Goal: Transaction & Acquisition: Purchase product/service

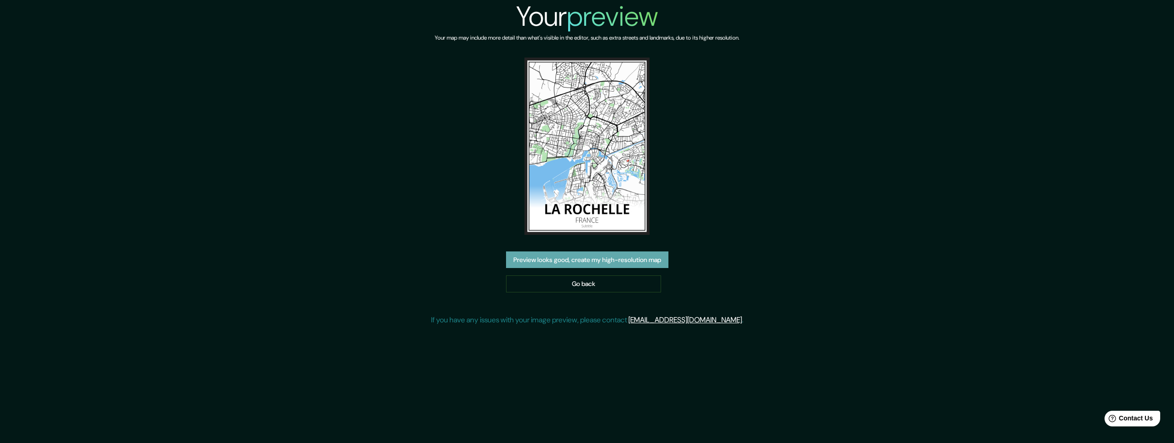
click at [587, 259] on button "Preview looks good, create my high-resolution map" at bounding box center [587, 259] width 162 height 17
click at [590, 168] on img at bounding box center [586, 145] width 125 height 177
click at [591, 168] on img at bounding box center [586, 145] width 125 height 177
click at [592, 168] on img at bounding box center [586, 145] width 125 height 177
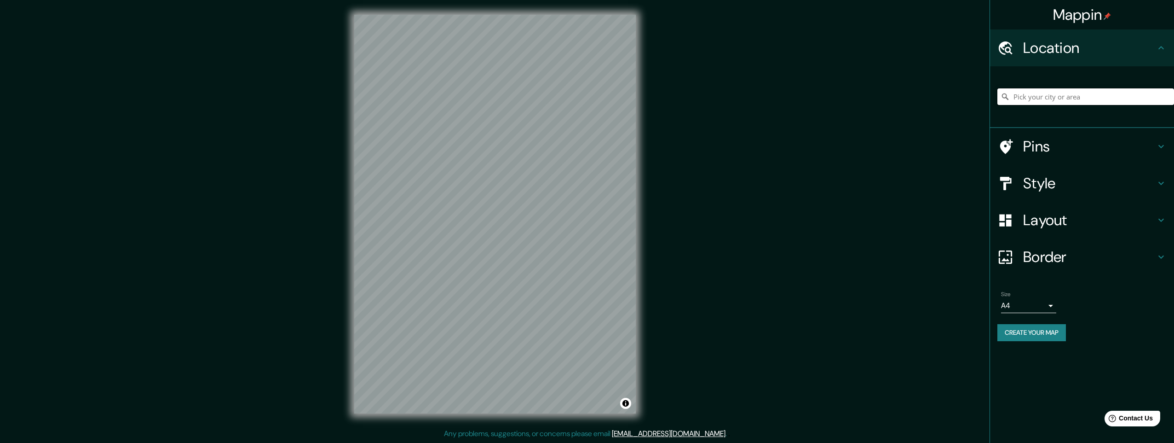
click at [1026, 97] on input "Pick your city or area" at bounding box center [1085, 96] width 177 height 17
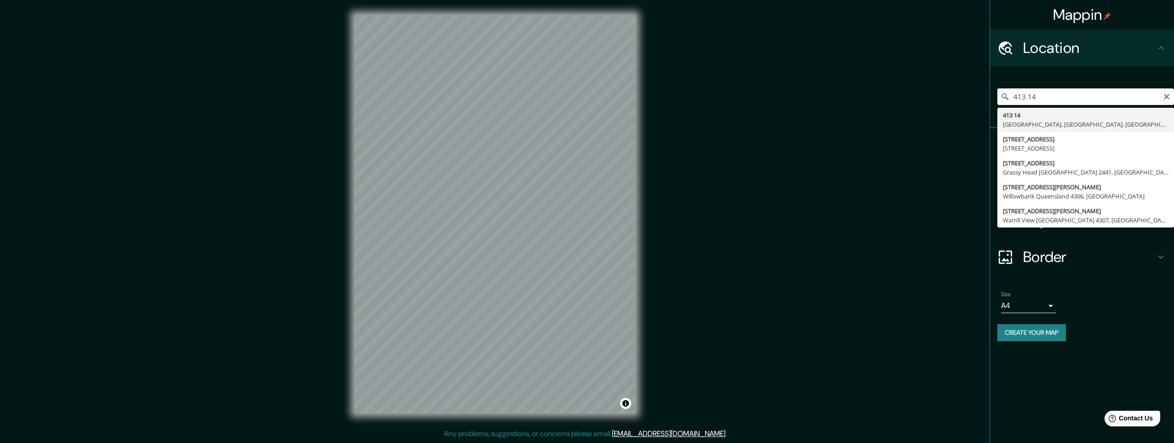
type input "413 14, Gothenburg, Västra Götaland, Sweden"
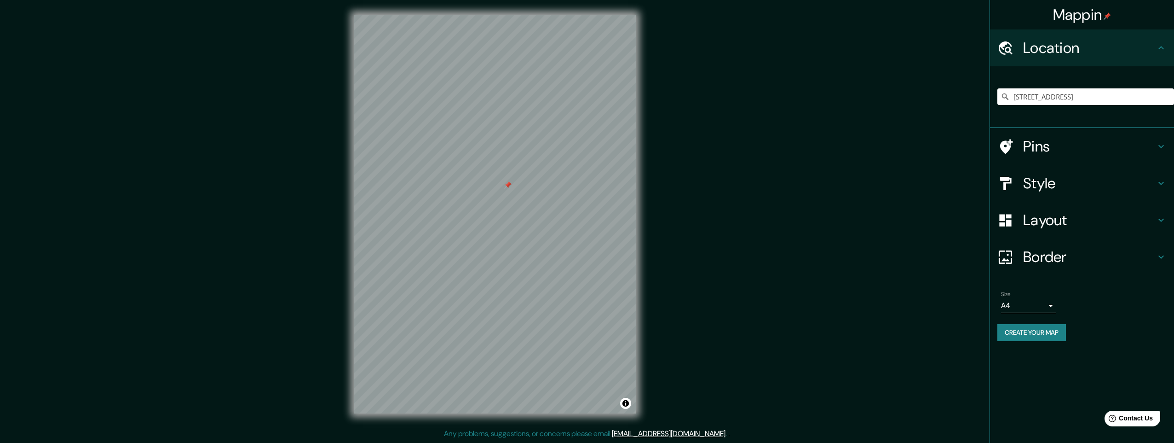
drag, startPoint x: 520, startPoint y: 183, endPoint x: 508, endPoint y: 184, distance: 12.1
click at [508, 184] on div at bounding box center [507, 184] width 7 height 7
click at [1032, 182] on h4 "Style" at bounding box center [1089, 183] width 132 height 18
click at [1032, 182] on div "Style" at bounding box center [1082, 183] width 184 height 37
click at [1016, 99] on input "Pick your city or area" at bounding box center [1085, 96] width 177 height 17
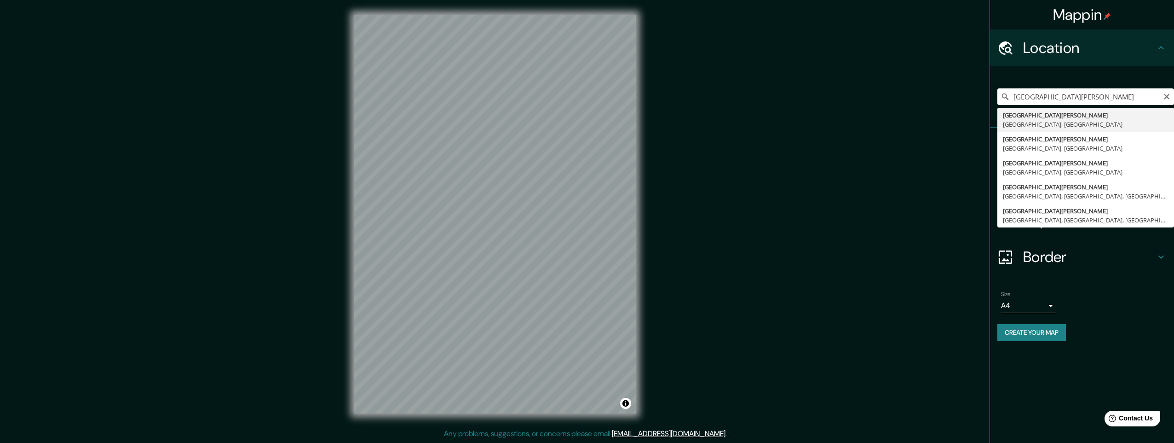
type input "[GEOGRAPHIC_DATA][PERSON_NAME], [GEOGRAPHIC_DATA], [GEOGRAPHIC_DATA]"
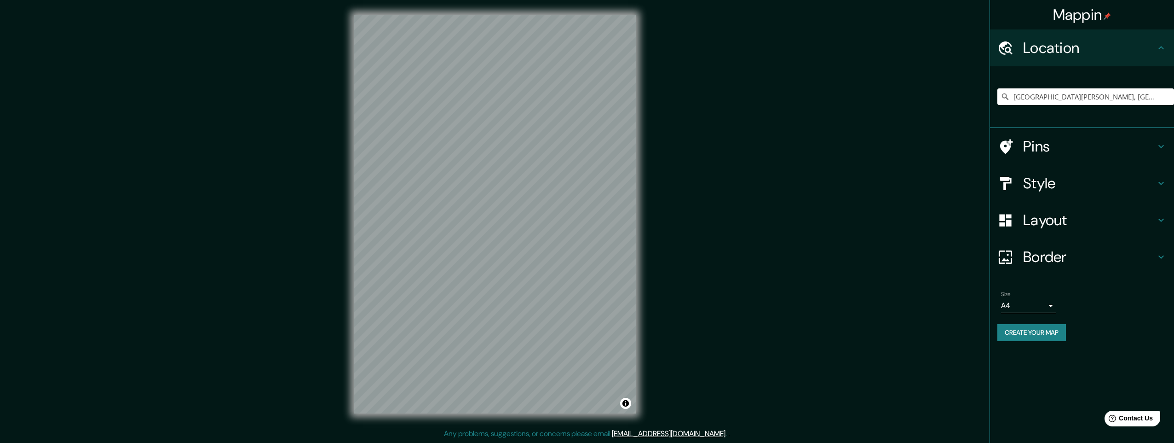
click at [1039, 182] on h4 "Style" at bounding box center [1089, 183] width 132 height 18
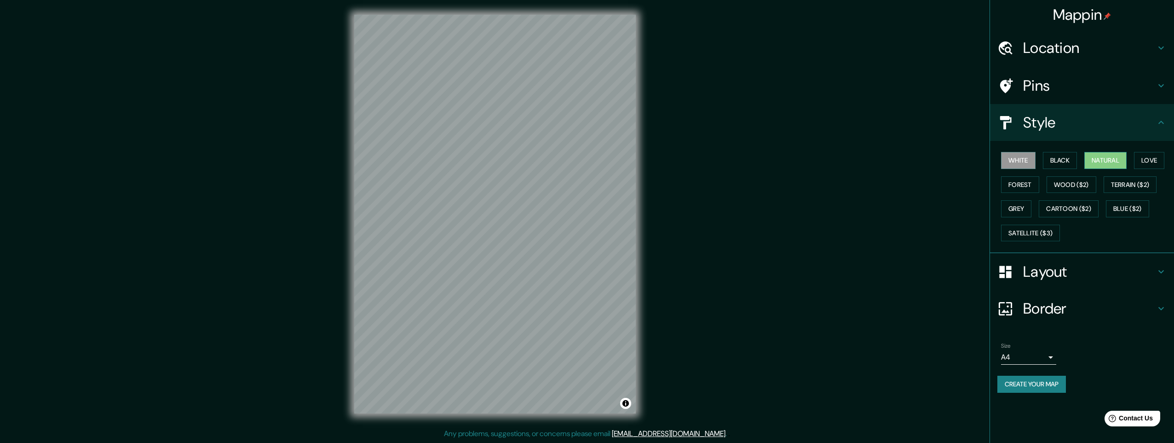
click at [1106, 160] on button "Natural" at bounding box center [1105, 160] width 42 height 17
click at [498, 15] on div at bounding box center [495, 15] width 282 height 0
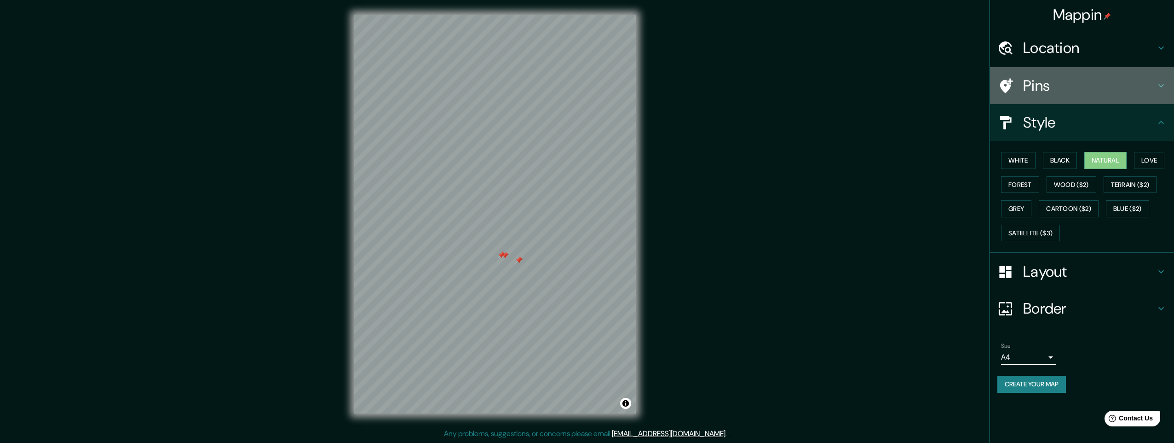
click at [1032, 86] on h4 "Pins" at bounding box center [1089, 85] width 132 height 18
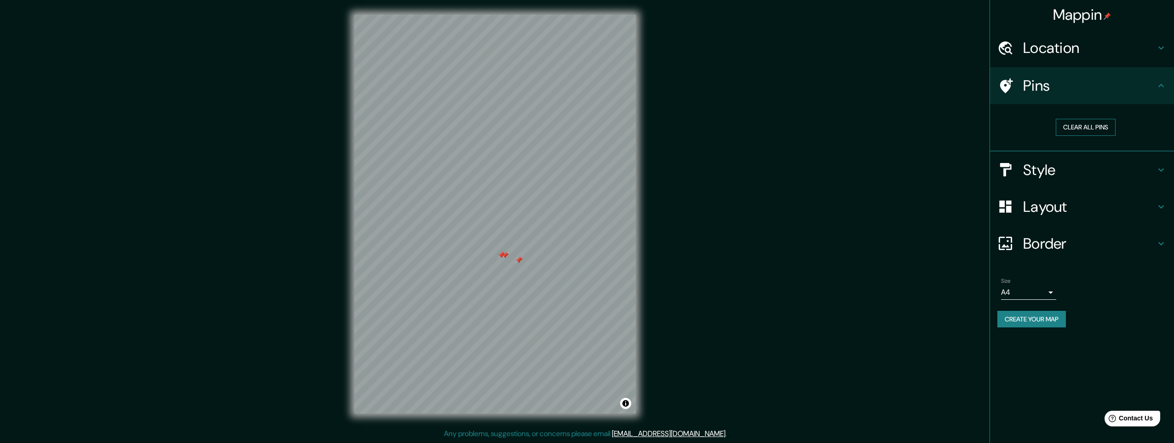
click at [1085, 128] on button "Clear all pins" at bounding box center [1086, 127] width 60 height 17
click at [587, 216] on div at bounding box center [589, 216] width 7 height 7
click at [1085, 123] on button "Clear all pins" at bounding box center [1086, 127] width 60 height 17
click at [1081, 121] on button "Clear all pins" at bounding box center [1086, 127] width 60 height 17
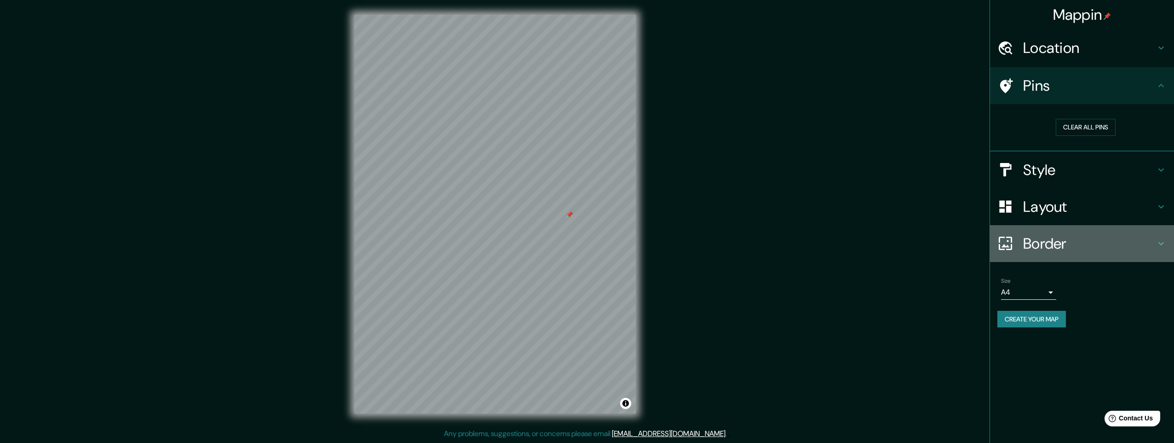
click at [1040, 243] on h4 "Border" at bounding box center [1089, 243] width 132 height 18
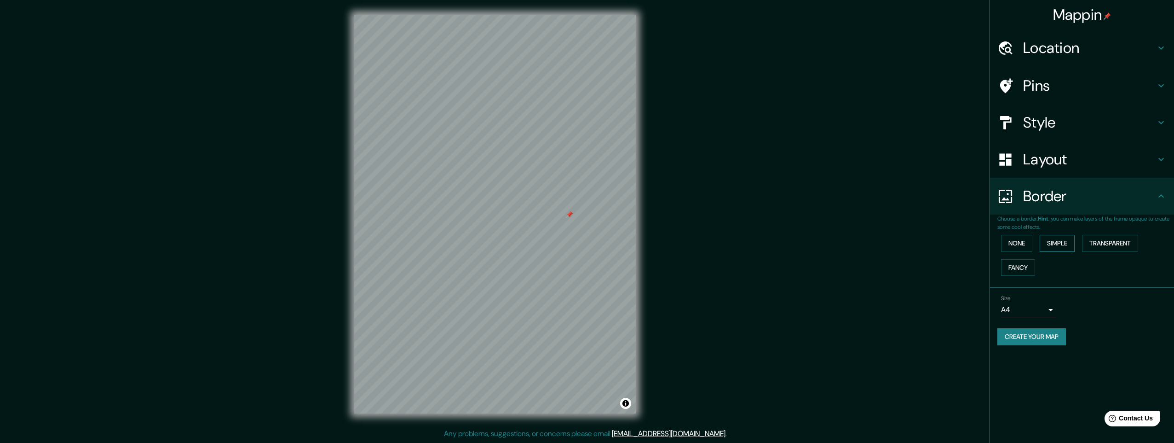
click at [1054, 242] on button "Simple" at bounding box center [1057, 243] width 35 height 17
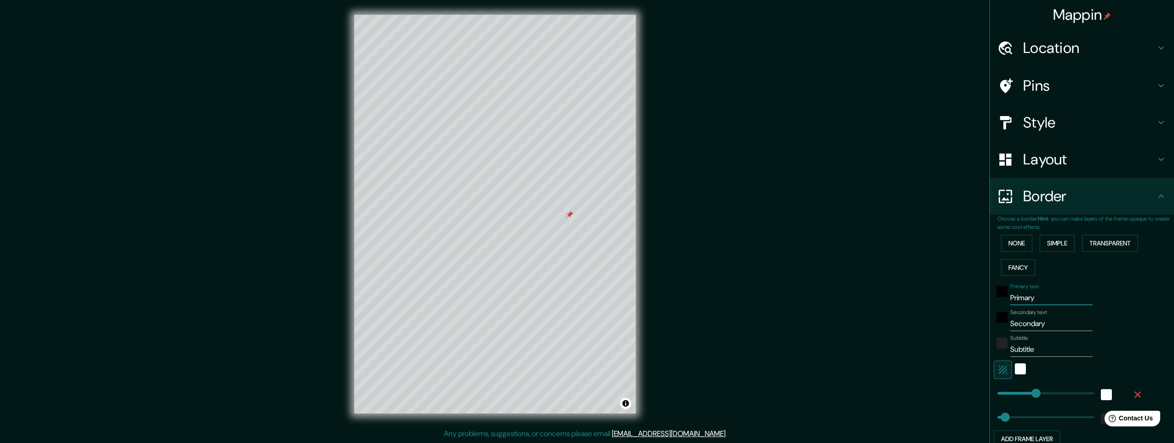
drag, startPoint x: 1034, startPoint y: 300, endPoint x: 914, endPoint y: 300, distance: 120.1
click at [915, 300] on div "Mappin Location La Rochelle, Charente-Maritime, France Pins Style Layout Border…" at bounding box center [587, 221] width 1174 height 443
type input "L"
type input "245"
type input "49"
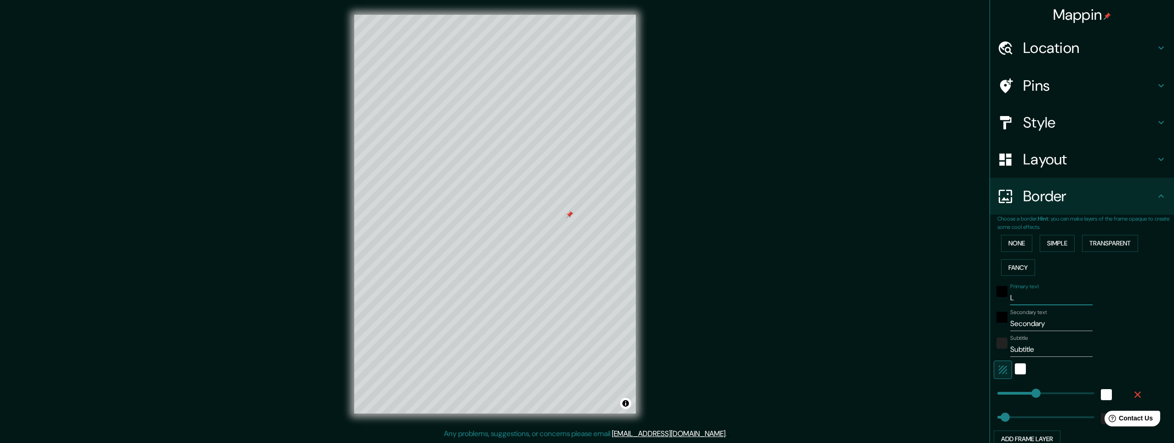
type input "LA"
type input "245"
type input "49"
type input "LA"
type input "245"
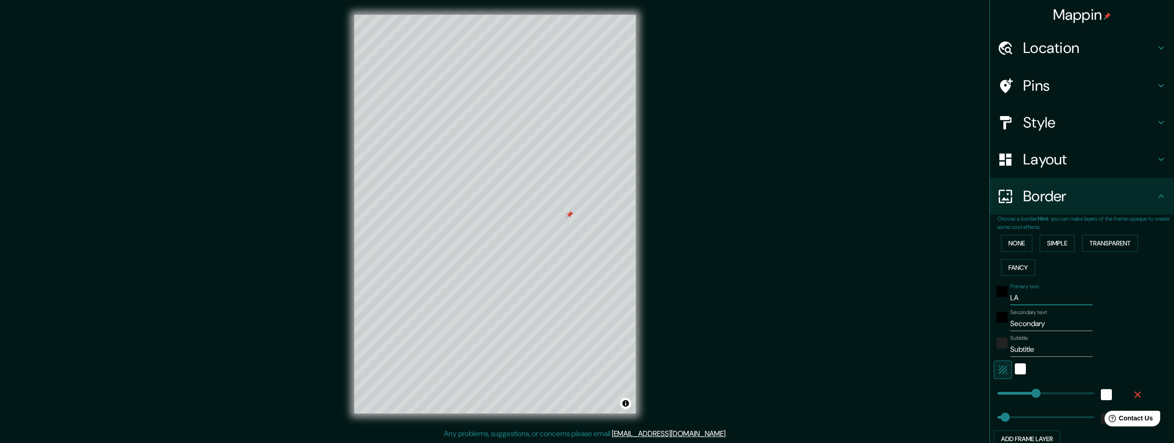
type input "49"
type input "LA R"
type input "245"
type input "49"
type input "LA RO"
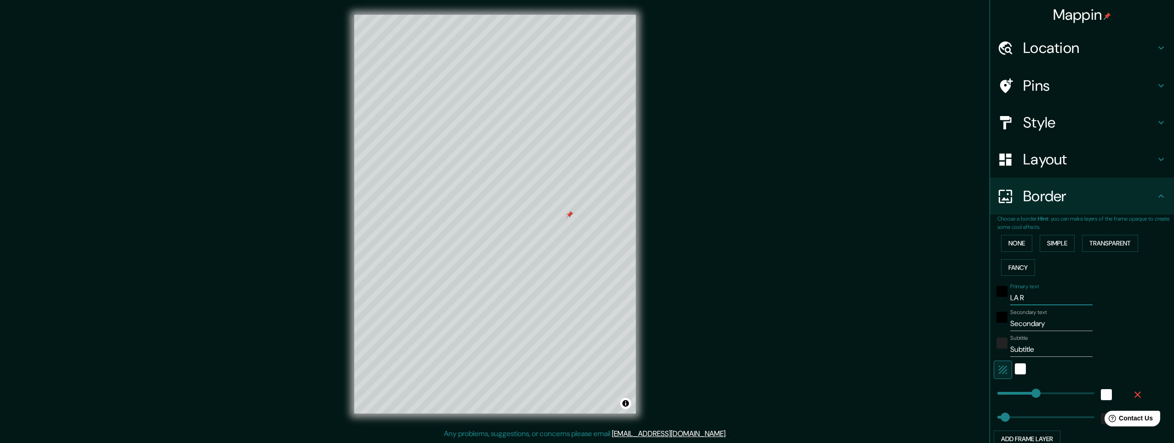
type input "245"
type input "49"
type input "LA ROC"
type input "245"
type input "49"
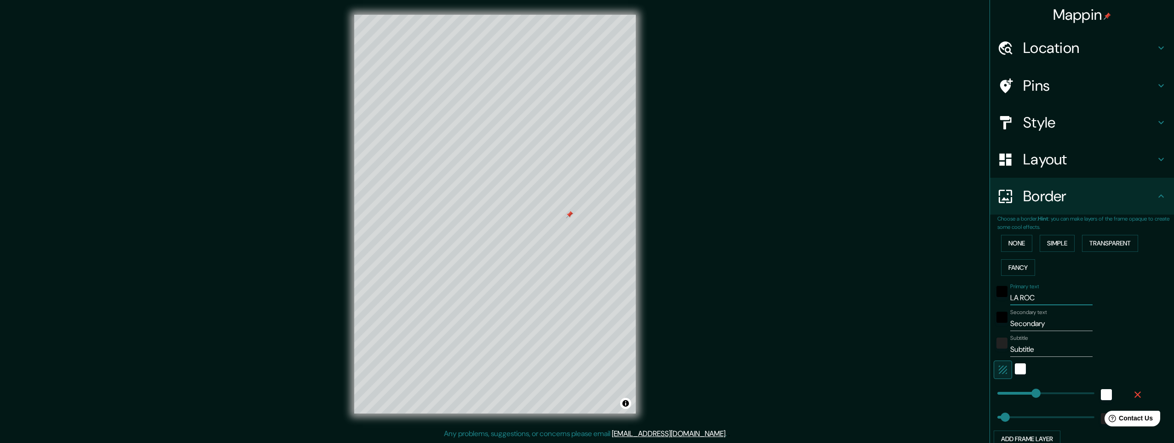
type input "LA ROCH"
type input "245"
type input "49"
type input "LA ROCHE"
type input "245"
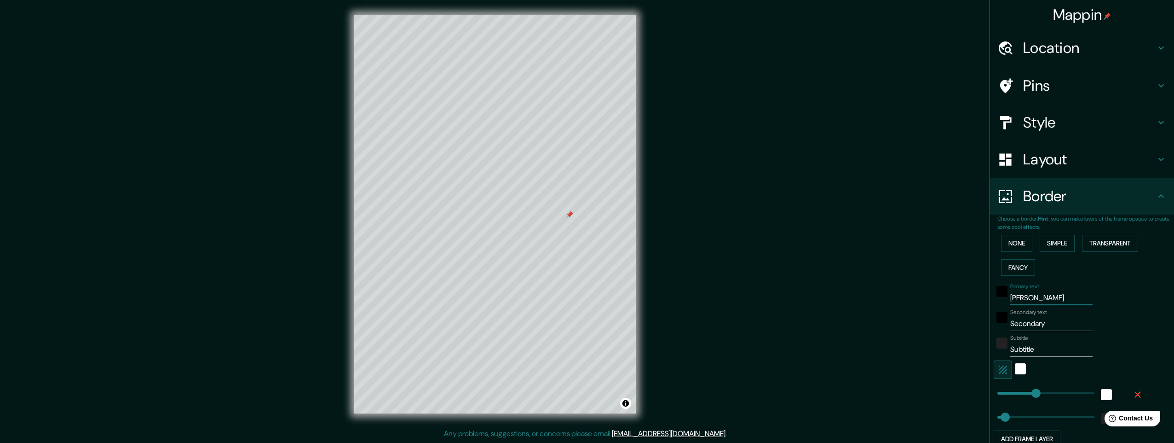
type input "49"
type input "LA ROCHEL"
type input "245"
type input "49"
type input "LA ROCHELL"
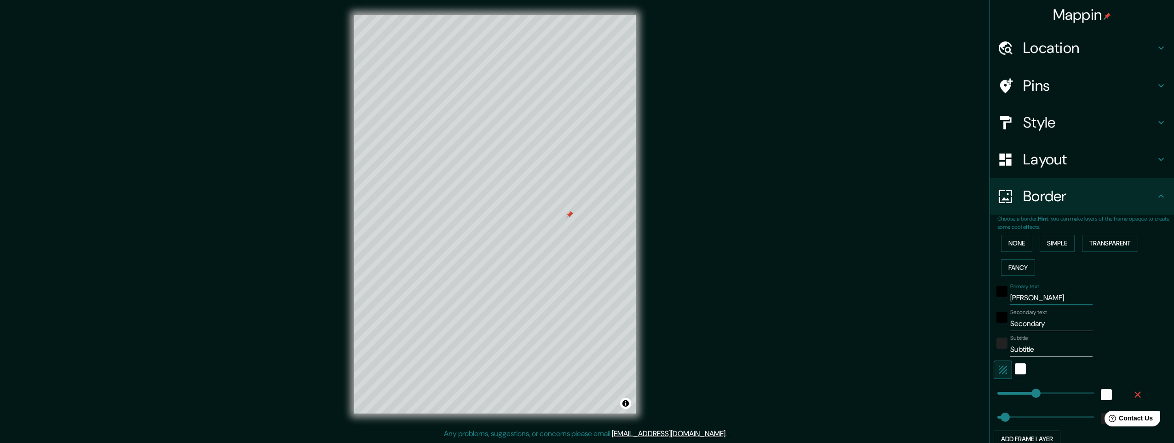
type input "245"
type input "49"
type input "LA ROCHELLE"
type input "245"
type input "49"
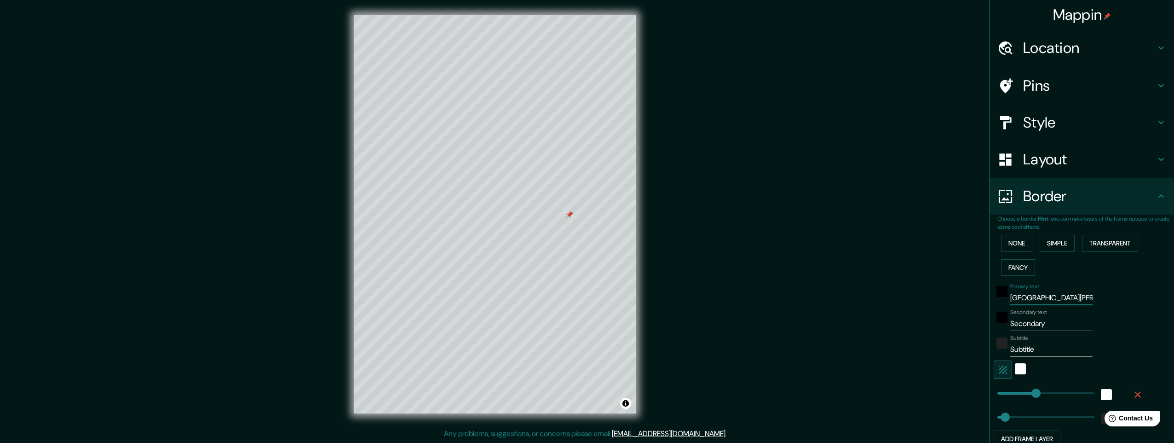
type input "LA ROCHELLE"
drag, startPoint x: 1044, startPoint y: 323, endPoint x: 832, endPoint y: 322, distance: 212.1
click at [838, 322] on div "Mappin Location La Rochelle, Charente-Maritime, France Pins Style Layout Border…" at bounding box center [587, 221] width 1174 height 443
type input "F"
type input "245"
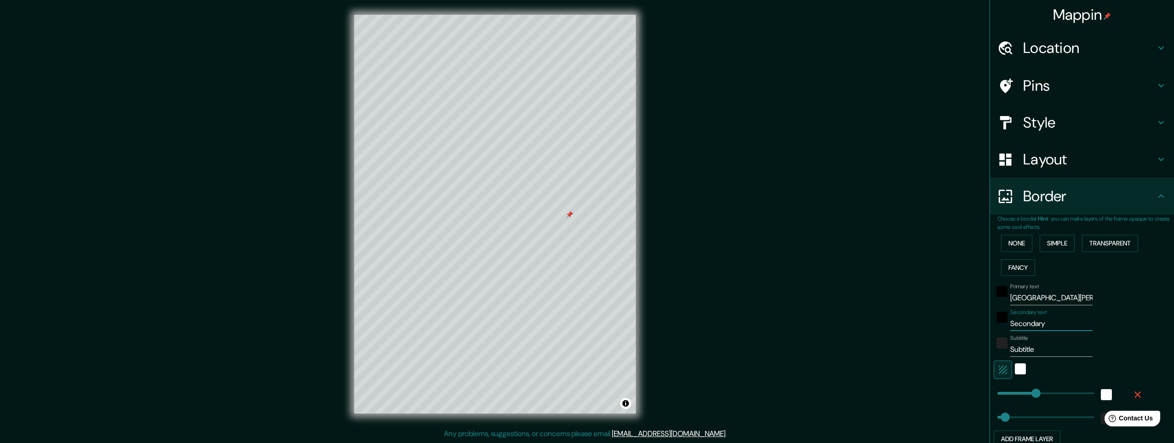
type input "49"
type input "FR"
type input "245"
type input "49"
type input "FRA"
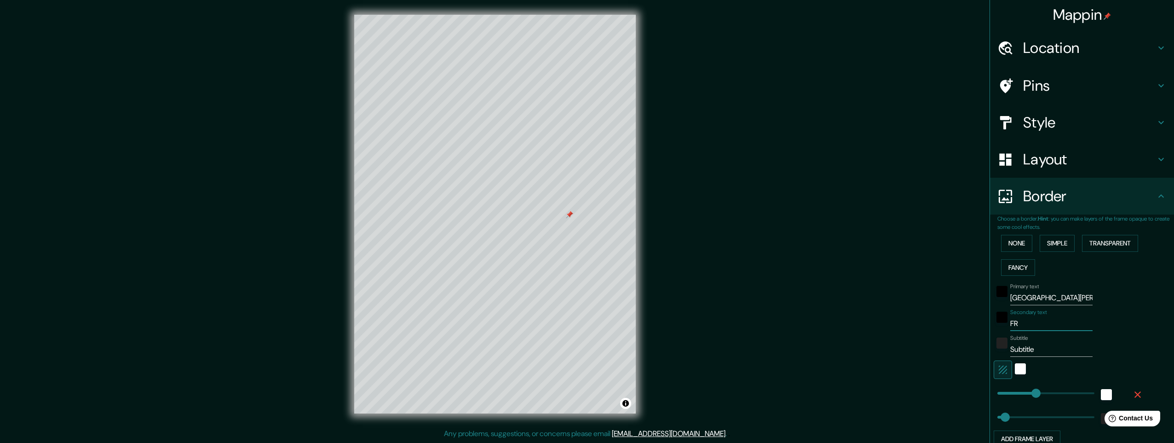
type input "245"
type input "49"
type input "FRAN"
type input "245"
type input "49"
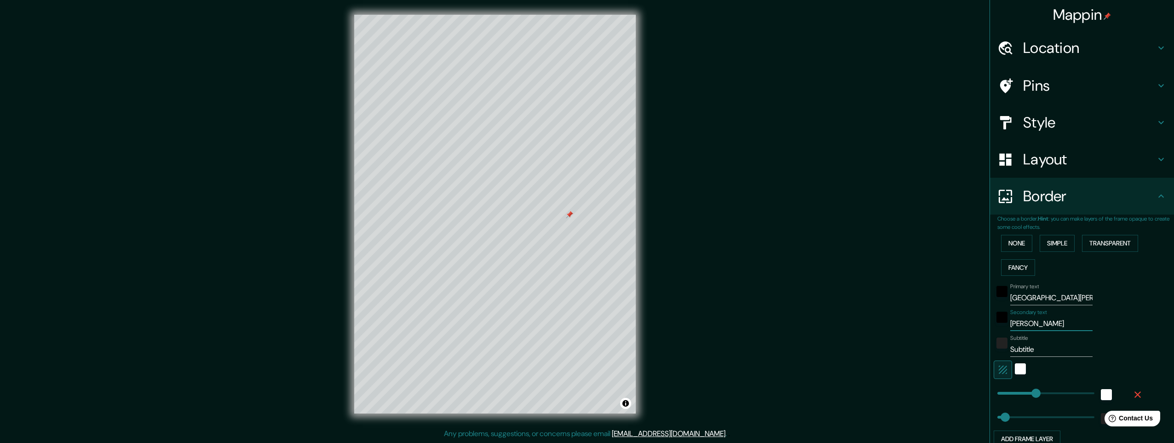
type input "FRANC"
type input "245"
type input "49"
type input "FRANCE"
type input "245"
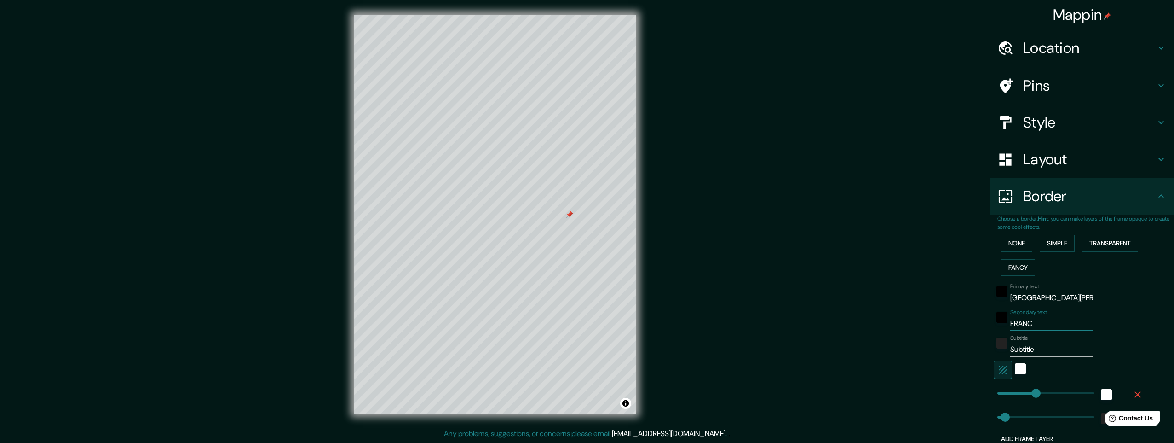
type input "49"
type input "FRANCE"
drag, startPoint x: 1034, startPoint y: 349, endPoint x: 935, endPoint y: 350, distance: 98.4
click at [935, 350] on div "Mappin Location La Rochelle, Charente-Maritime, France Pins Style Layout Border…" at bounding box center [587, 221] width 1174 height 443
type input "4"
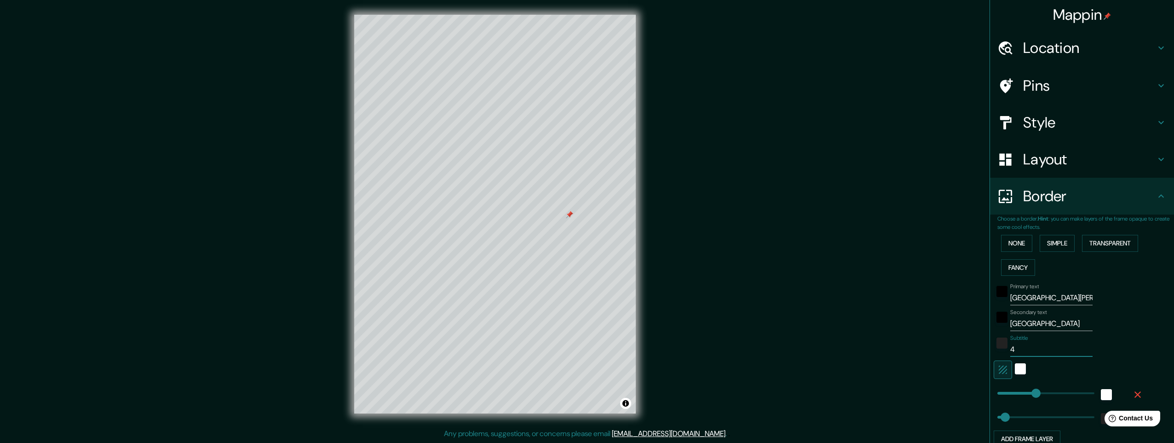
type input "245"
type input "49"
type input "46"
type input "245"
type input "49"
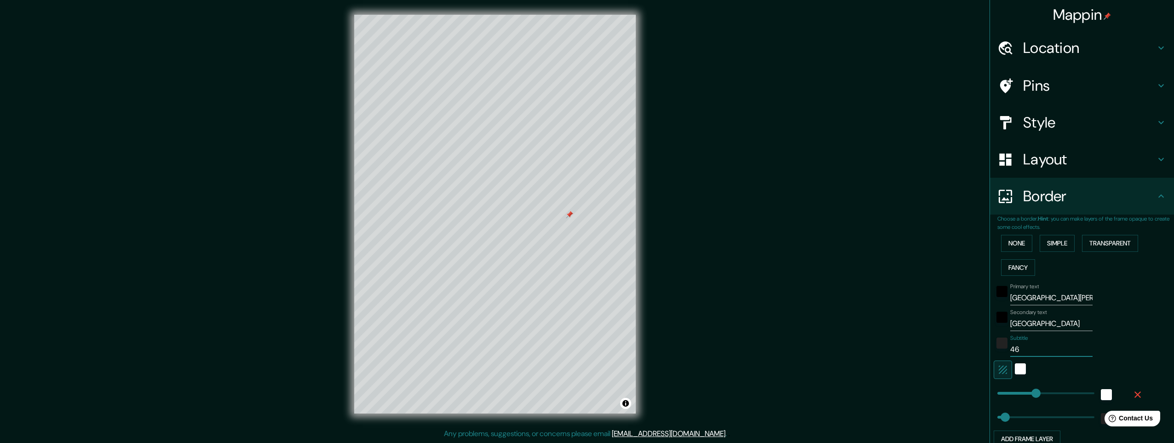
type input "46."
type input "245"
type input "49"
type input "46.1"
type input "245"
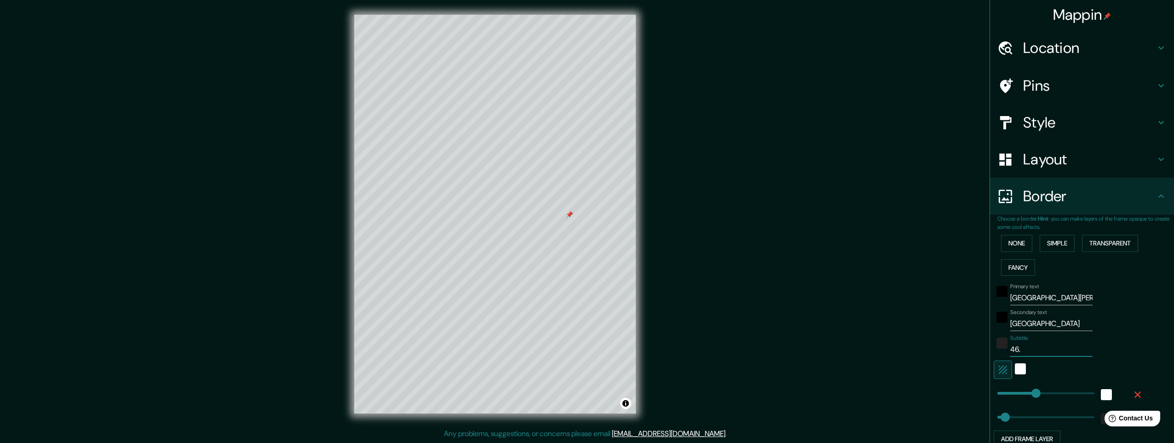
type input "49"
type input "46.16"
type input "245"
type input "49"
type input "46.160"
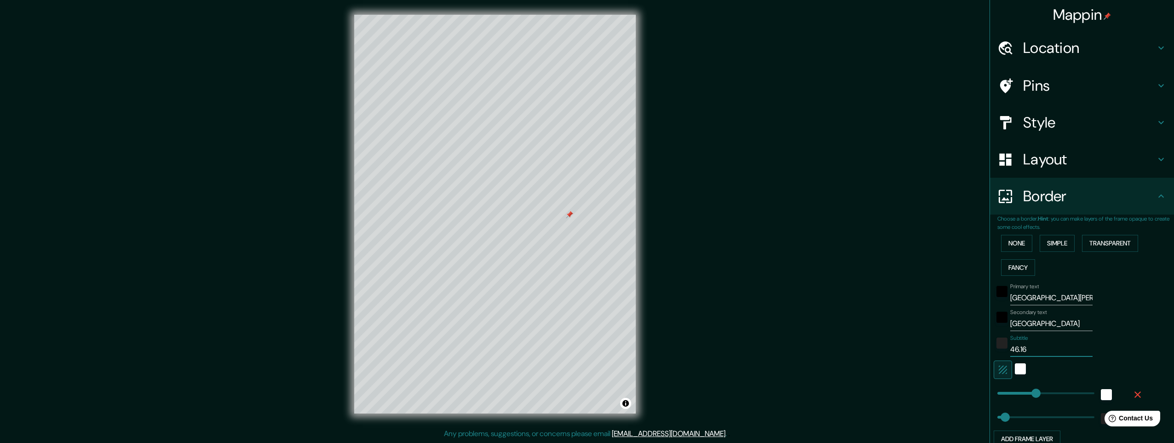
type input "245"
type input "49"
type input "46.160"
type input "245"
type input "49"
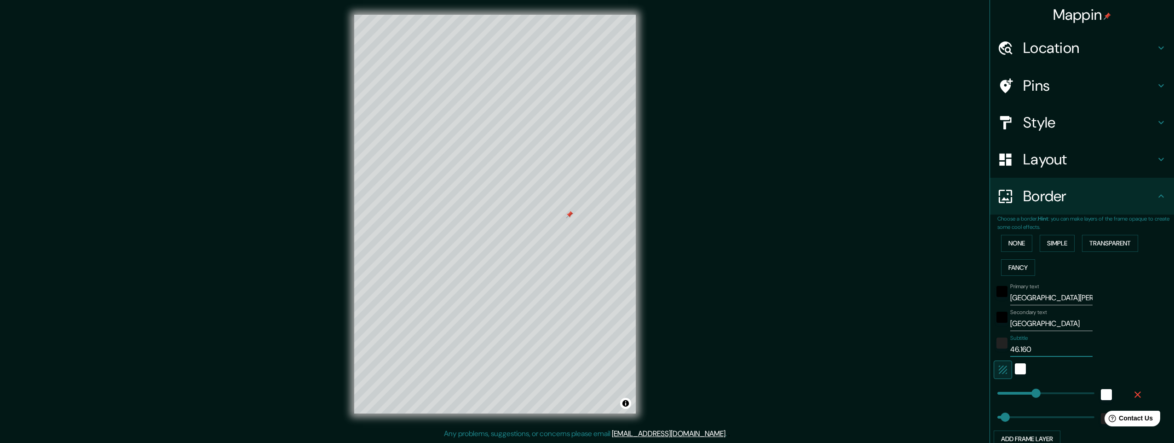
type input "46.160 N"
type input "245"
type input "49"
type input "46.160 N"
type input "245"
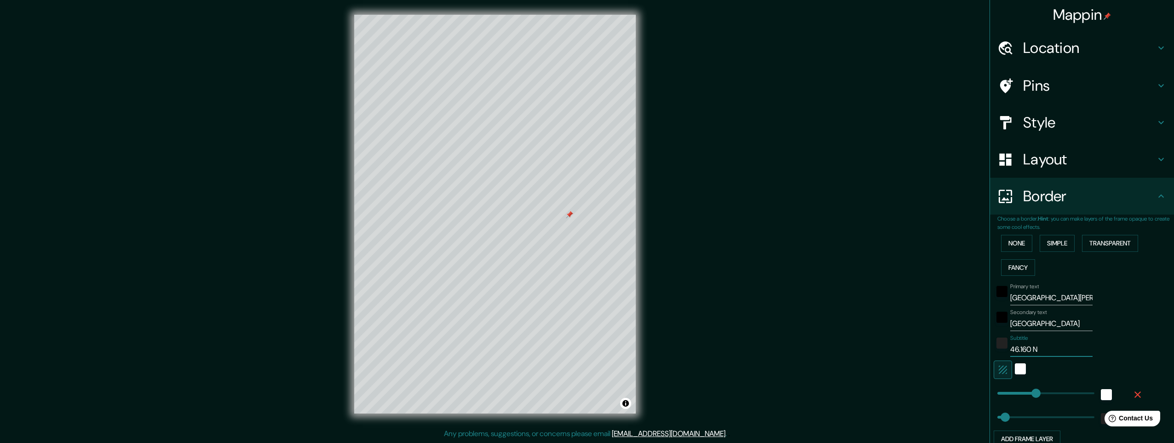
type input "49"
type input "46.160 N /"
type input "245"
type input "49"
type input "46.160 N /"
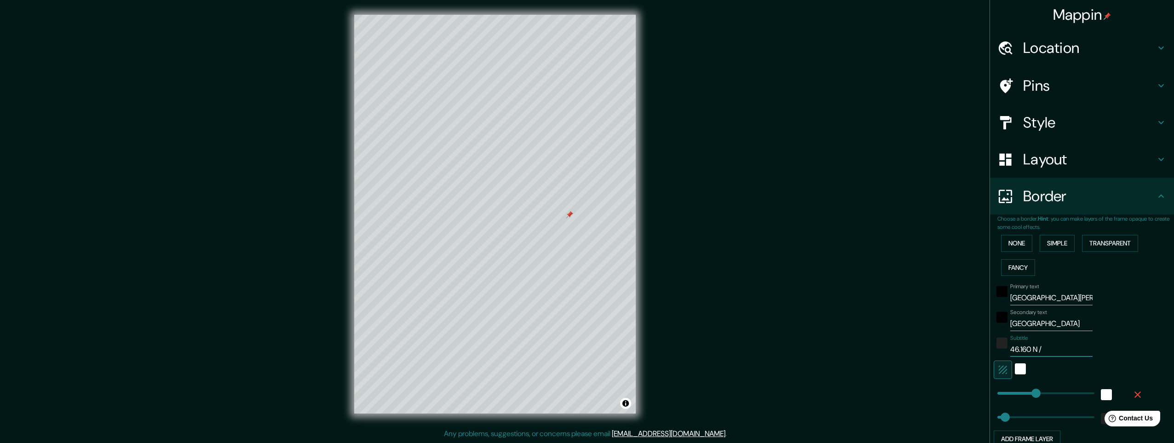
type input "245"
type input "49"
type input "46.160 N / 1"
type input "245"
type input "49"
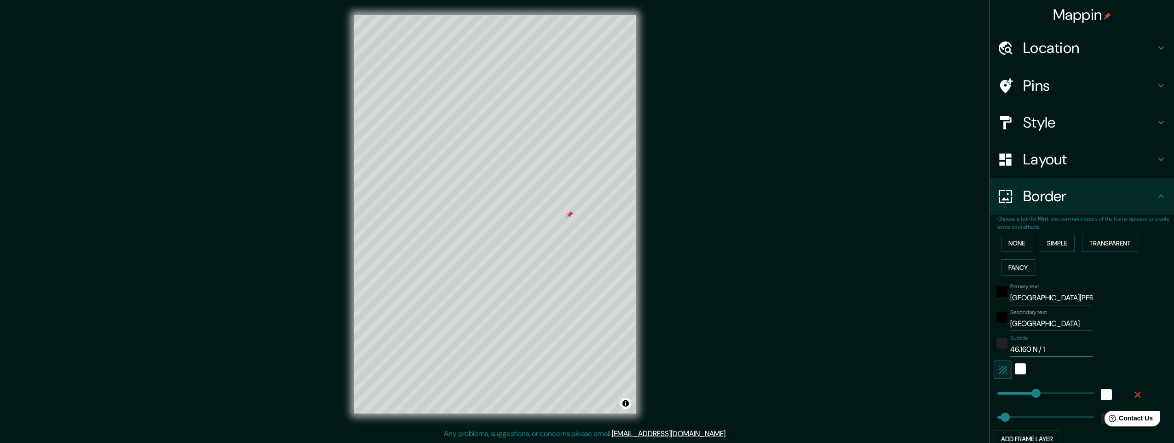
type input "46.160 N / 1."
type input "245"
type input "49"
type input "46.160 N / 1.1"
type input "245"
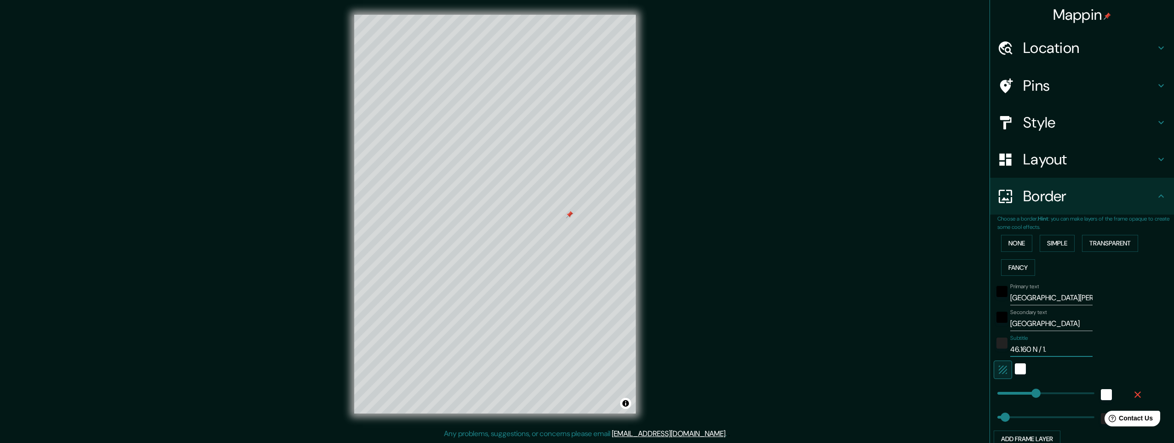
type input "49"
type input "46.160 N / 1.15"
type input "245"
type input "49"
type input "46.160 N / 1.151"
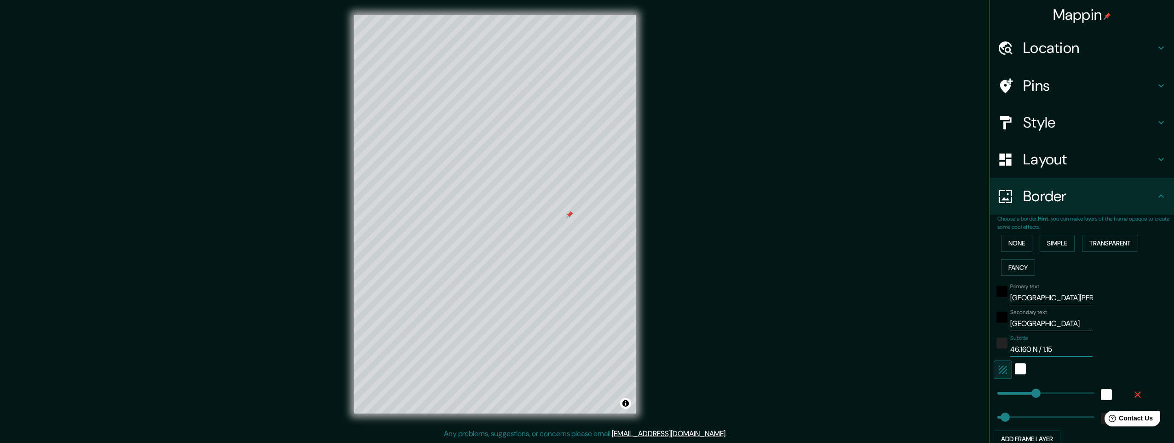
type input "245"
type input "49"
type input "46.160 N / 1.151"
type input "245"
type input "49"
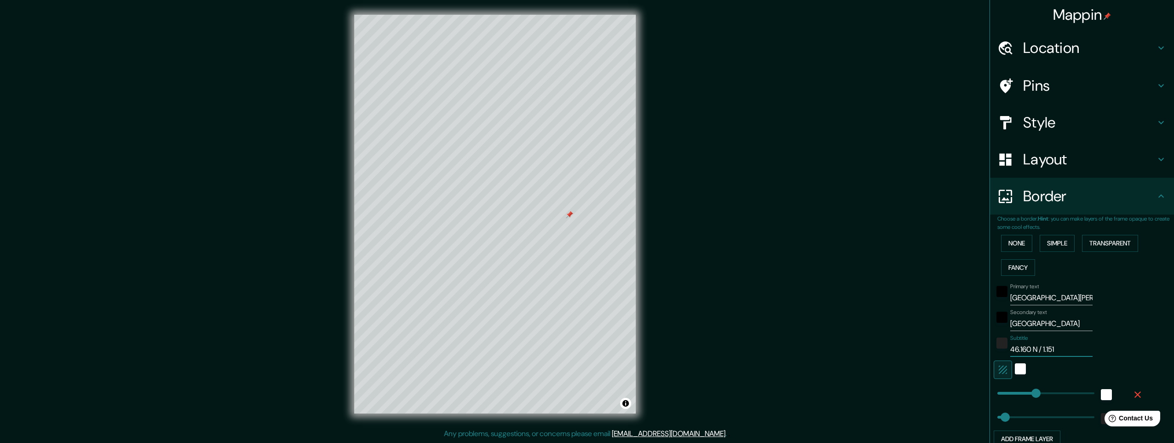
type input "46.160 N / 1.151 W"
type input "245"
type input "49"
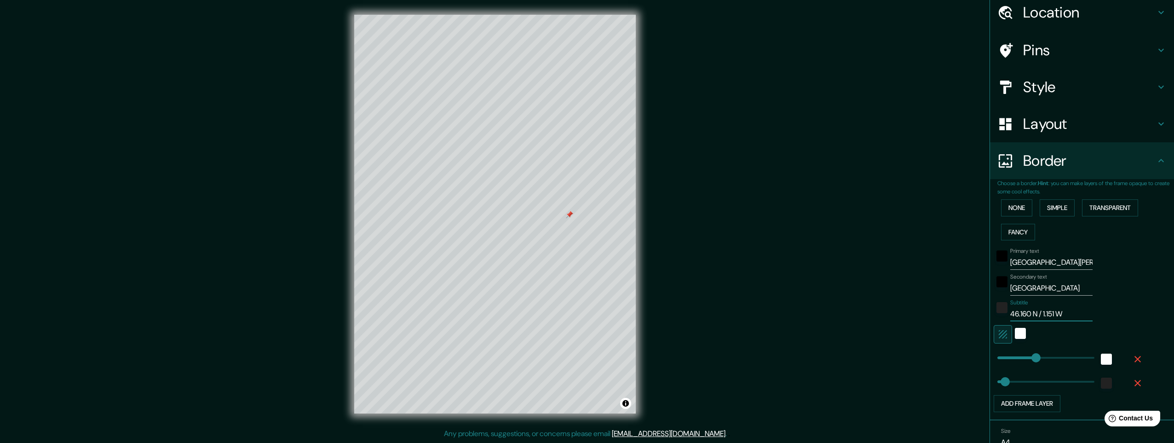
scroll to position [81, 0]
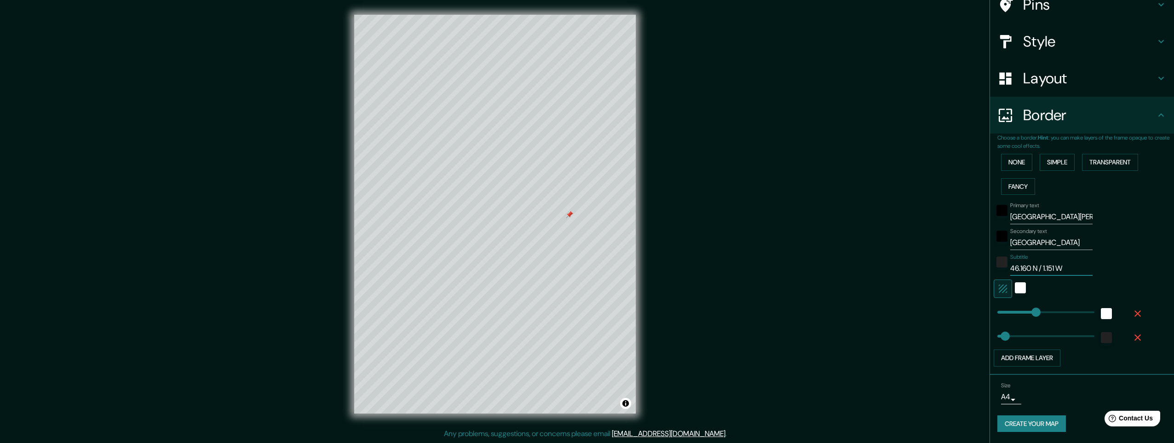
type input "46.160 N / 1.151 W"
click at [1029, 425] on button "Create your map" at bounding box center [1031, 423] width 69 height 17
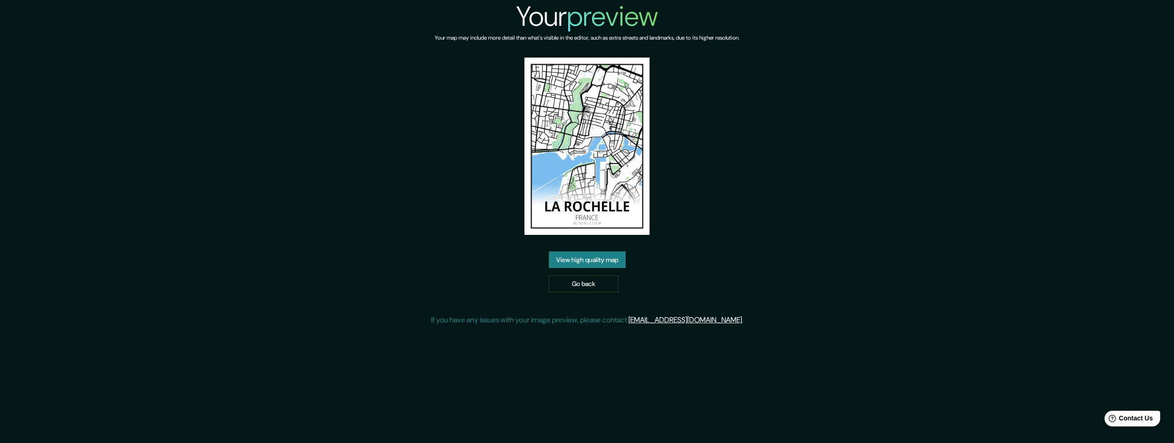
click at [588, 260] on link "View high quality map" at bounding box center [587, 259] width 77 height 17
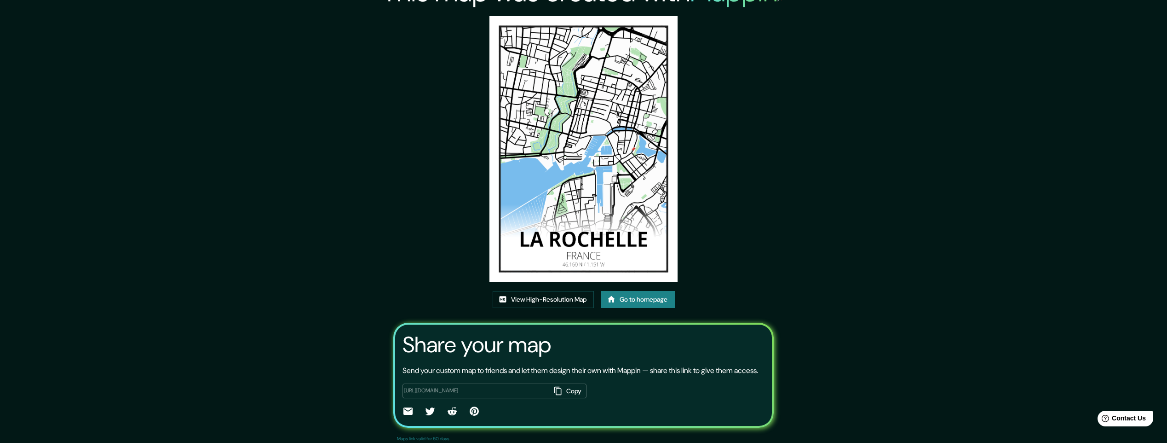
scroll to position [53, 0]
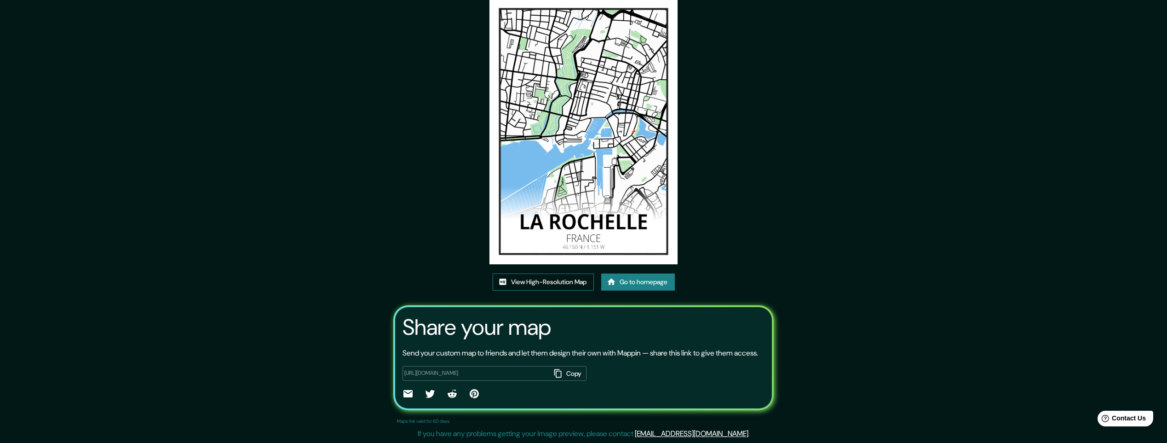
click at [554, 273] on link "View High-Resolution Map" at bounding box center [543, 281] width 101 height 17
click at [539, 273] on link "View High-Resolution Map" at bounding box center [543, 281] width 101 height 17
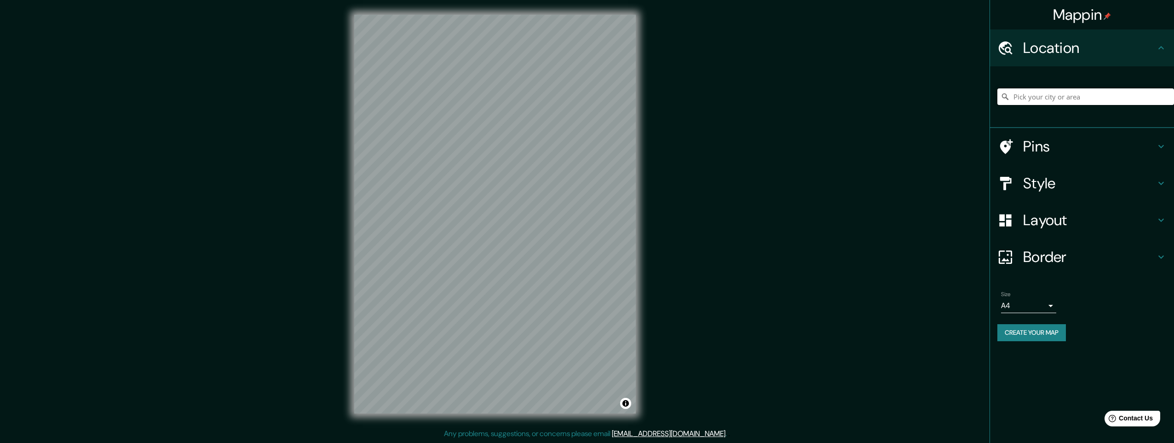
click at [451, 94] on input "Pick your city or area" at bounding box center [1085, 96] width 177 height 17
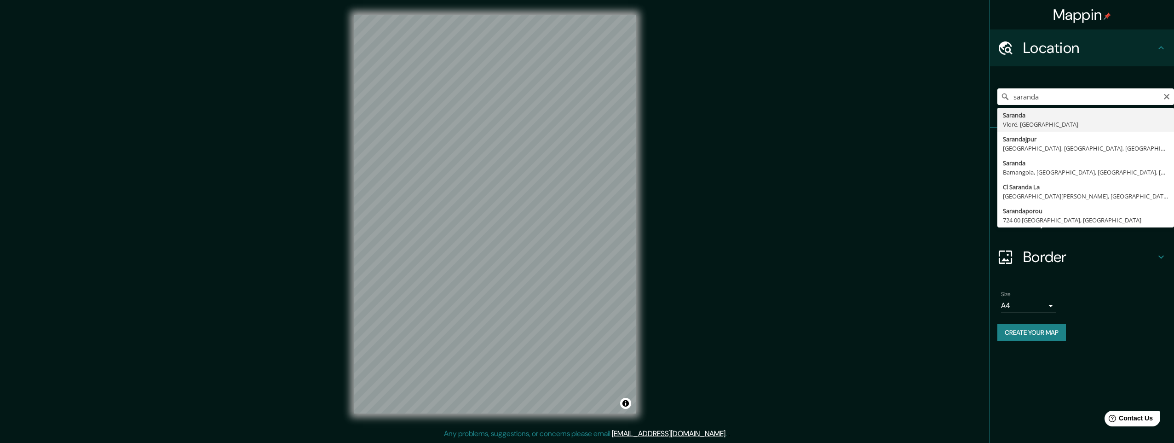
type input "[PERSON_NAME], [GEOGRAPHIC_DATA], [GEOGRAPHIC_DATA]"
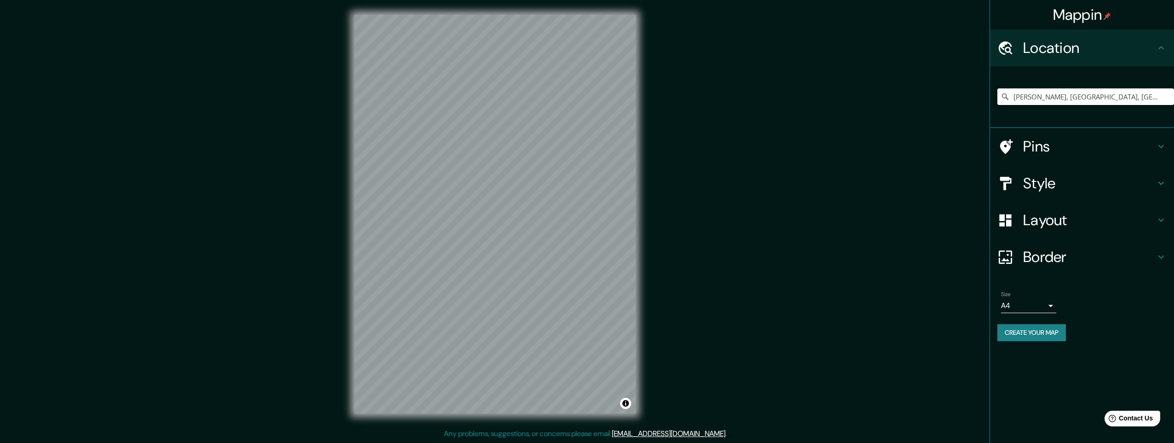
click at [451, 184] on h4 "Style" at bounding box center [1089, 183] width 132 height 18
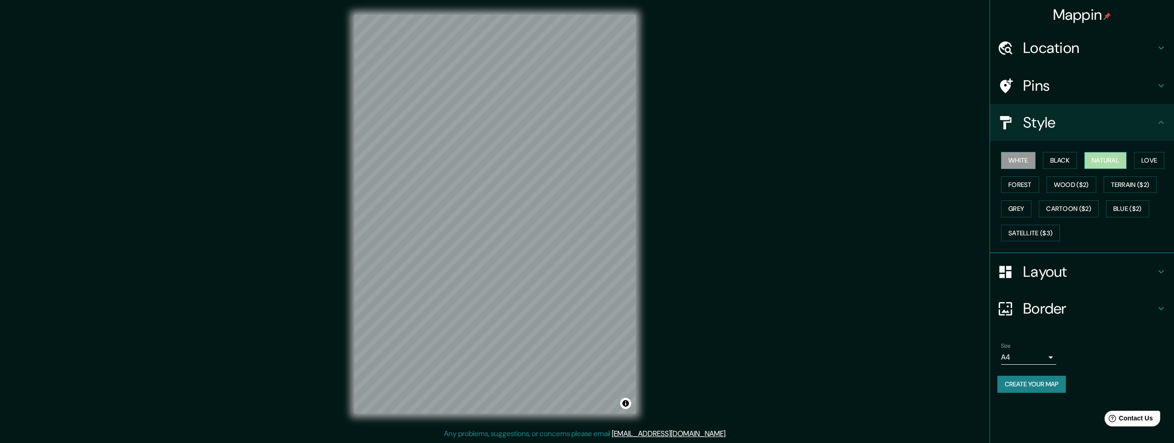
click at [451, 157] on button "Natural" at bounding box center [1105, 160] width 42 height 17
click at [451, 184] on button "Terrain ($2)" at bounding box center [1129, 184] width 53 height 17
click at [451, 161] on button "White" at bounding box center [1018, 160] width 34 height 17
click at [451, 162] on button "Natural" at bounding box center [1105, 160] width 42 height 17
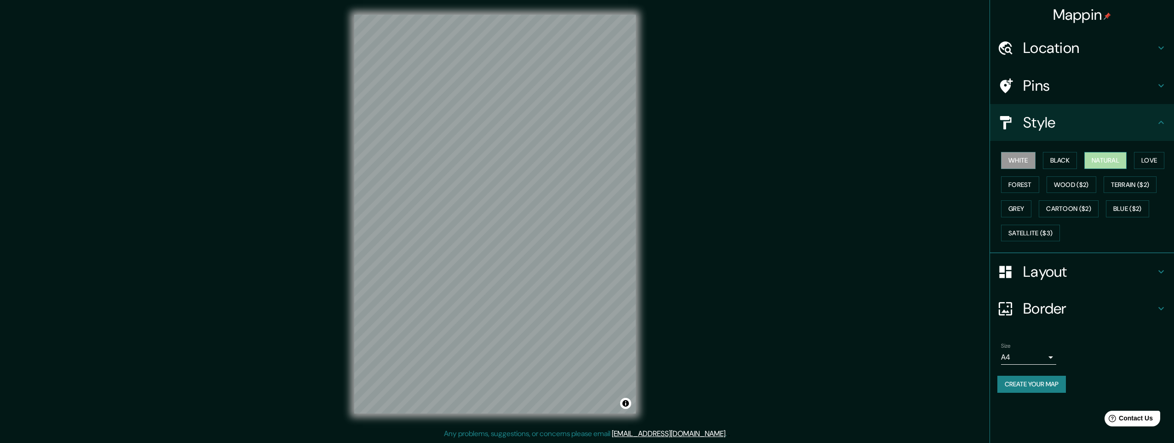
click at [451, 162] on button "Natural" at bounding box center [1105, 160] width 42 height 17
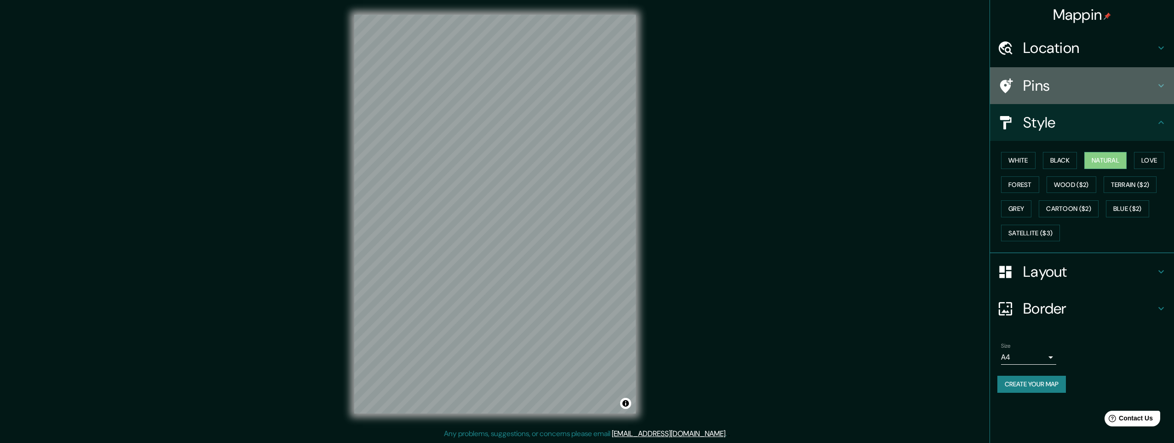
click at [451, 85] on h4 "Pins" at bounding box center [1089, 85] width 132 height 18
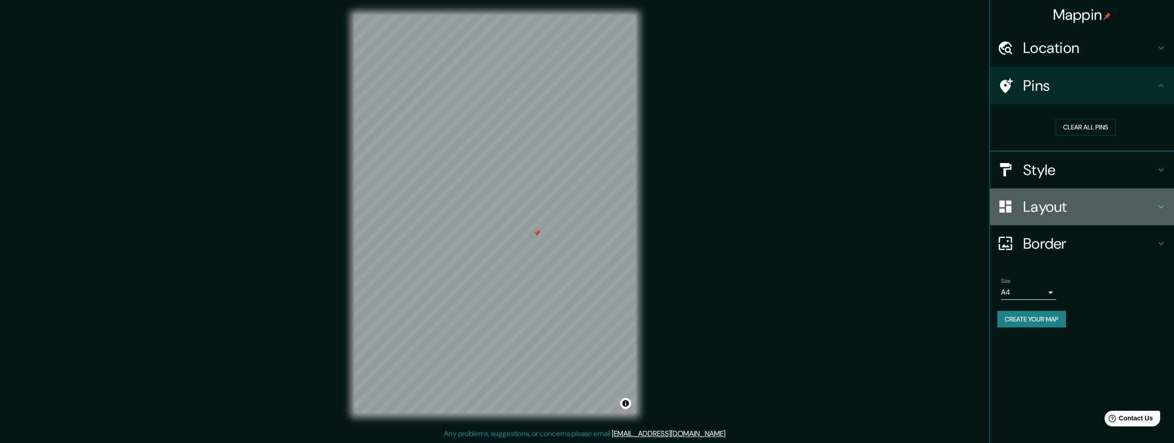
click at [451, 207] on h4 "Layout" at bounding box center [1089, 206] width 132 height 18
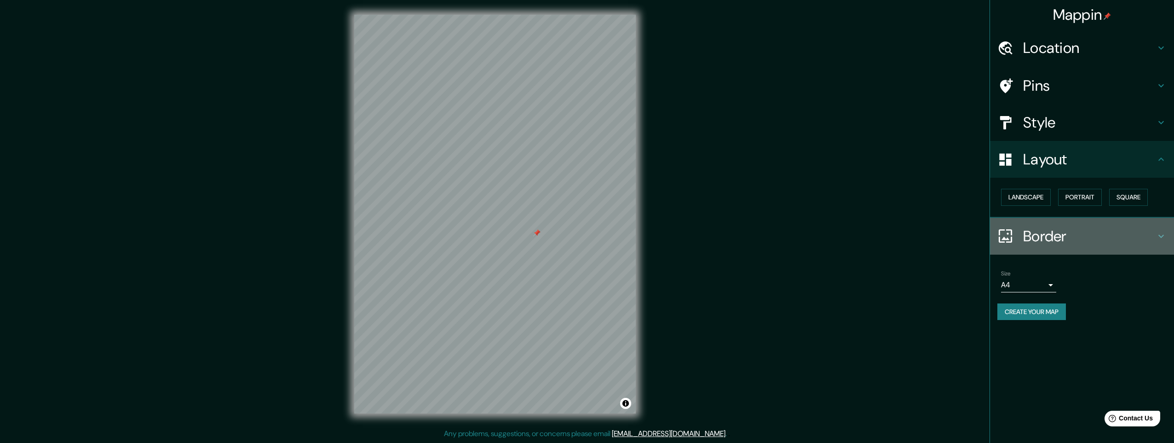
click at [451, 239] on h4 "Border" at bounding box center [1089, 236] width 132 height 18
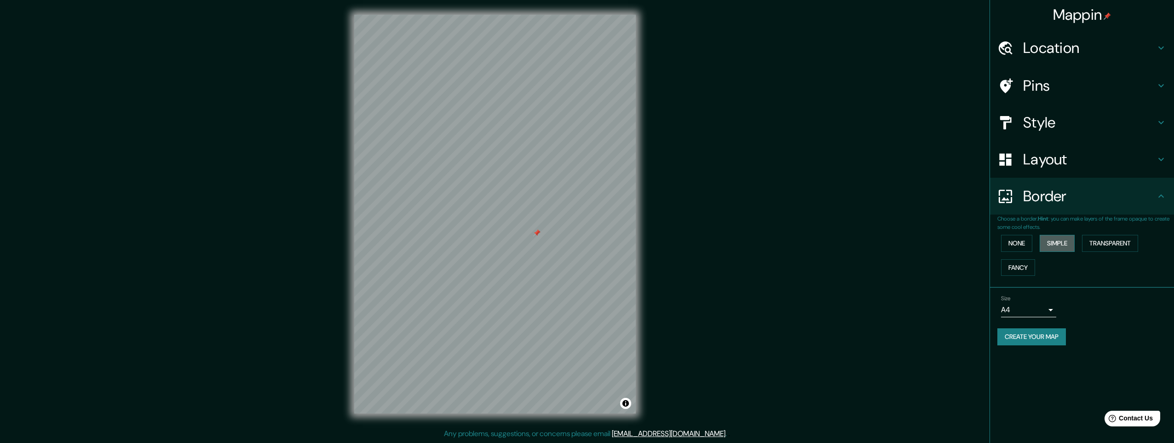
click at [451, 242] on button "Simple" at bounding box center [1057, 243] width 35 height 17
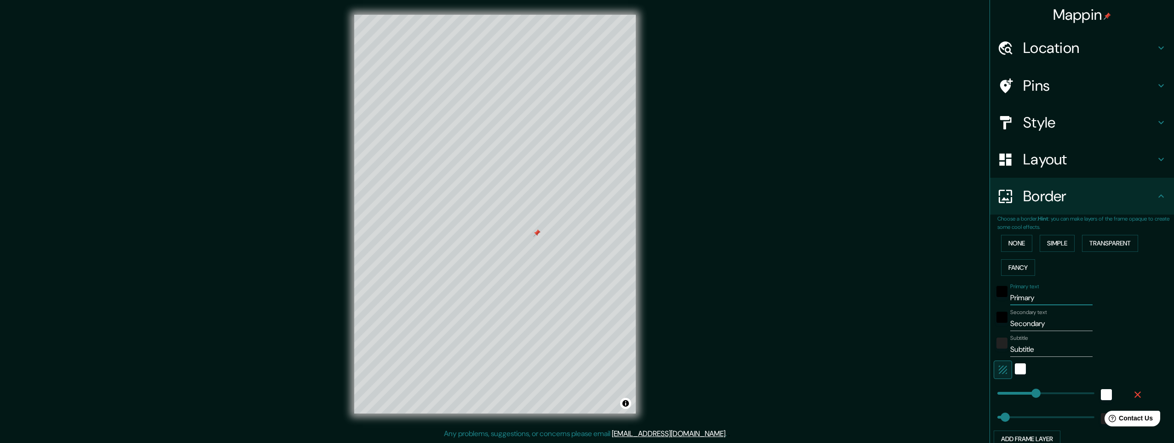
drag, startPoint x: 1031, startPoint y: 299, endPoint x: 970, endPoint y: 293, distance: 61.4
click at [451, 293] on div "Mappin Location [GEOGRAPHIC_DATA], [GEOGRAPHIC_DATA], [GEOGRAPHIC_DATA] Pins St…" at bounding box center [587, 221] width 1174 height 443
type input "S"
type input "245"
type input "49"
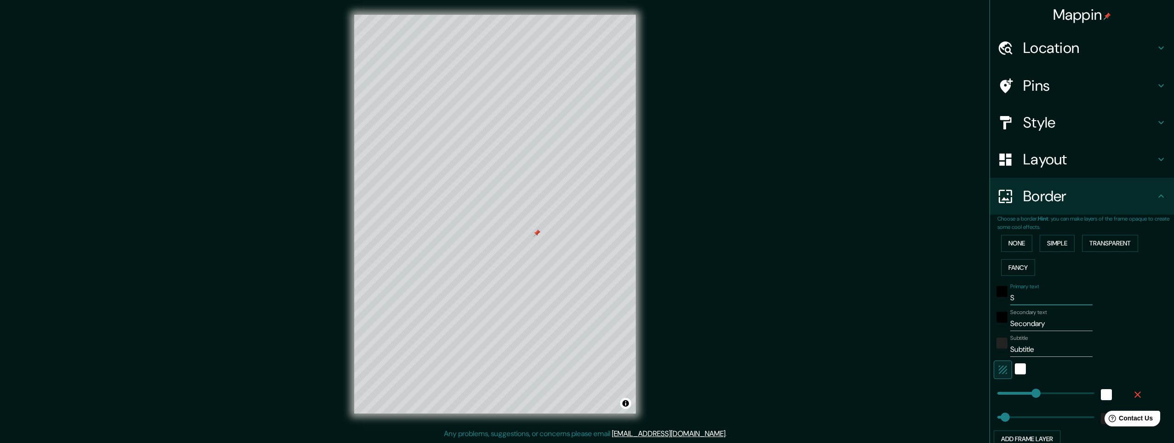
type input "SA"
type input "245"
type input "49"
type input "SAR"
type input "245"
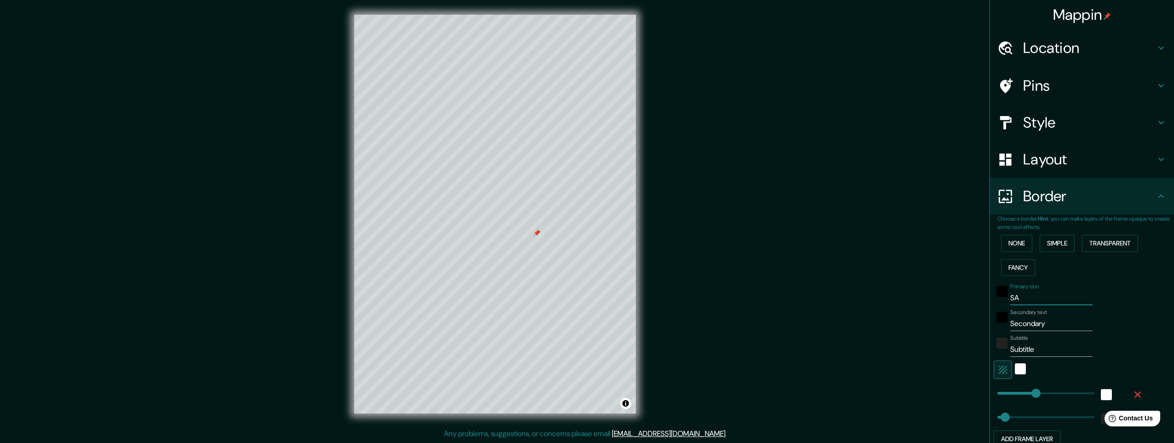
type input "49"
type input "[PERSON_NAME]"
type input "245"
type input "49"
type input "SARAN"
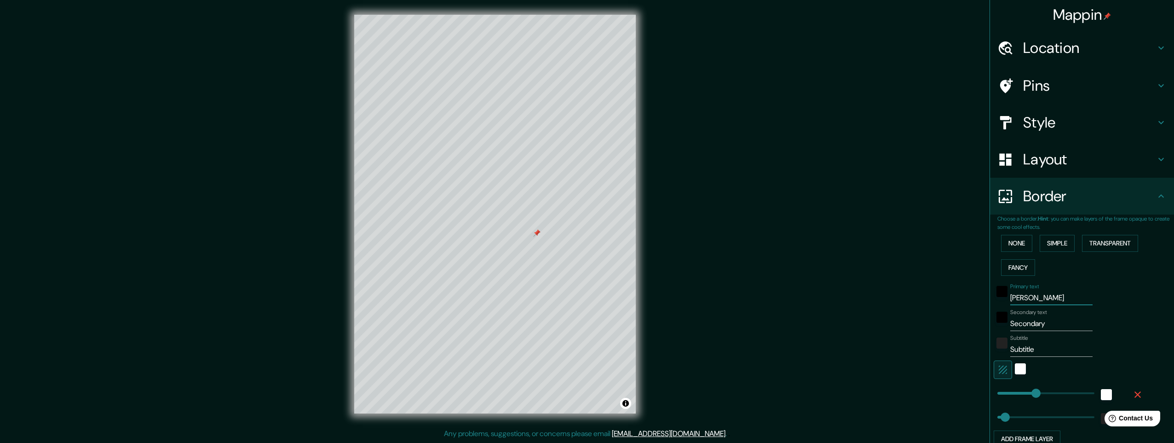
type input "245"
type input "49"
type input "SARAND"
type input "245"
type input "49"
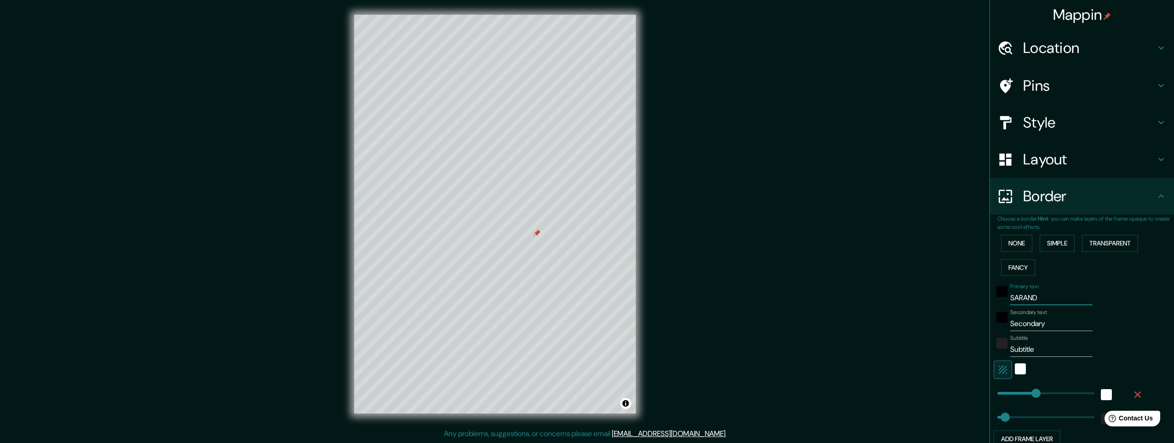
type input "SARANDA"
type input "245"
type input "49"
type input "SARANDA"
drag, startPoint x: 1043, startPoint y: 322, endPoint x: 870, endPoint y: 300, distance: 174.4
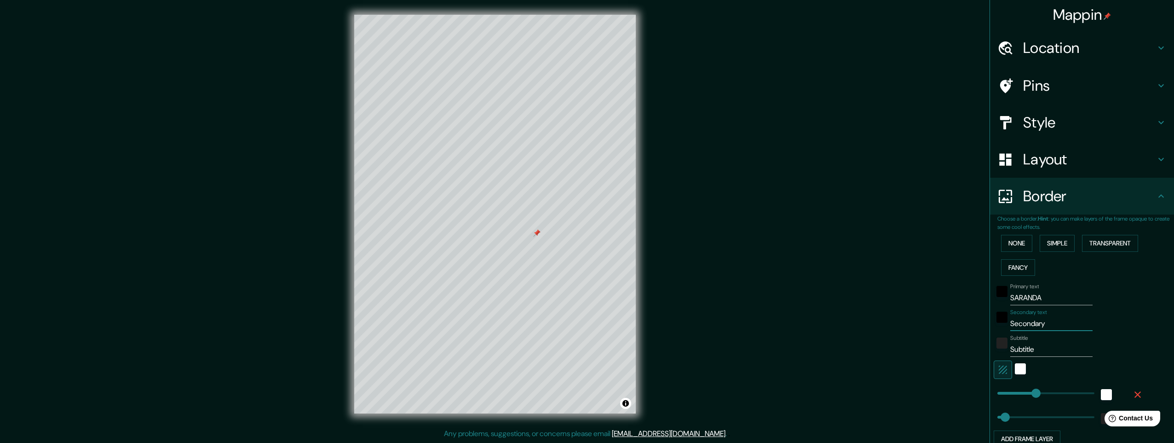
click at [451, 293] on div "Mappin Location [GEOGRAPHIC_DATA], [GEOGRAPHIC_DATA], [GEOGRAPHIC_DATA] Pins St…" at bounding box center [587, 221] width 1174 height 443
type input "A"
type input "245"
type input "49"
type input "AL"
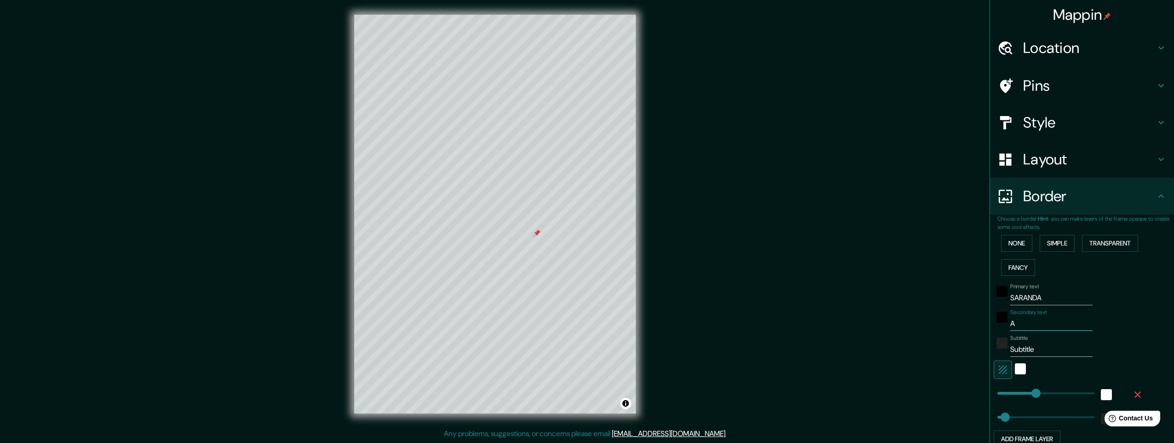
type input "245"
type input "49"
type input "ALB"
type input "245"
type input "49"
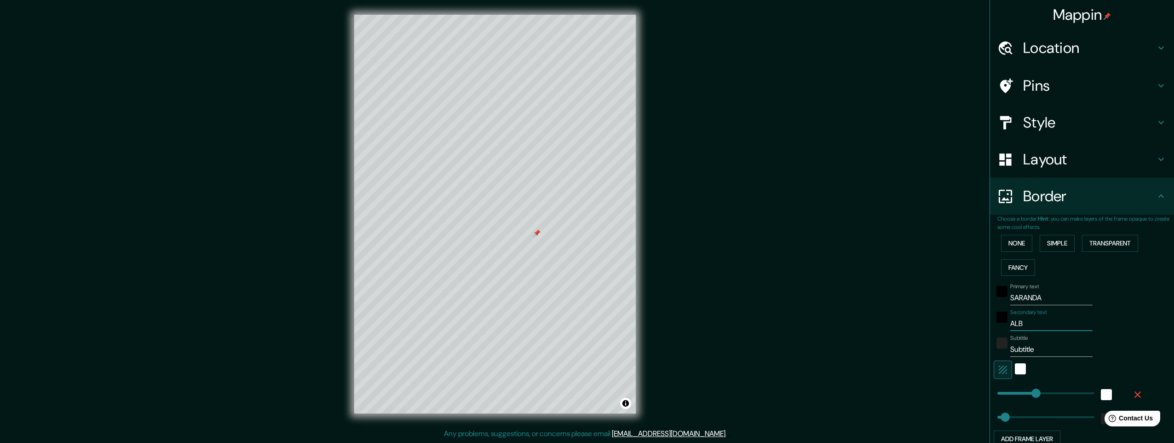
type input "ALBA"
type input "245"
type input "49"
type input "ALBAN"
type input "245"
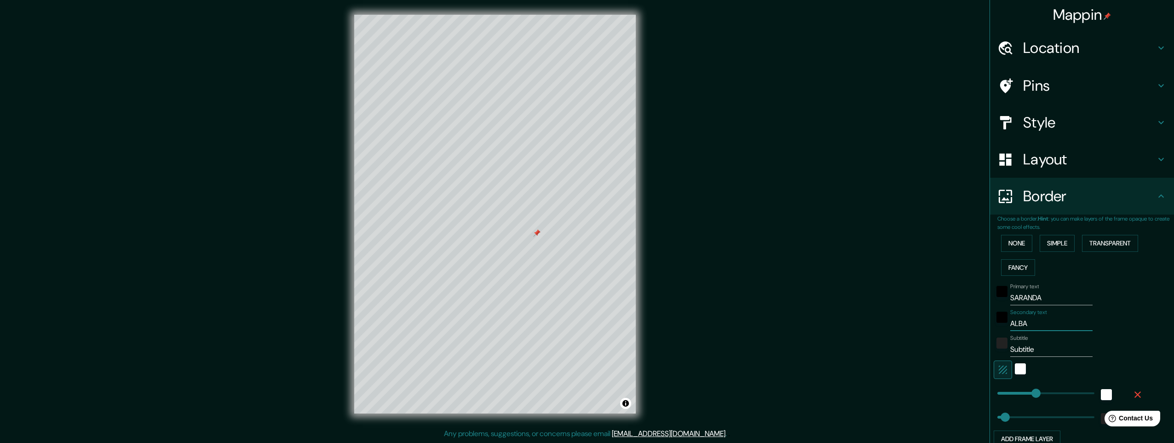
type input "49"
type input "ALBANI"
type input "245"
type input "49"
type input "ALBANIA"
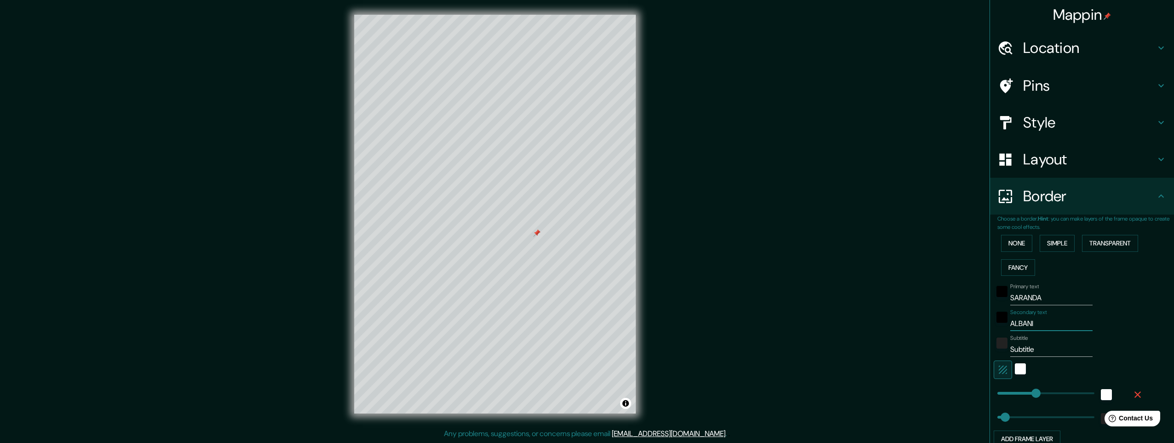
type input "245"
type input "49"
type input "ALBANIA"
drag, startPoint x: 1032, startPoint y: 348, endPoint x: 960, endPoint y: 349, distance: 72.2
click at [451, 293] on div "Mappin Location Saranda, Vlorë, Albania Pins Style Layout Border Choose a borde…" at bounding box center [587, 221] width 1174 height 443
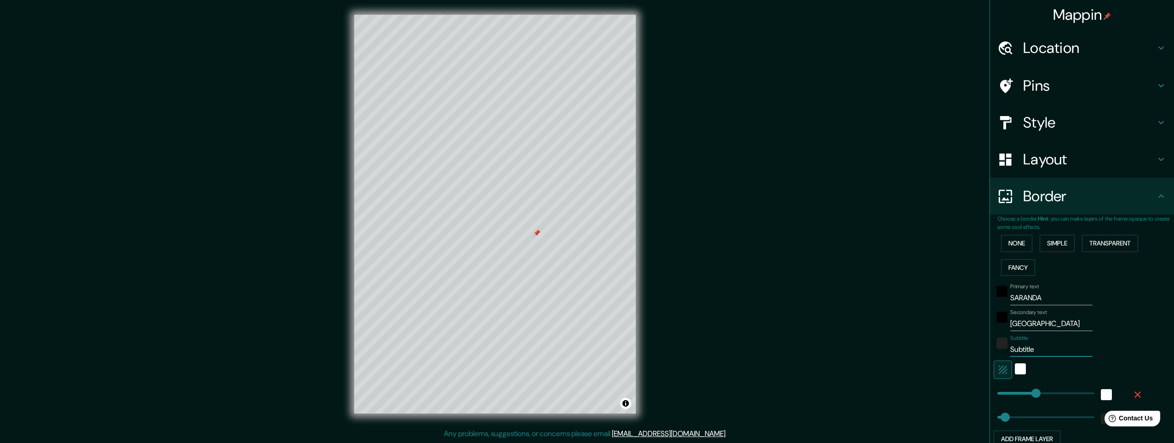
type input "3"
type input "245"
type input "49"
type input "39"
type input "245"
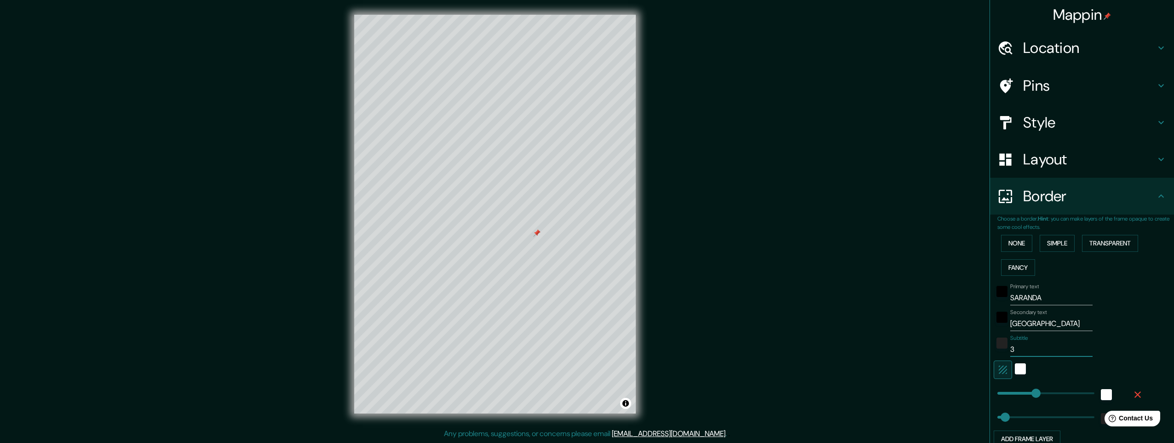
type input "49"
type input "39."
type input "245"
type input "49"
type input "39.8"
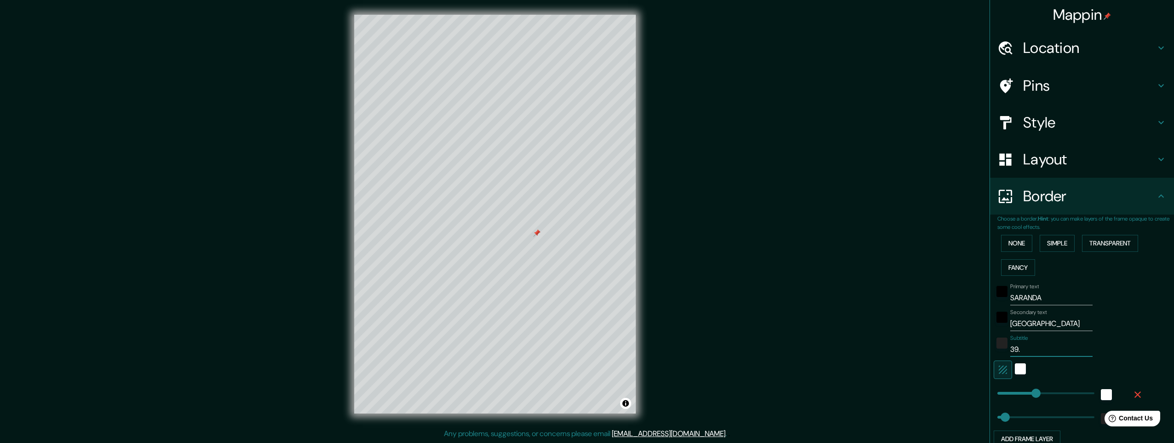
type input "245"
type input "49"
type input "39.87"
type input "245"
type input "49"
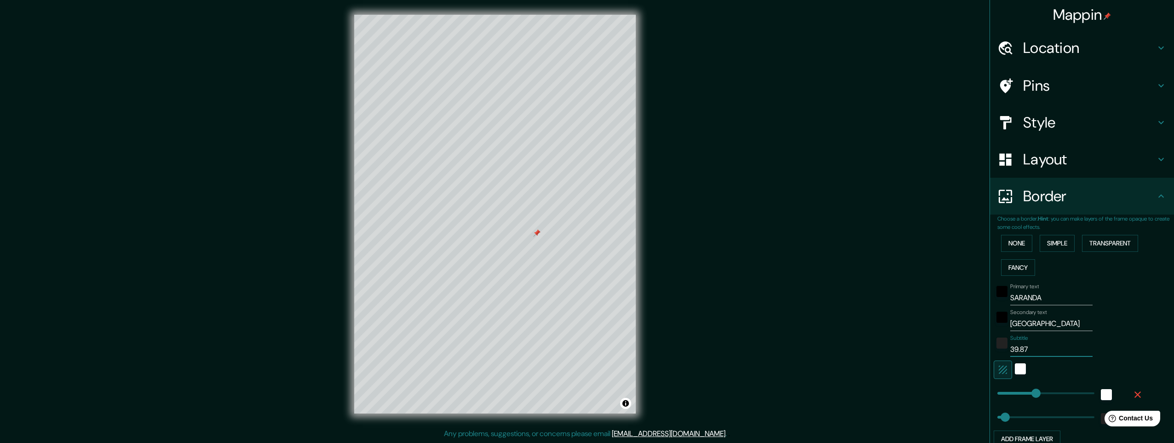
type input "39.875"
type input "245"
type input "49"
type input "39.875"
type input "245"
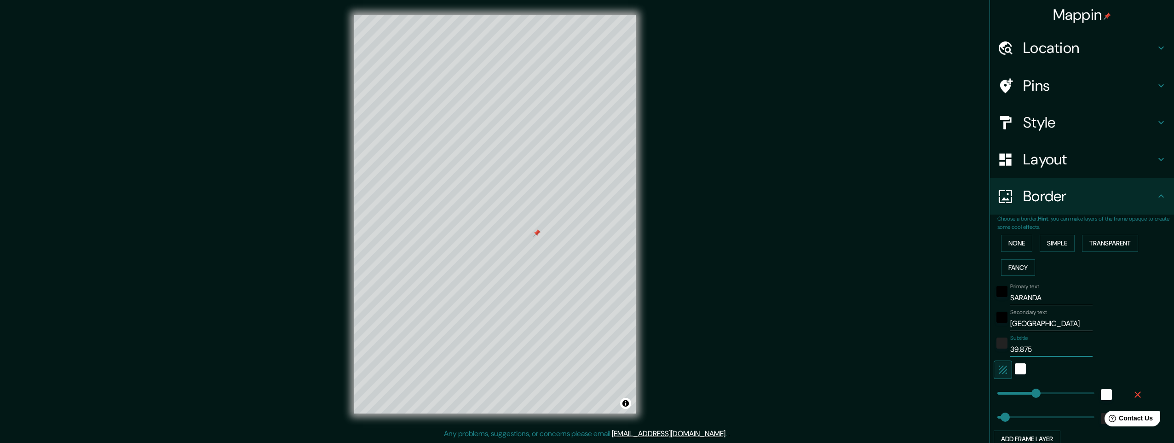
type input "49"
type input "39.875 N"
type input "245"
type input "49"
type input "39.875 N"
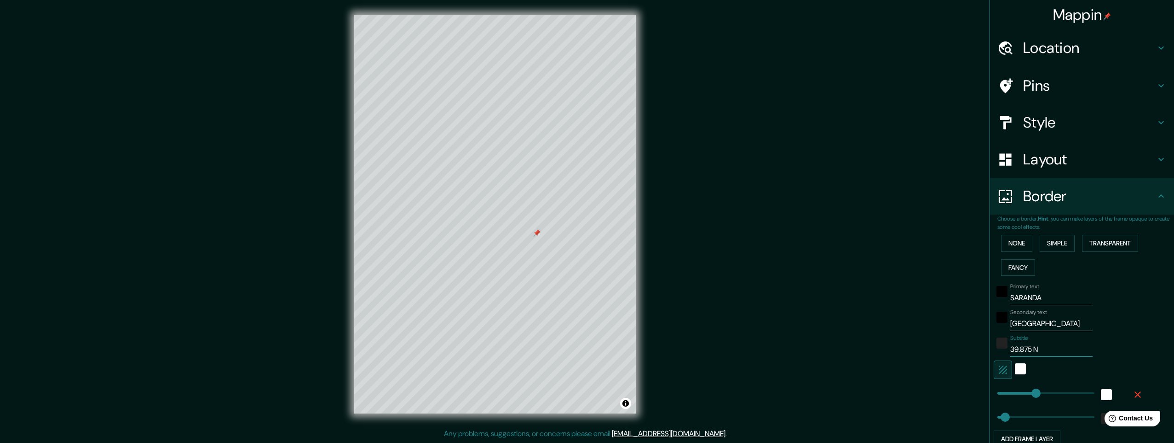
type input "245"
type input "49"
type input "39.875 N /"
type input "245"
type input "49"
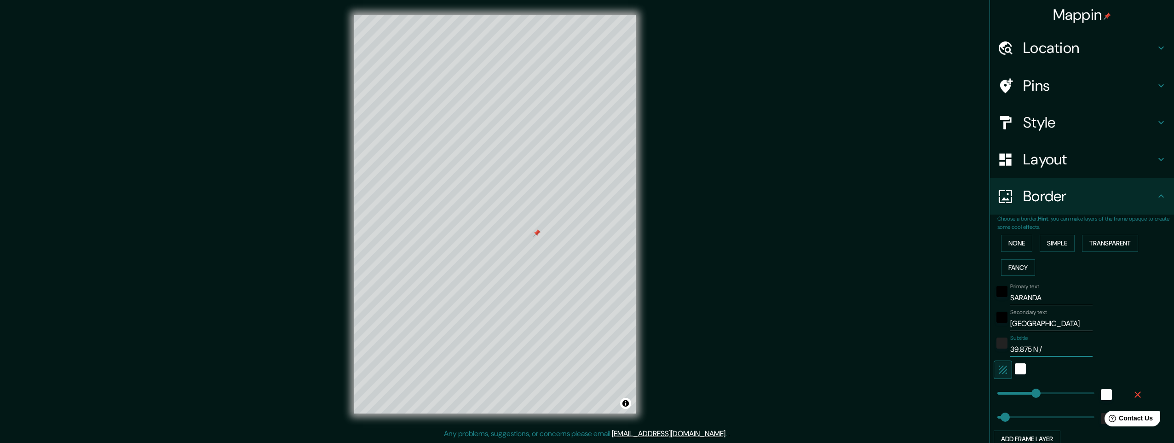
type input "39.875 N /"
type input "245"
type input "49"
type input "39.875 N / 2"
type input "245"
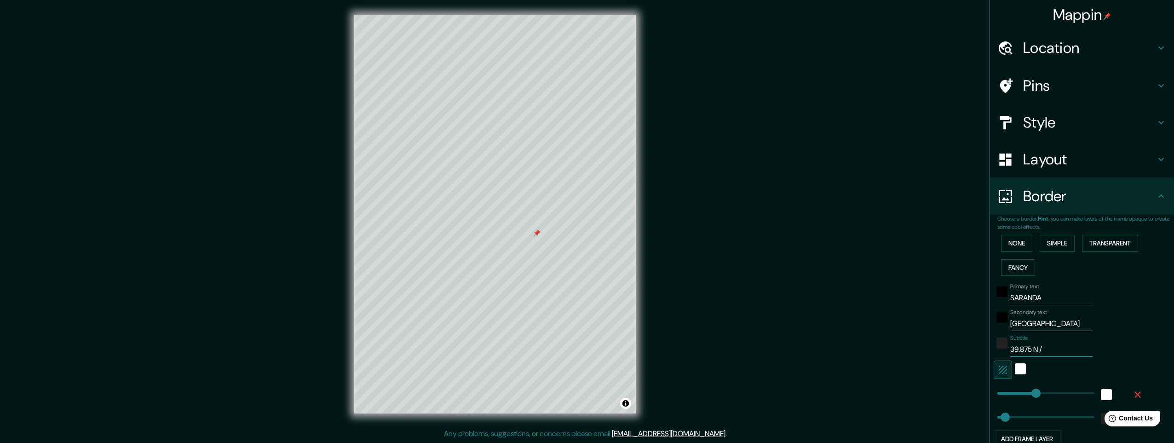
type input "49"
type input "39.875 N / 20"
type input "245"
type input "49"
type input "39.875 N / 20."
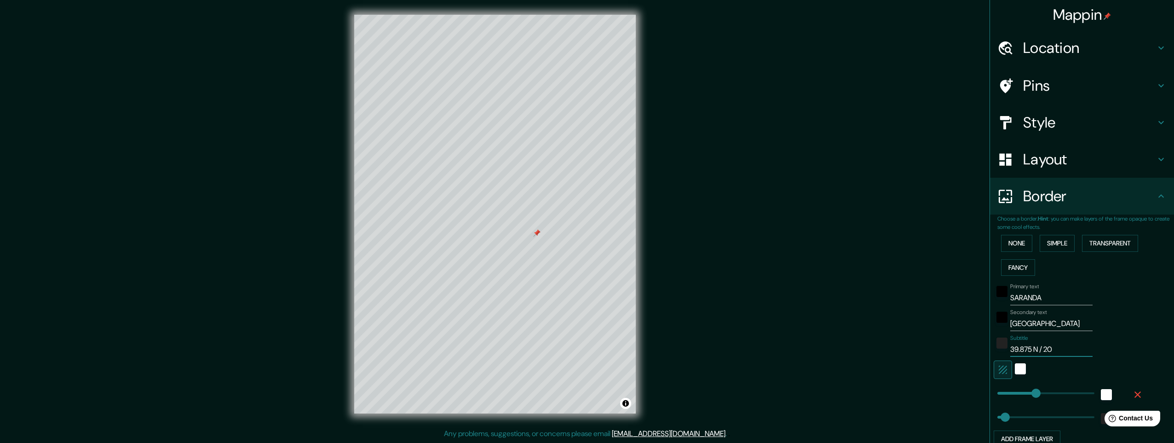
type input "245"
type input "49"
type input "39.875 N / 20.0"
type input "245"
type input "49"
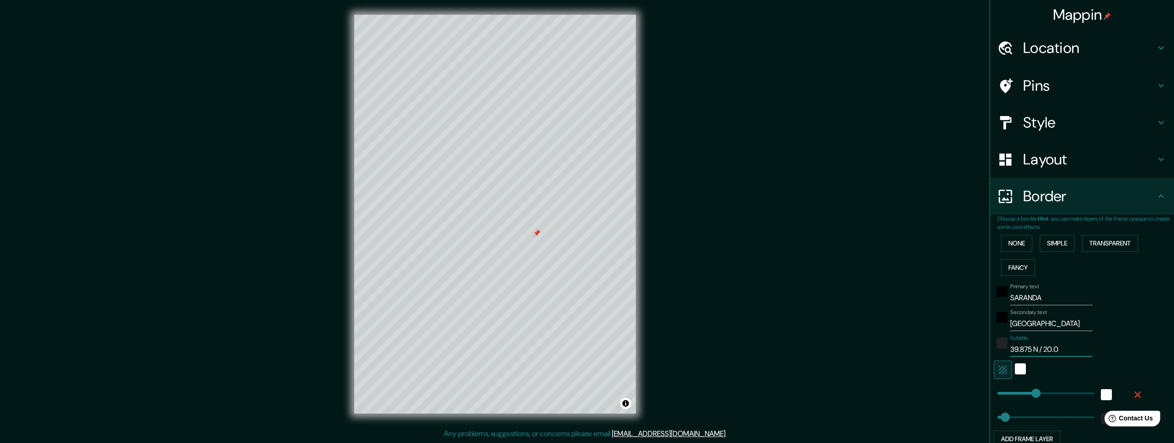
type input "39.875 N / 20.00"
type input "245"
type input "49"
type input "39.875 N / 20.007"
type input "245"
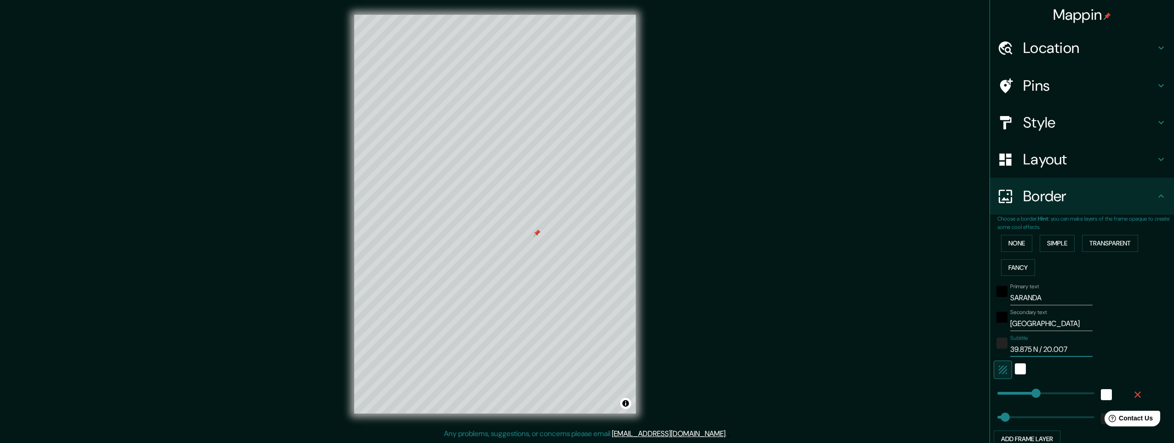
type input "49"
type input "39.875 N / 20.007"
type input "245"
type input "49"
type input "39.875 N / 20.007 E"
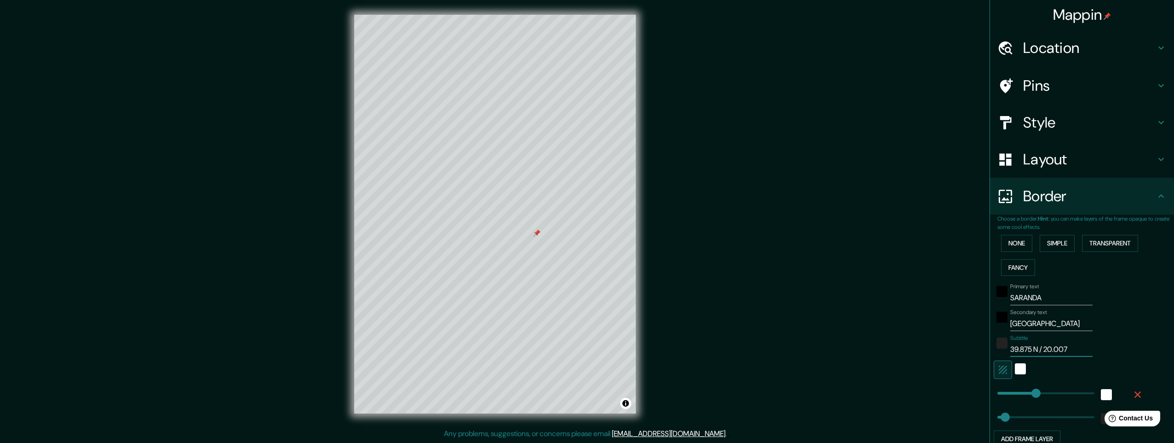
type input "245"
type input "49"
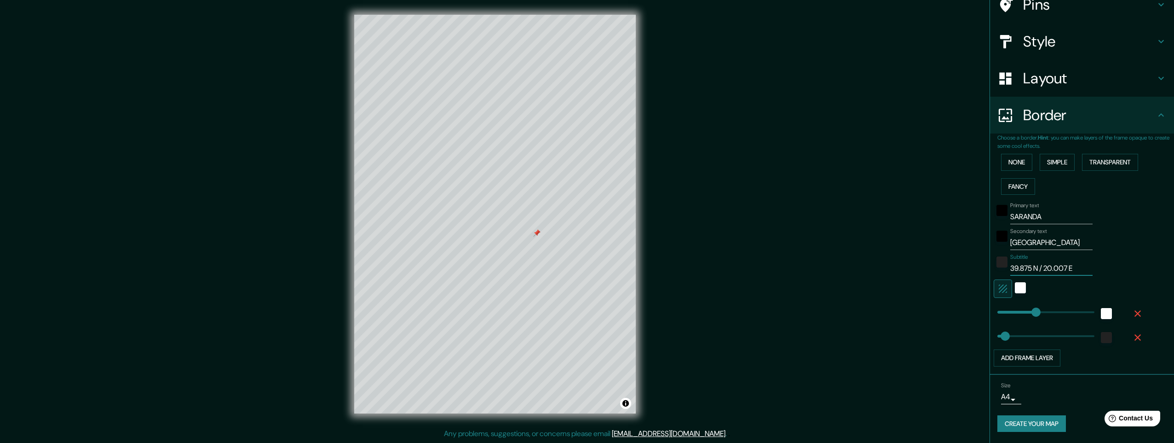
type input "39.875 N / 20.007 E"
click at [451, 293] on button "Create your map" at bounding box center [1031, 423] width 69 height 17
click at [451, 293] on div "Create your map" at bounding box center [1081, 423] width 169 height 17
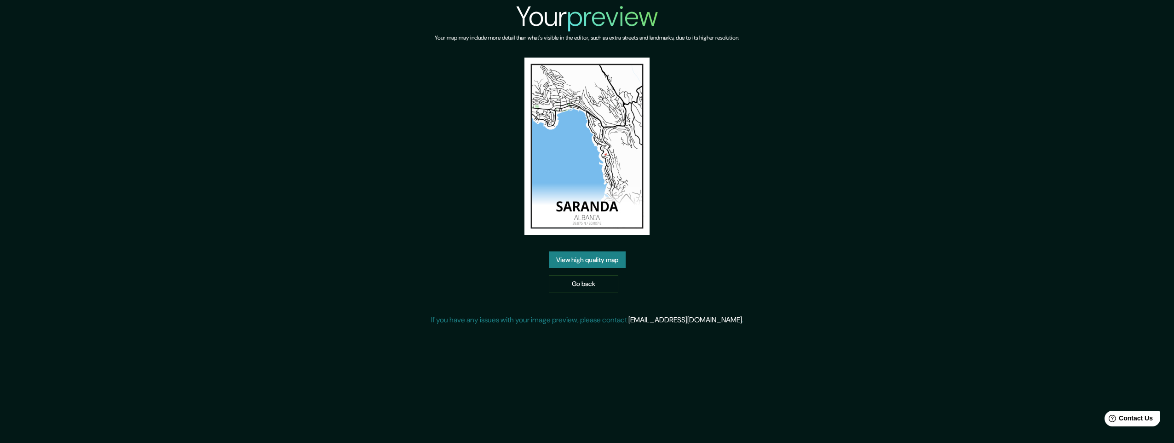
click at [584, 259] on link "View high quality map" at bounding box center [587, 259] width 77 height 17
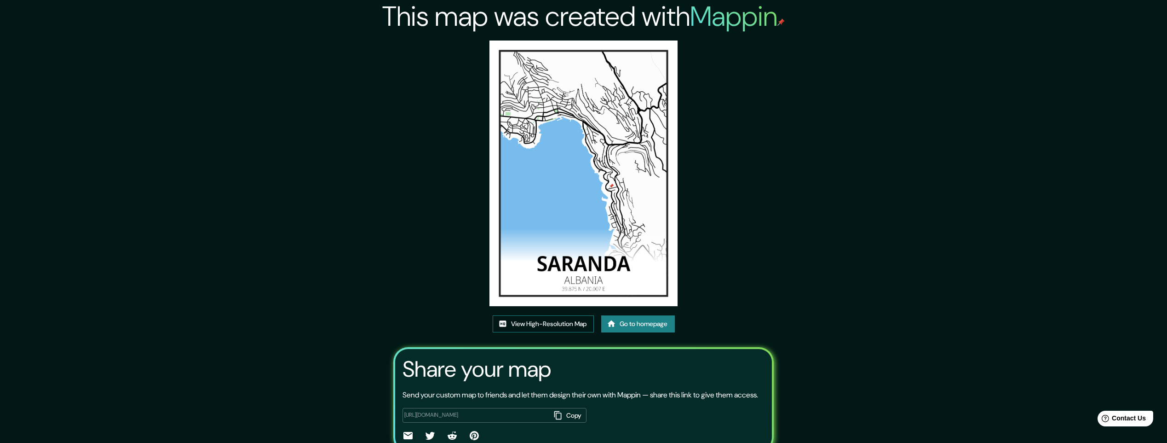
click at [550, 325] on link "View High-Resolution Map" at bounding box center [543, 323] width 101 height 17
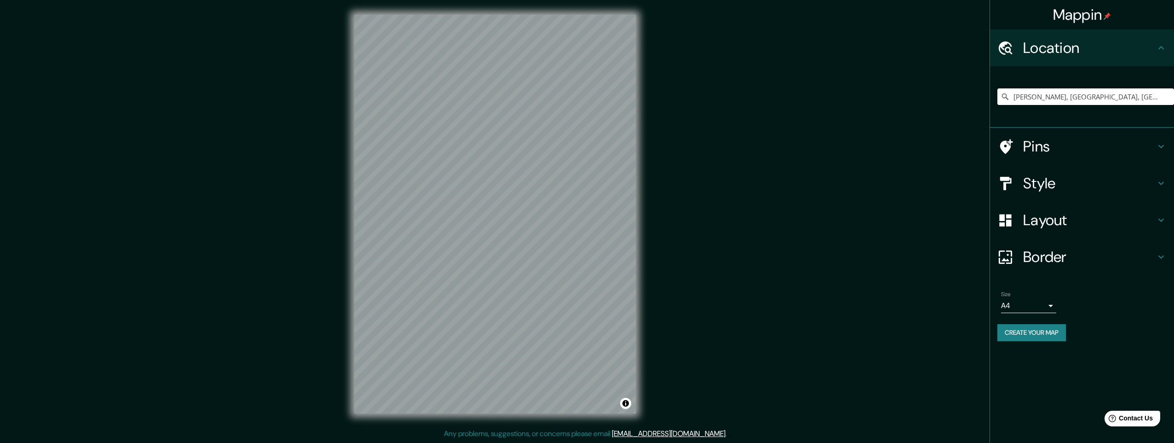
drag, startPoint x: 1088, startPoint y: 97, endPoint x: 937, endPoint y: 92, distance: 151.4
click at [937, 92] on div "Mappin Location [GEOGRAPHIC_DATA], [GEOGRAPHIC_DATA], [GEOGRAPHIC_DATA] Pins St…" at bounding box center [587, 221] width 1174 height 443
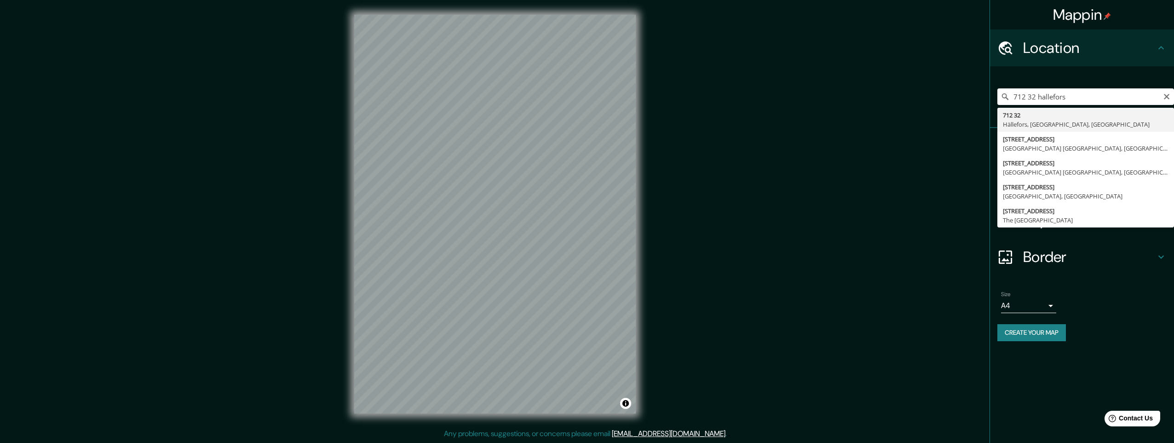
type input "712 32, Hällefors, Örebro, Sweden"
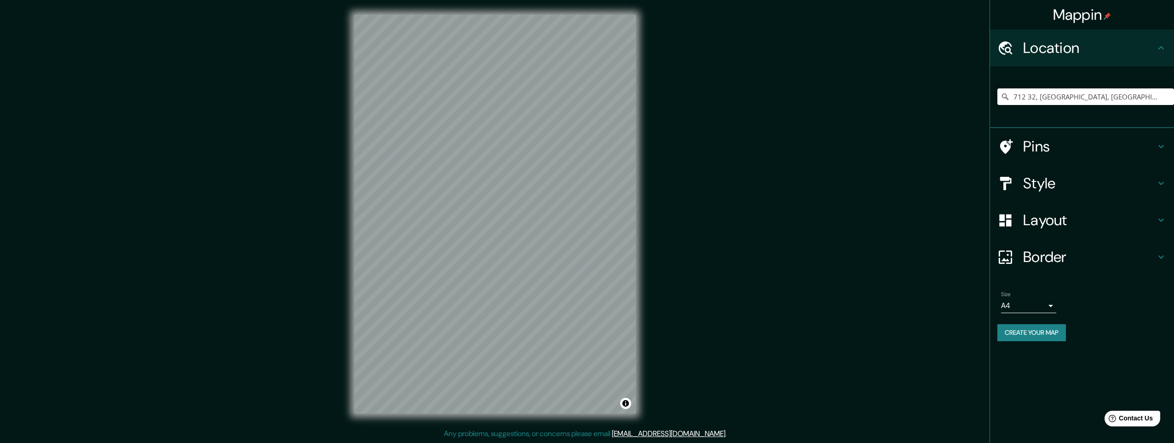
click at [645, 222] on div "© Mapbox © OpenStreetMap Improve this map" at bounding box center [494, 214] width 311 height 428
click at [1041, 188] on h4 "Style" at bounding box center [1089, 183] width 132 height 18
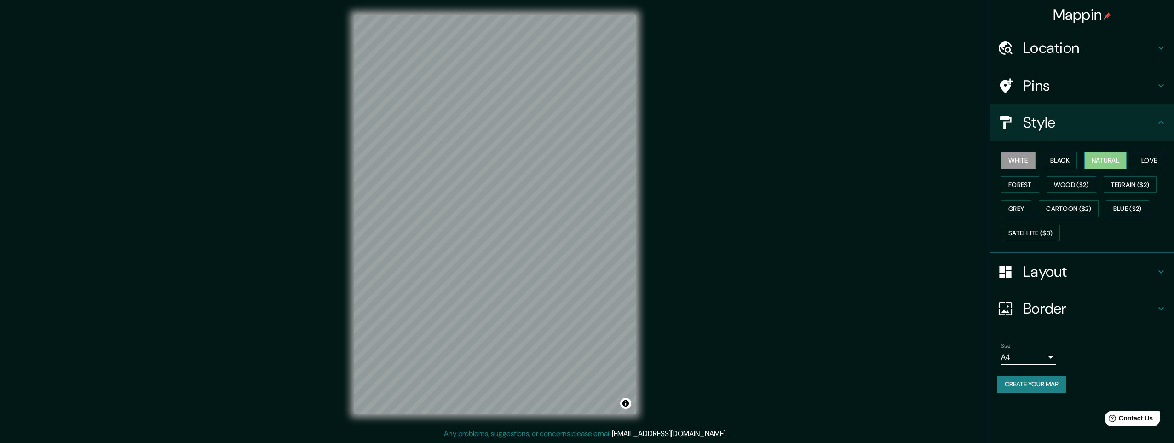
click at [1103, 160] on button "Natural" at bounding box center [1105, 160] width 42 height 17
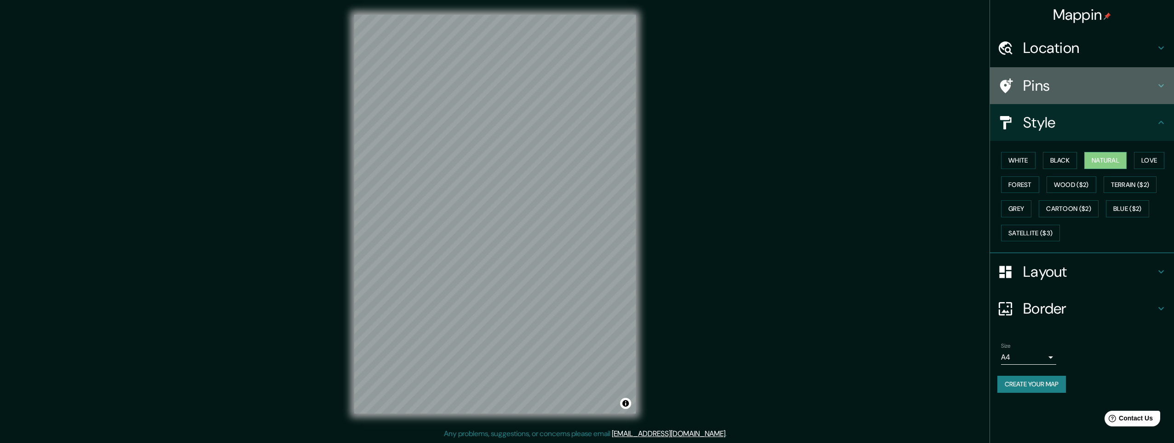
click at [1032, 86] on h4 "Pins" at bounding box center [1089, 85] width 132 height 18
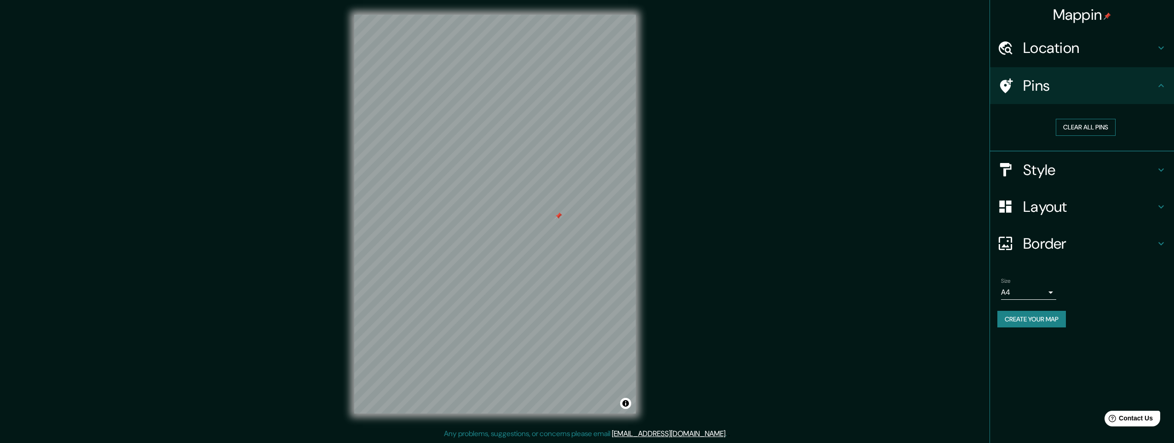
click at [1079, 123] on button "Clear all pins" at bounding box center [1086, 127] width 60 height 17
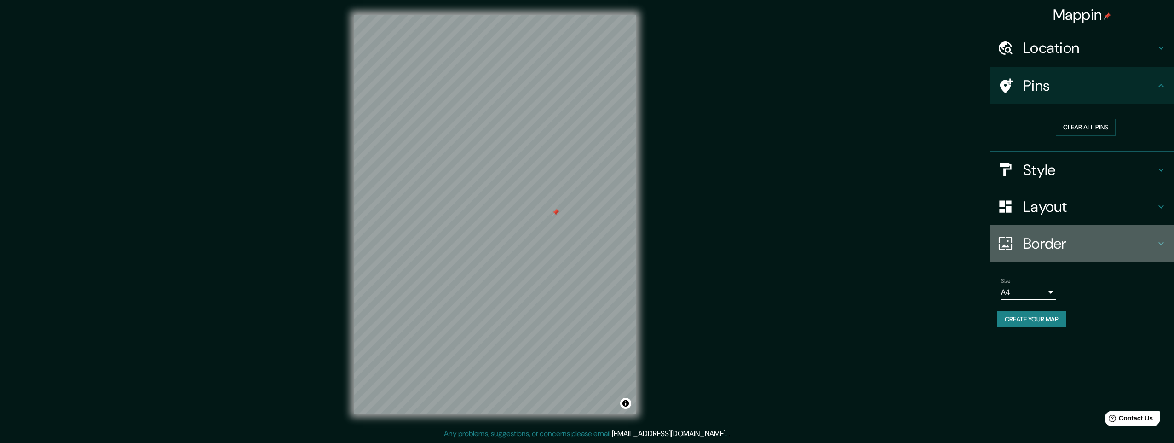
click at [1033, 245] on h4 "Border" at bounding box center [1089, 243] width 132 height 18
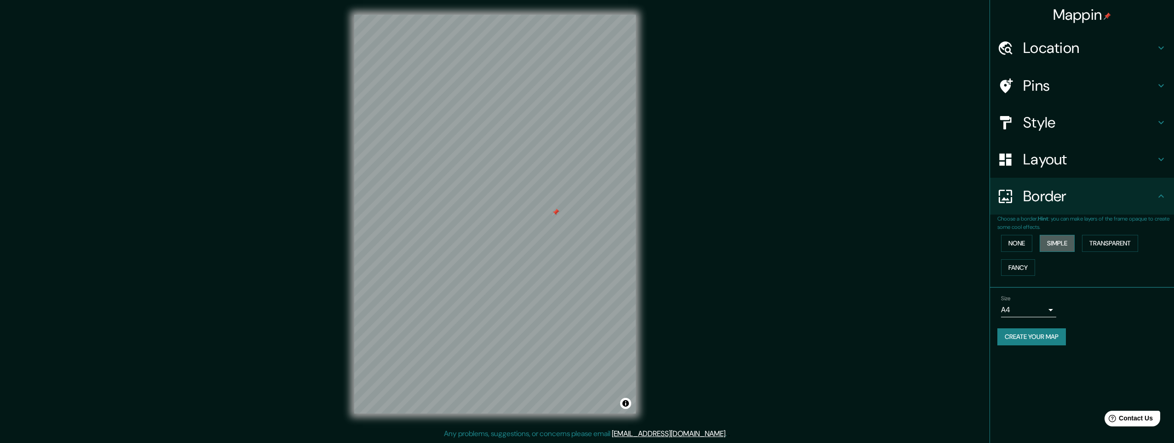
click at [1052, 242] on button "Simple" at bounding box center [1057, 243] width 35 height 17
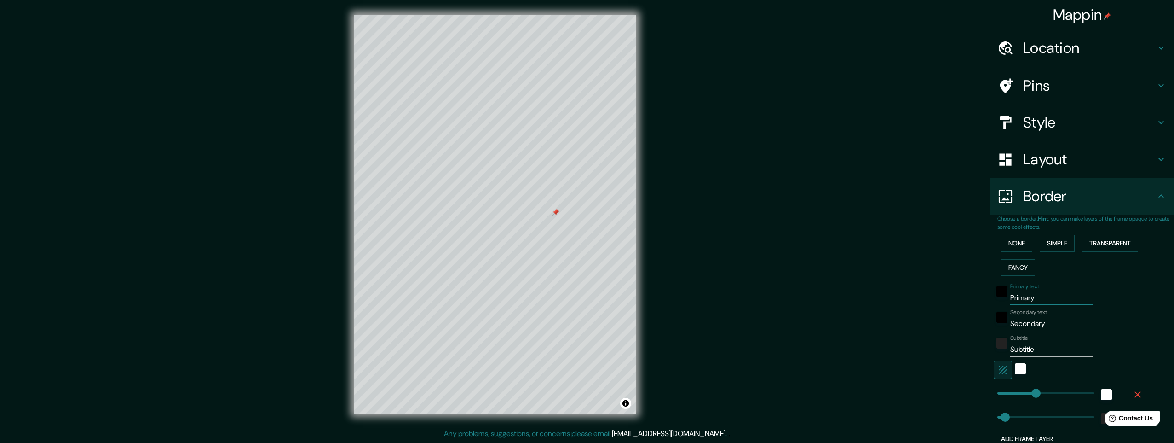
drag, startPoint x: 1032, startPoint y: 299, endPoint x: 912, endPoint y: 305, distance: 120.2
click at [937, 303] on div "Mappin Location 712 32, Hällefors, Örebro, Sweden Pins Style Layout Border Choo…" at bounding box center [587, 221] width 1174 height 443
paste input "Hällefors"
type input "Hällefors"
type input "245"
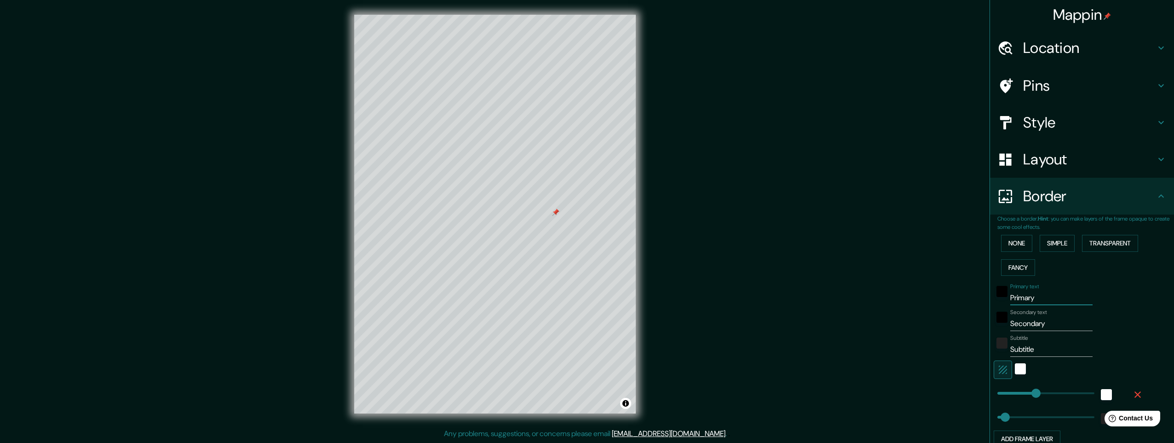
type input "49"
type input "Hällefors"
drag, startPoint x: 1041, startPoint y: 323, endPoint x: 925, endPoint y: 318, distance: 116.0
click at [954, 323] on div "Mappin Location 712 32, Hällefors, Örebro, Sweden Pins Style Layout Border Choo…" at bounding box center [587, 221] width 1174 height 443
click at [931, 319] on div "Mappin Location 712 32, Hällefors, Örebro, Sweden Pins Style Layout Border Choo…" at bounding box center [587, 221] width 1174 height 443
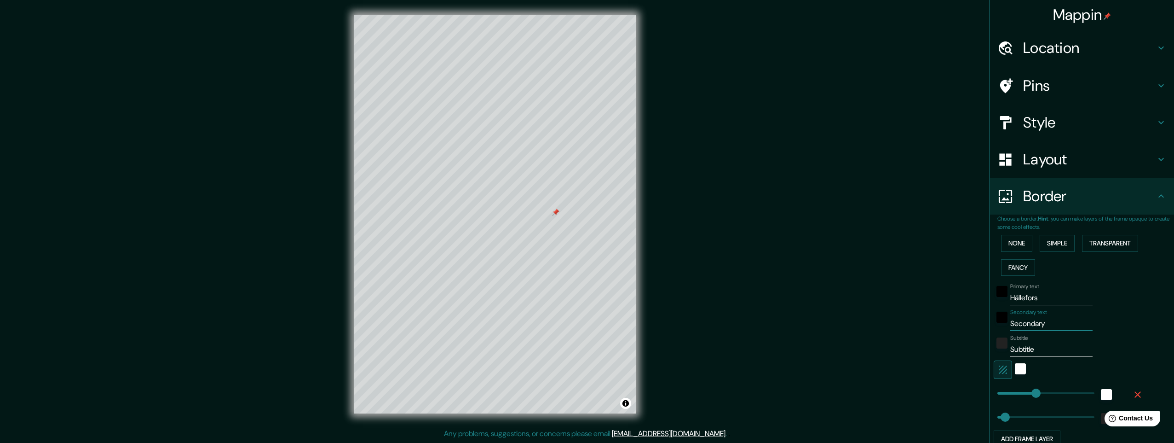
type input "s"
type input "245"
type input "49"
type input "ws"
type input "245"
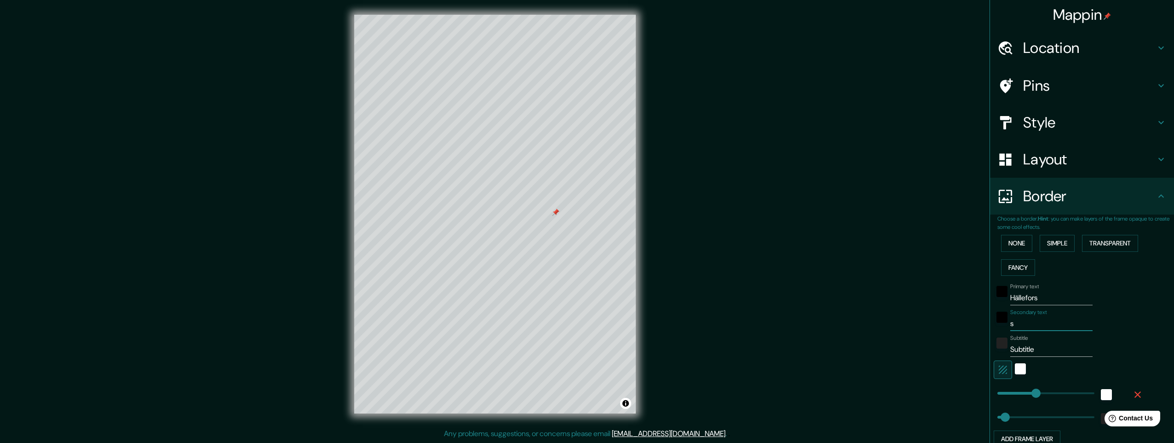
type input "49"
type input "ews"
type input "245"
type input "49"
type input "dews"
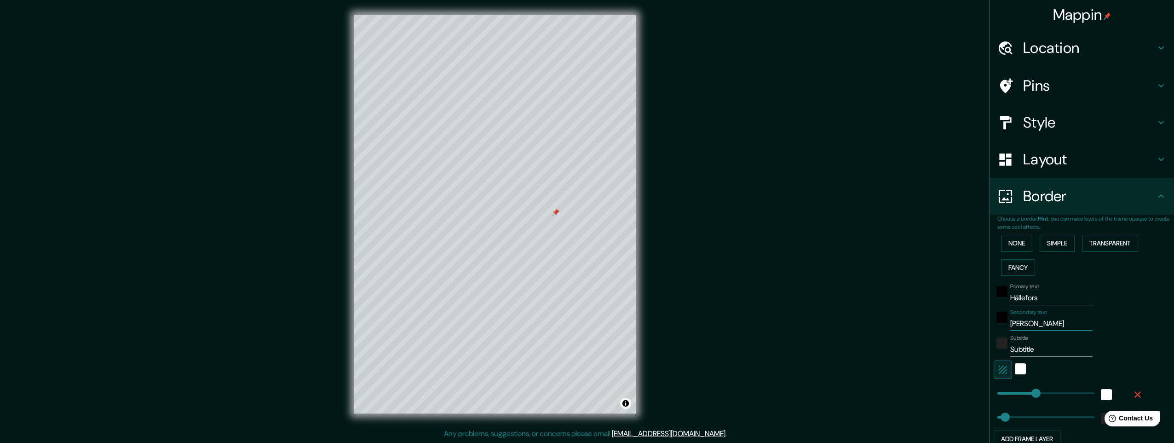
type input "245"
type input "49"
type input "edews"
type input "245"
type input "49"
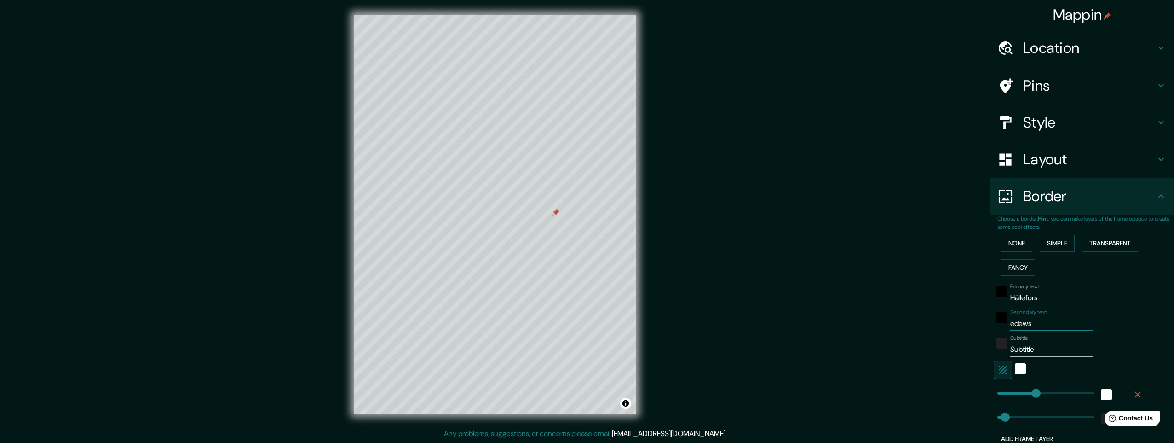
type input "nedews"
type input "245"
type input "49"
drag, startPoint x: 1041, startPoint y: 322, endPoint x: 997, endPoint y: 324, distance: 44.2
click at [997, 324] on div "Secondary text nedews" at bounding box center [1069, 320] width 151 height 22
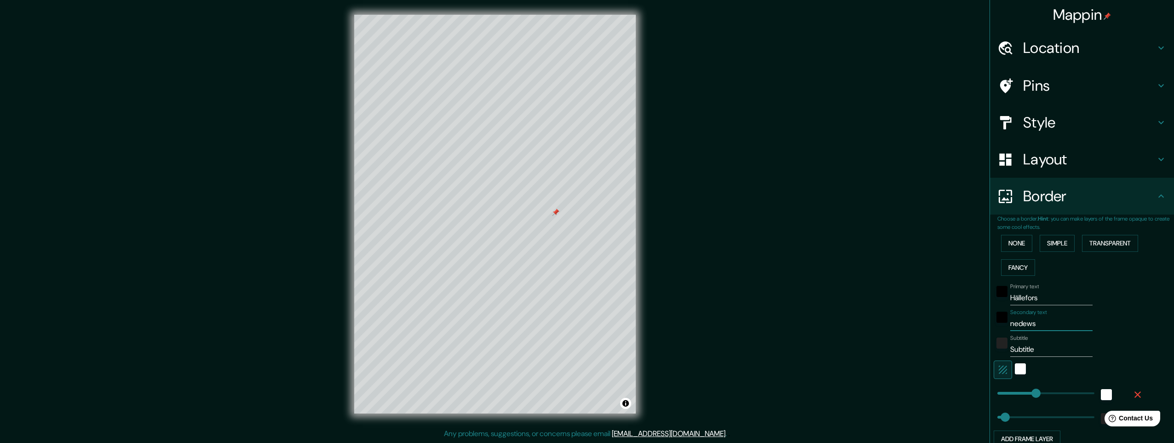
drag, startPoint x: 1033, startPoint y: 323, endPoint x: 988, endPoint y: 324, distance: 45.1
click at [994, 324] on div "Secondary text nedews" at bounding box center [1069, 320] width 151 height 22
type input "nedews"
click at [994, 324] on div at bounding box center [1002, 320] width 17 height 22
click at [1010, 324] on input "nedews" at bounding box center [1051, 323] width 82 height 15
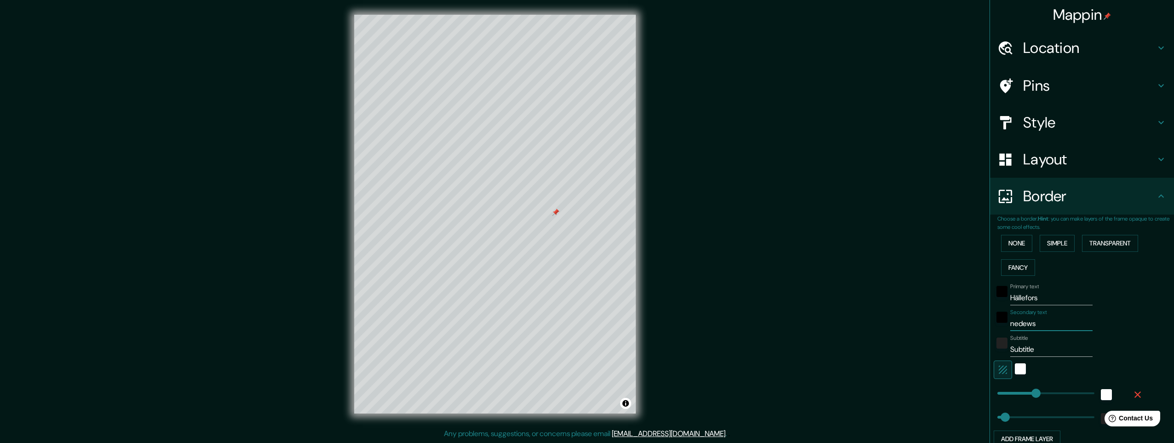
type input "245"
type input "49"
drag, startPoint x: 1033, startPoint y: 324, endPoint x: 976, endPoint y: 318, distance: 57.4
click at [976, 318] on div "Mappin Location 712 32, Hällefors, Örebro, Sweden Pins Style Layout Border Choo…" at bounding box center [587, 221] width 1174 height 443
type input "s"
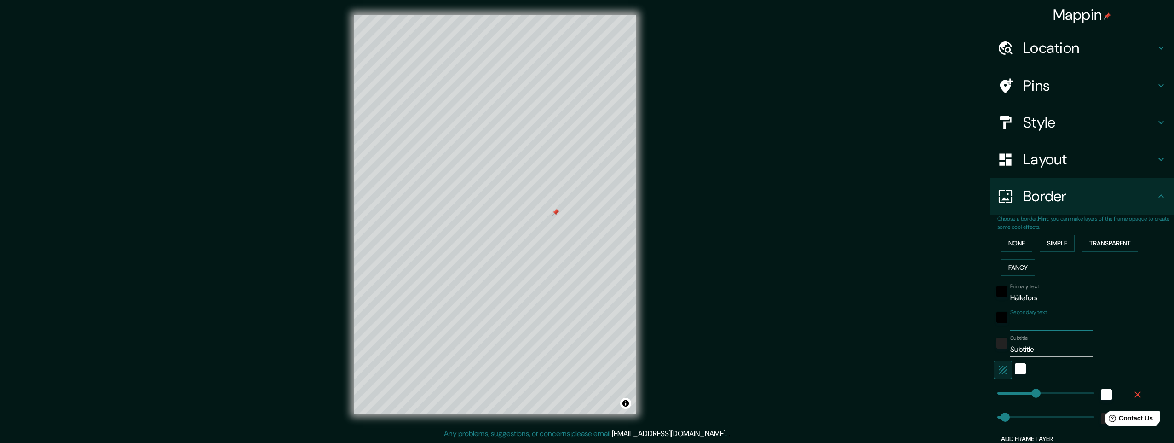
type input "245"
type input "49"
type input "sw"
type input "245"
type input "49"
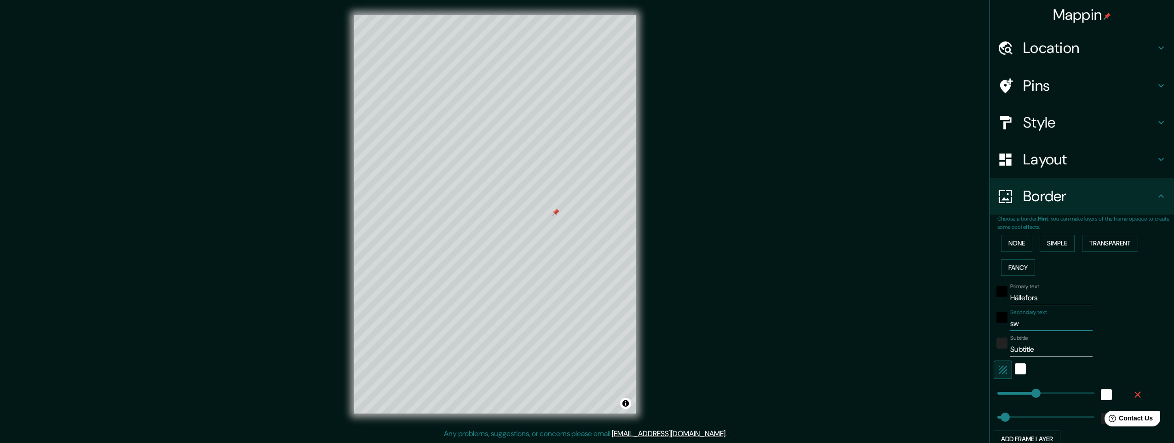
type input "swe"
type input "245"
type input "49"
type input "swed"
type input "245"
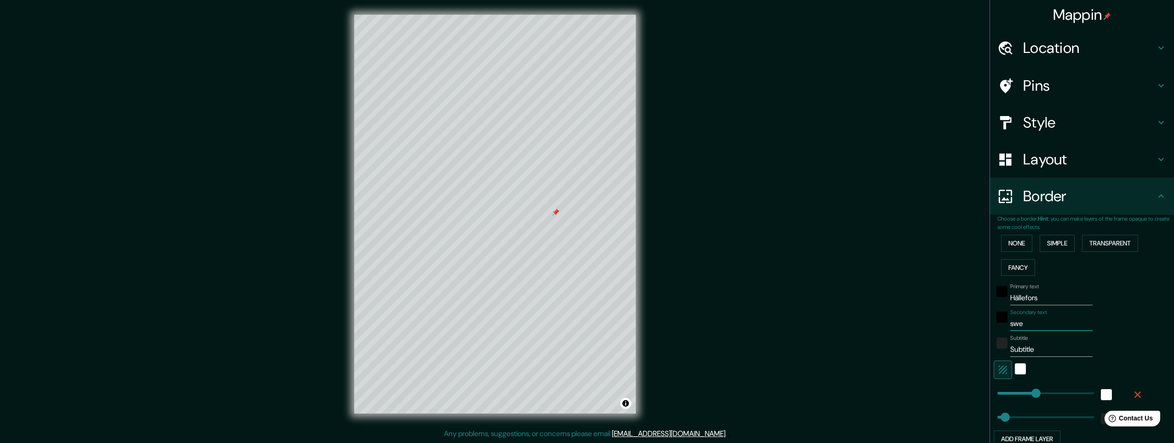
type input "49"
type input "swede"
type input "245"
type input "49"
type input "[GEOGRAPHIC_DATA]"
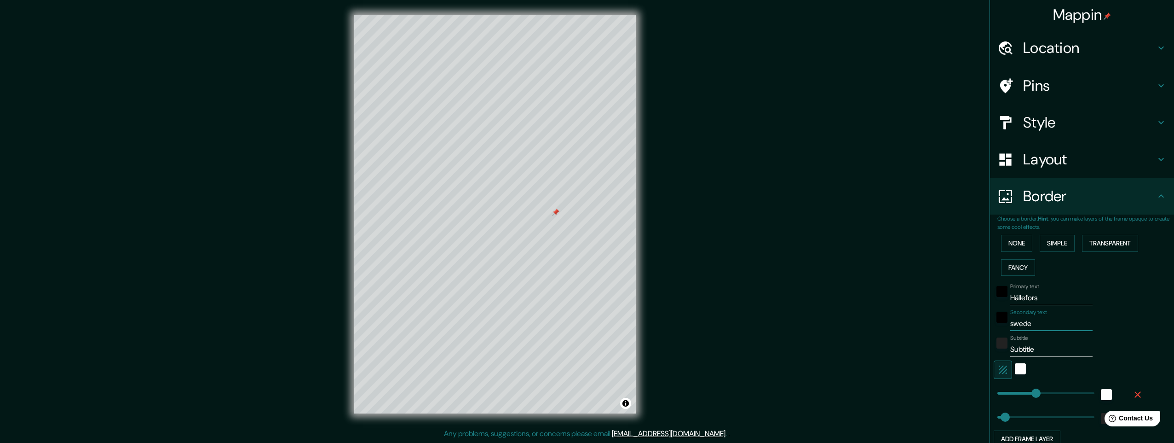
type input "245"
type input "49"
type input "[GEOGRAPHIC_DATA]"
drag, startPoint x: 1031, startPoint y: 350, endPoint x: 921, endPoint y: 341, distance: 109.9
click at [921, 341] on div "Mappin Location 712 32, Hällefors, Örebro, Sweden Pins Style Layout Border Choo…" at bounding box center [587, 221] width 1174 height 443
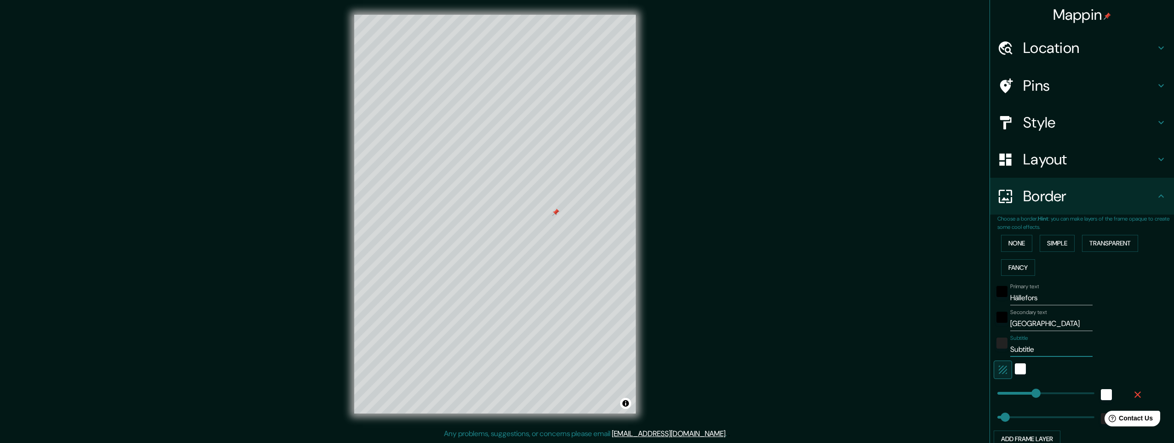
type input "5"
type input "245"
type input "49"
type input "59"
type input "245"
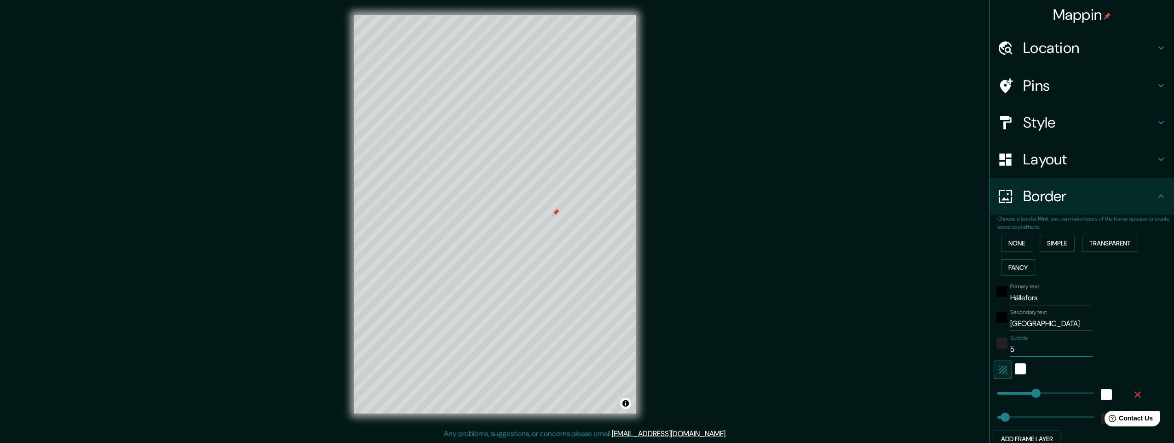
type input "49"
type input "59."
type input "245"
type input "49"
type input "59.7"
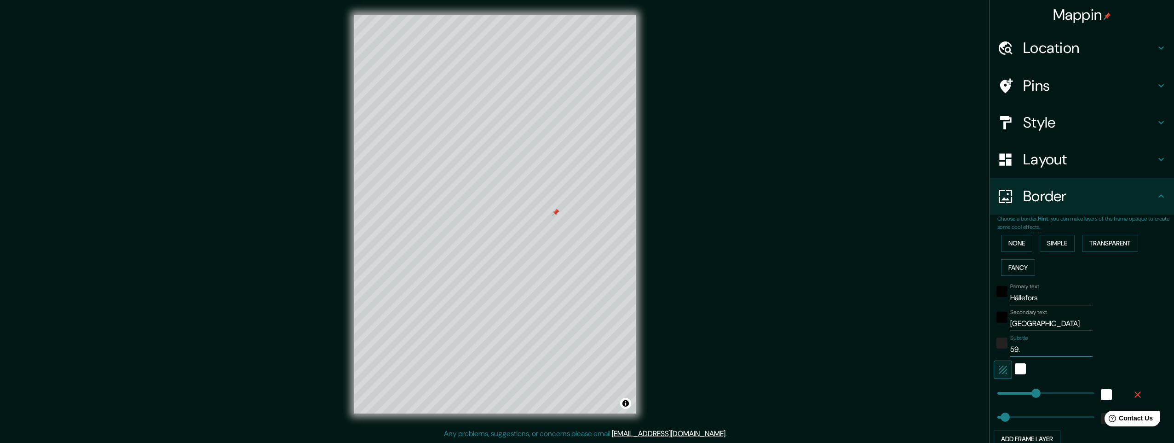
type input "245"
type input "49"
type input "59.78"
type input "245"
type input "49"
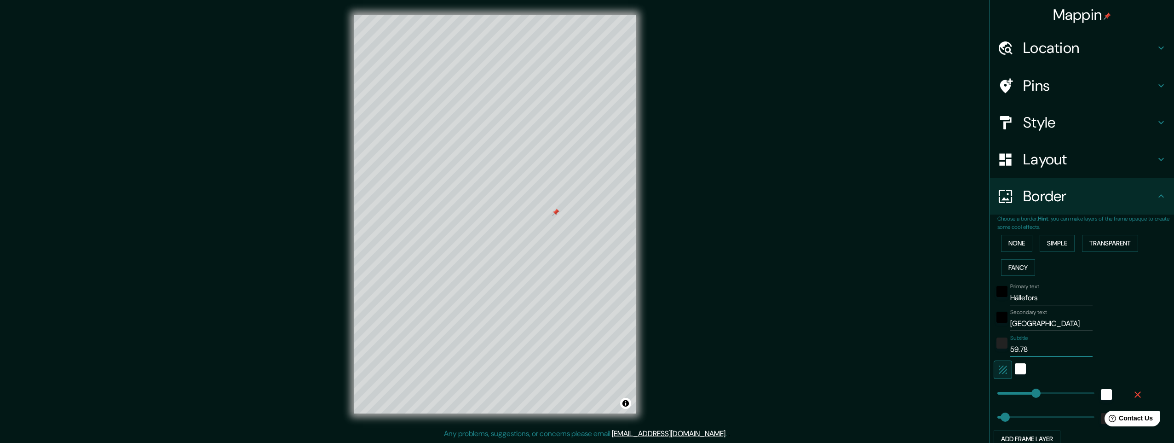
type input "59.784"
type input "245"
type input "49"
type input "59.784"
type input "245"
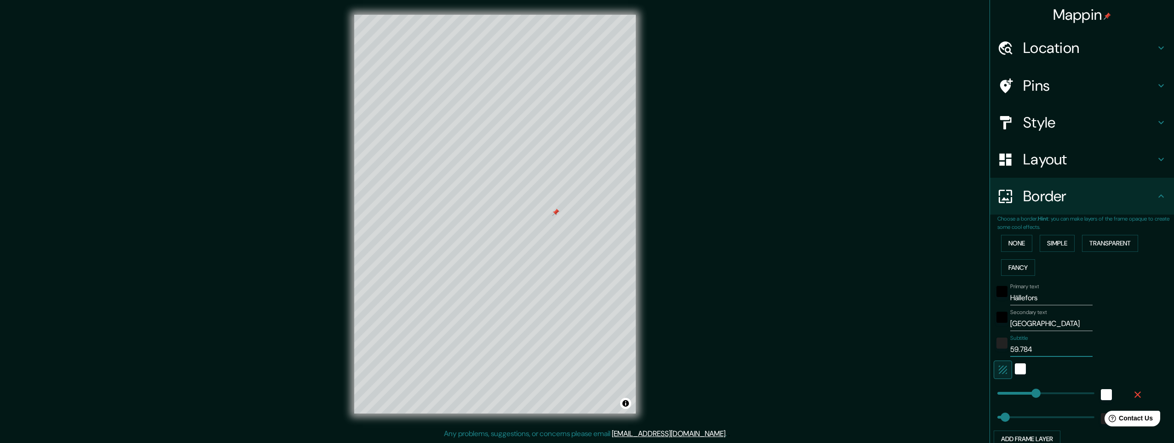
type input "49"
type input "59.784 N"
type input "245"
type input "49"
type input "59.784 N"
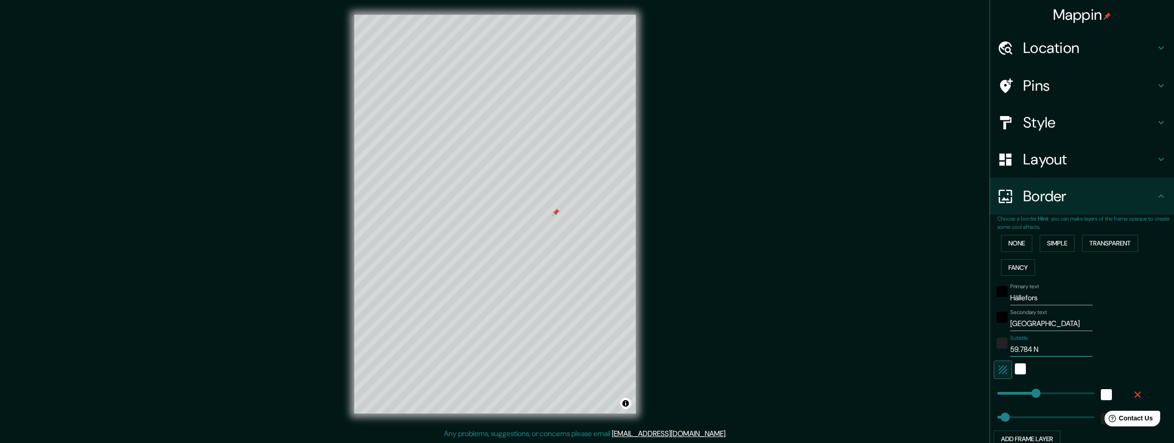
type input "245"
type input "49"
type input "59.784 N /"
type input "245"
type input "49"
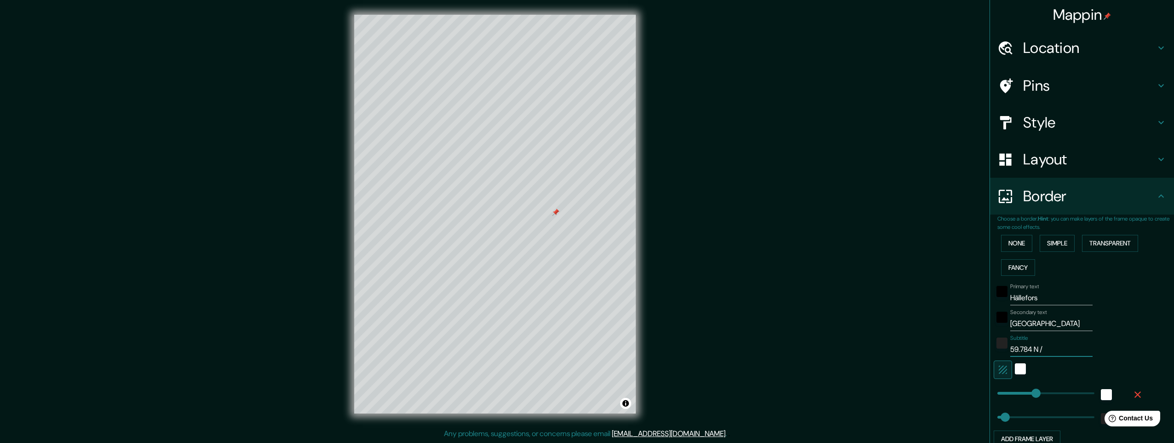
type input "59.784 N /"
type input "245"
type input "49"
type input "59.784 N / 1"
type input "245"
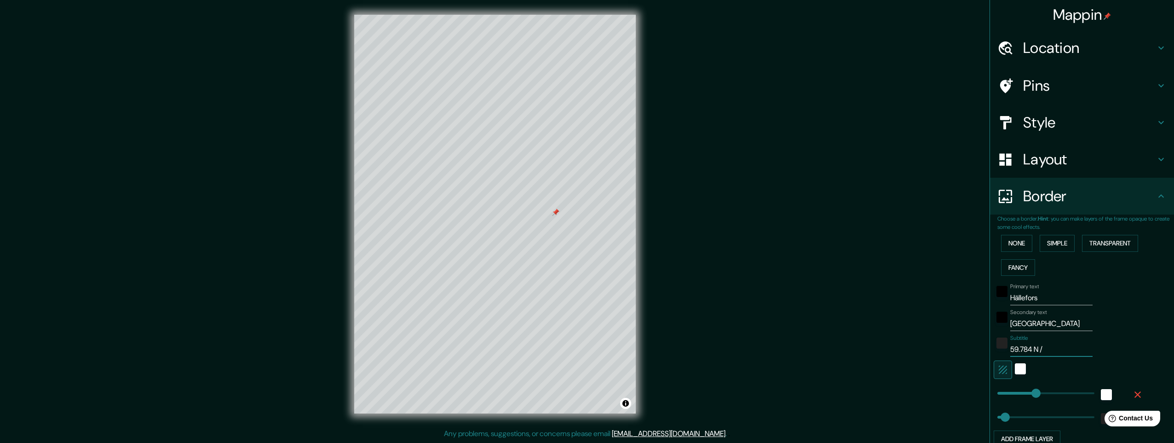
type input "49"
type input "59.784 N / 14"
type input "245"
type input "49"
type input "59.784 N / 14."
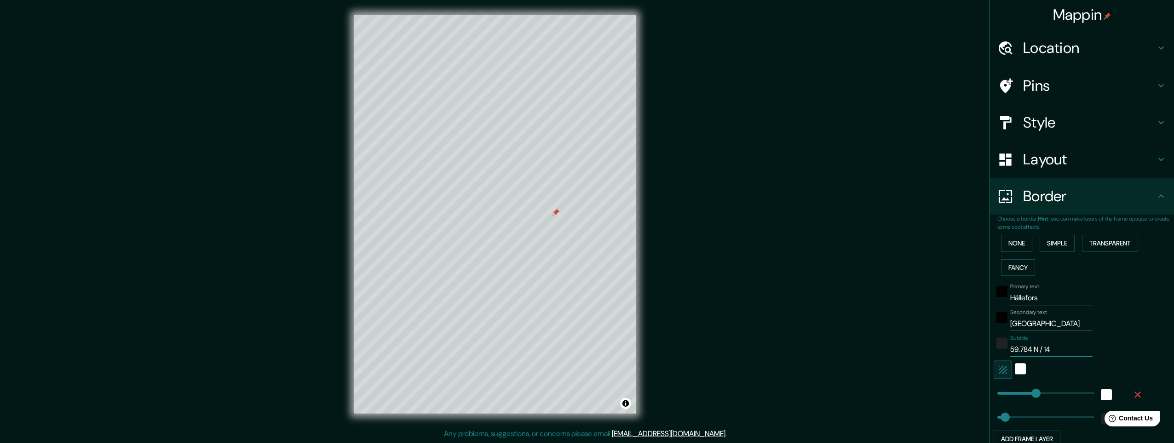
type input "245"
type input "49"
type input "59.784 N / 14.5"
type input "245"
type input "49"
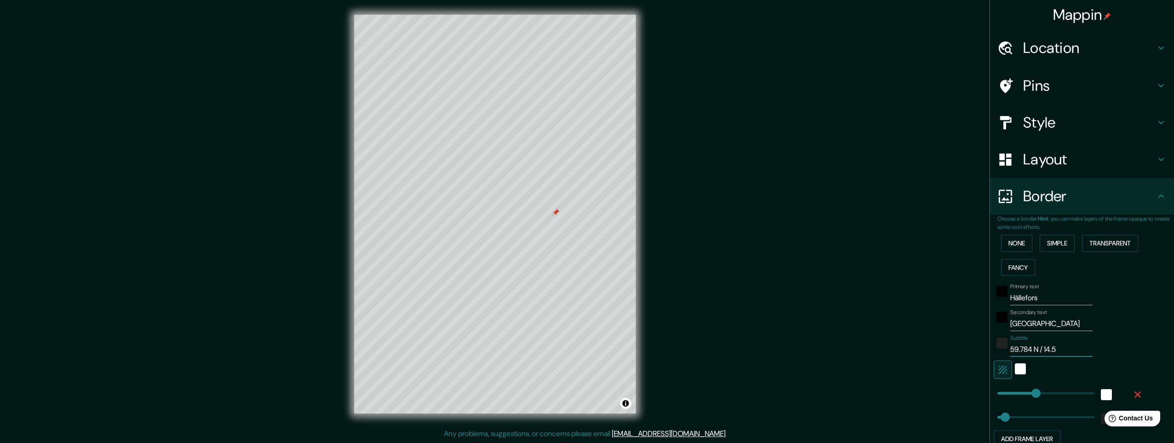
type input "59.784 N / 14.52"
type input "245"
type input "49"
type input "59.784 N / 14.523"
type input "245"
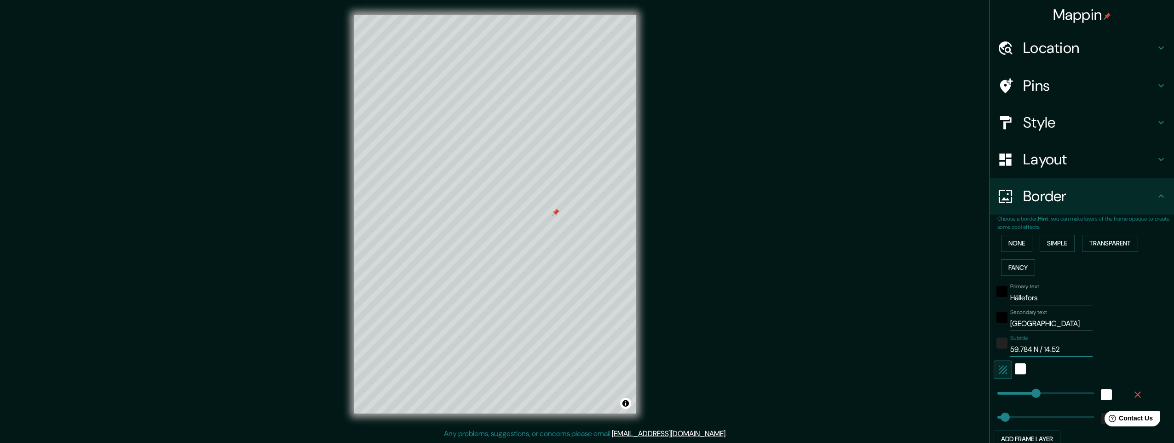
type input "49"
type input "59.784 N / 14.523"
type input "245"
type input "49"
type input "59.784 N / 14.523 E"
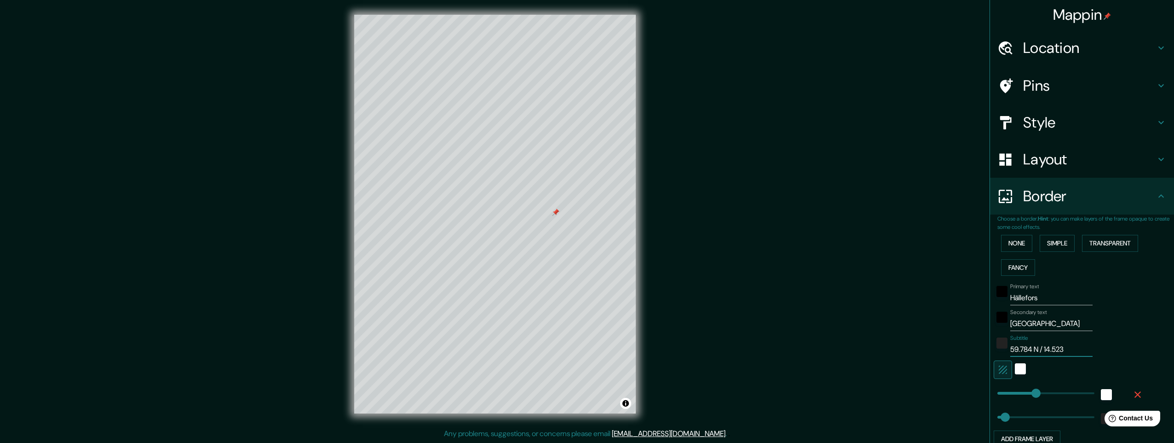
type input "245"
type input "49"
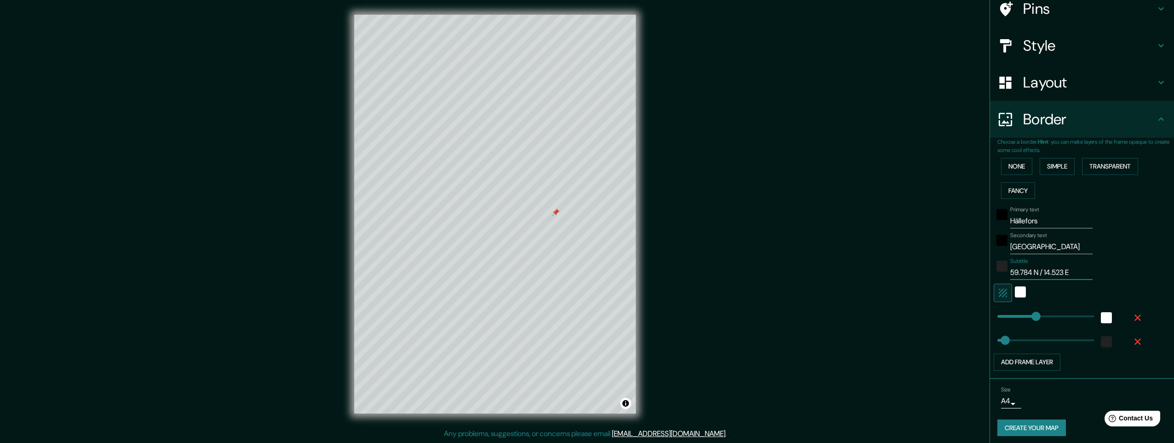
scroll to position [81, 0]
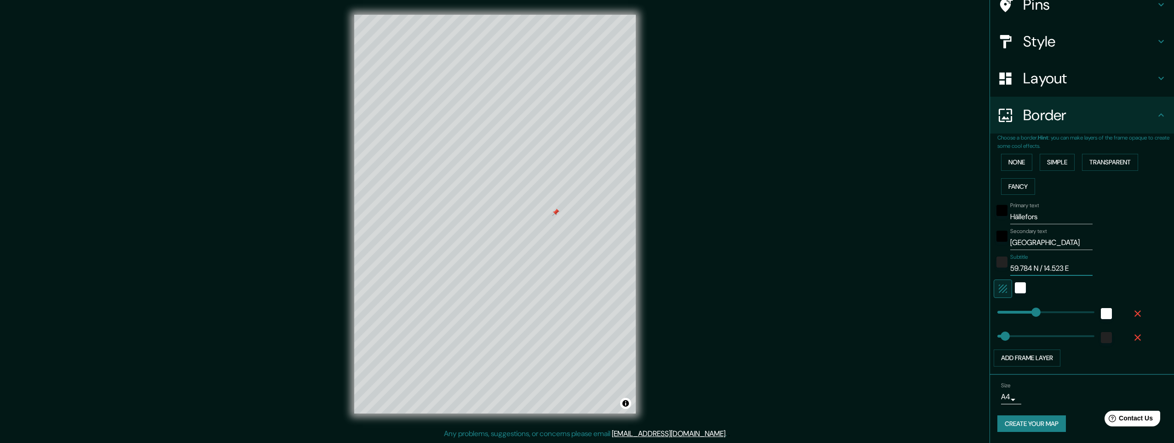
type input "59.784 N / 14.523 E"
click at [1027, 425] on button "Create your map" at bounding box center [1031, 423] width 69 height 17
click at [1027, 425] on div "Create your map" at bounding box center [1081, 423] width 169 height 17
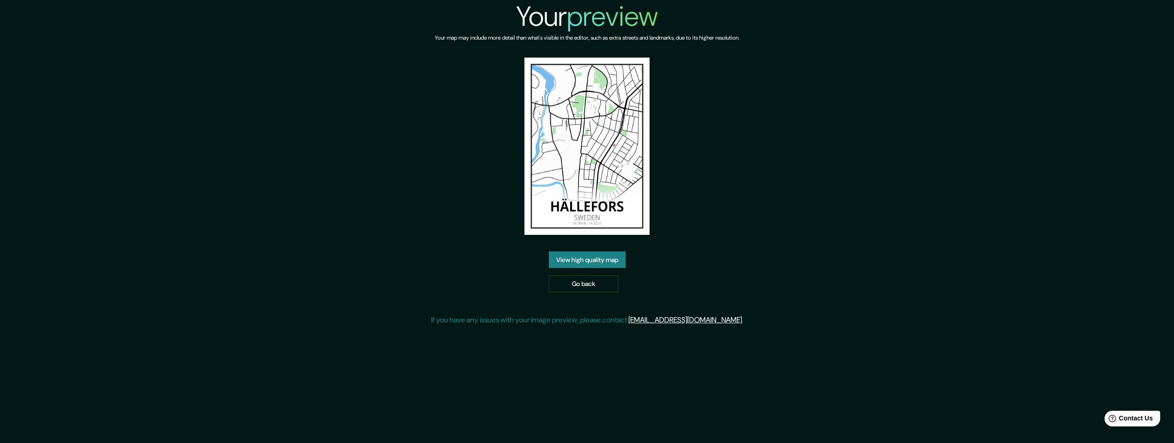
click at [596, 261] on link "View high quality map" at bounding box center [587, 259] width 77 height 17
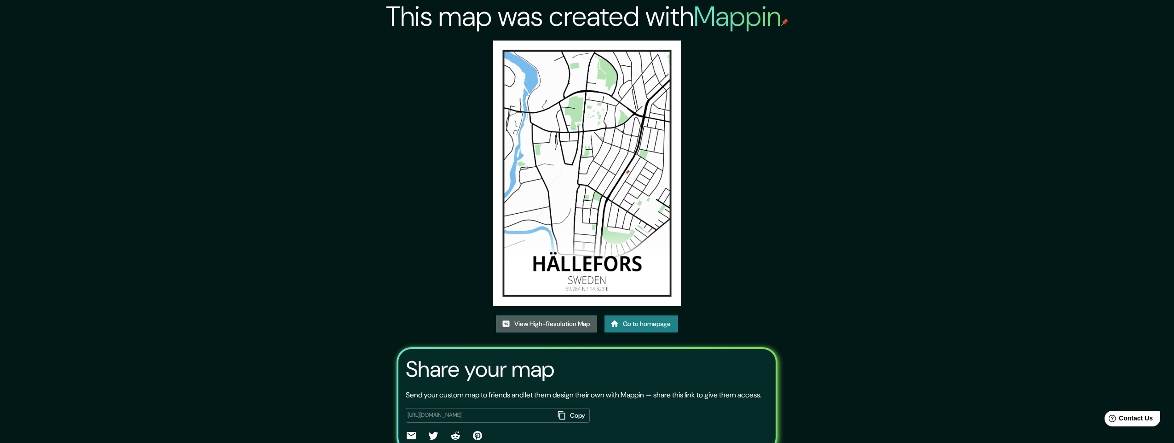
click at [524, 315] on link "View High-Resolution Map" at bounding box center [546, 323] width 101 height 17
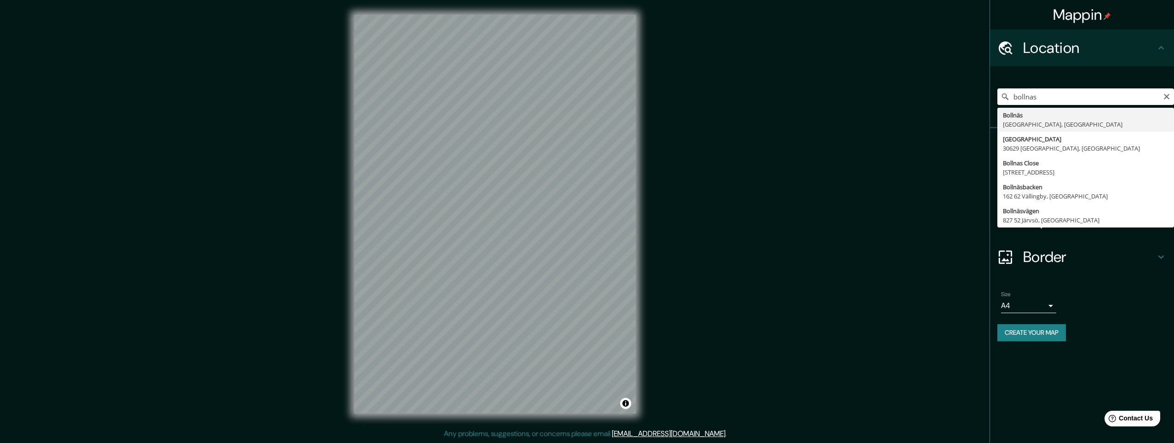
drag, startPoint x: 1124, startPoint y: 97, endPoint x: 994, endPoint y: 94, distance: 130.2
click at [1006, 92] on div "bollnas Bollnäs [GEOGRAPHIC_DATA], [GEOGRAPHIC_DATA] [STREET_ADDRESS] [GEOGRAPH…" at bounding box center [1085, 96] width 177 height 17
type input "Bollnäs, [GEOGRAPHIC_DATA], [GEOGRAPHIC_DATA]"
click at [1020, 118] on div "[GEOGRAPHIC_DATA], [GEOGRAPHIC_DATA], [GEOGRAPHIC_DATA] [GEOGRAPHIC_DATA] [GEOG…" at bounding box center [1085, 97] width 177 height 46
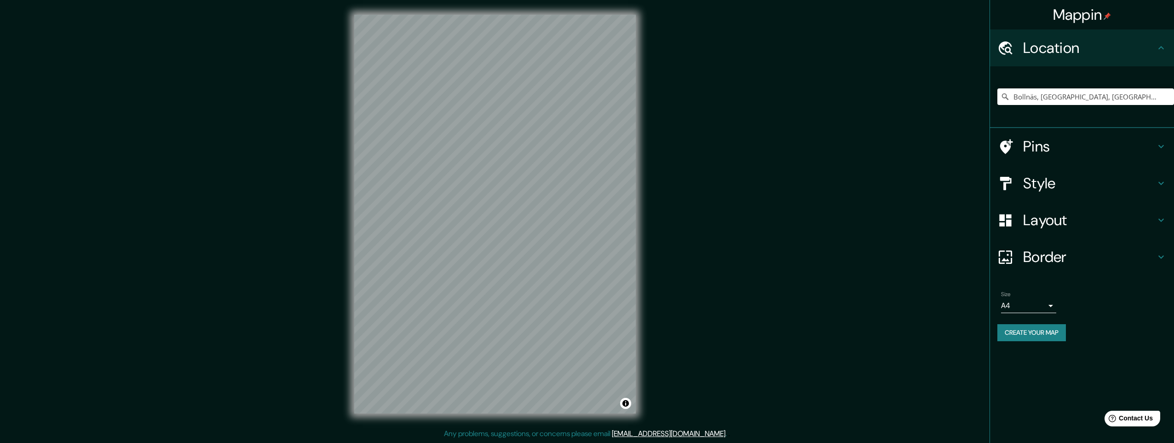
click at [1041, 221] on h4 "Layout" at bounding box center [1089, 220] width 132 height 18
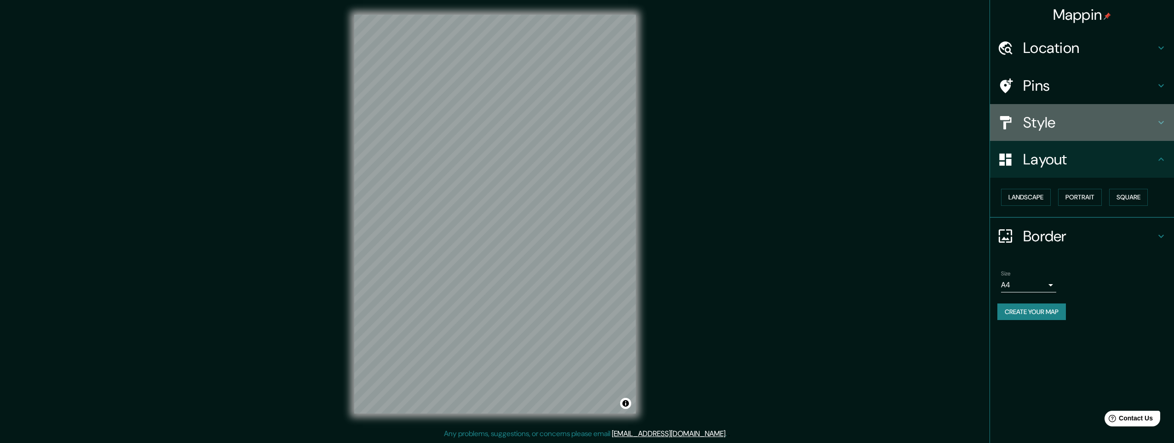
click at [1039, 126] on h4 "Style" at bounding box center [1089, 122] width 132 height 18
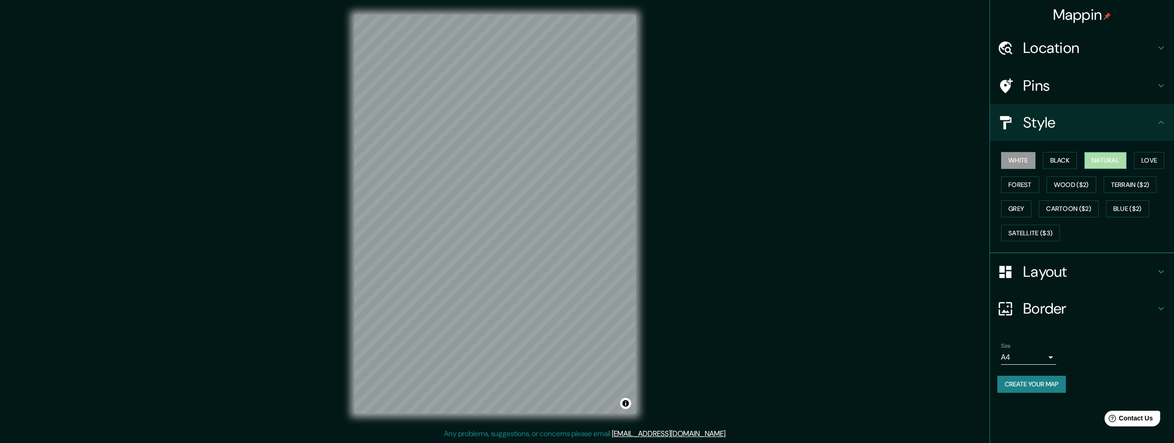
click at [1103, 160] on button "Natural" at bounding box center [1105, 160] width 42 height 17
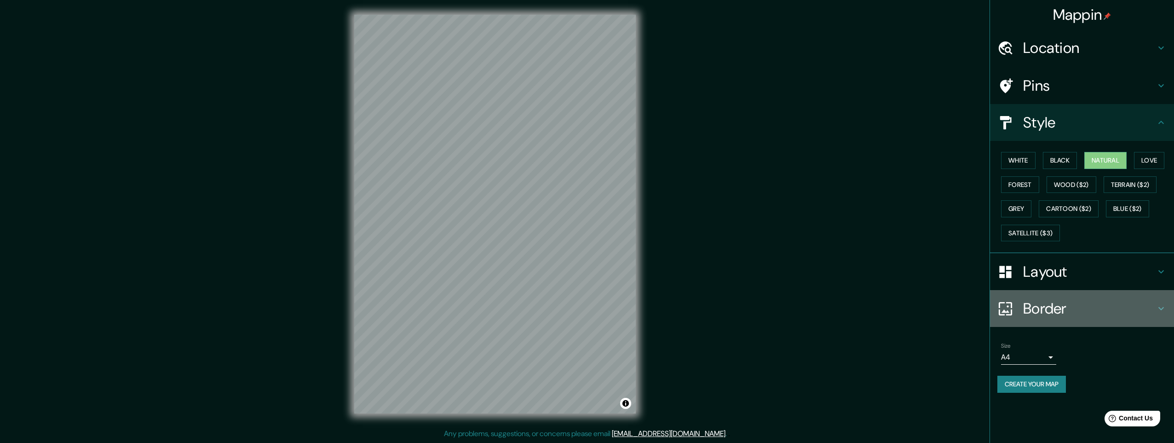
click at [1048, 306] on h4 "Border" at bounding box center [1089, 308] width 132 height 18
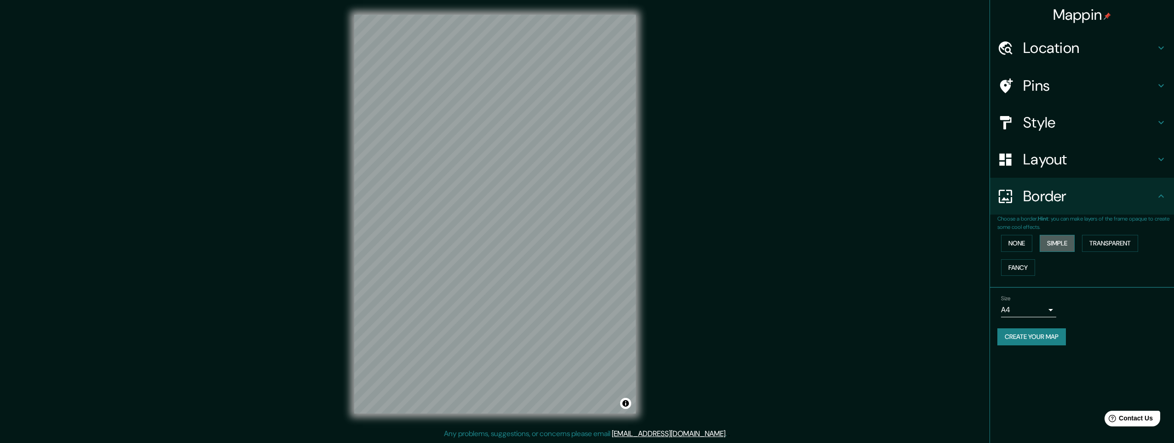
click at [1063, 244] on button "Simple" at bounding box center [1057, 243] width 35 height 17
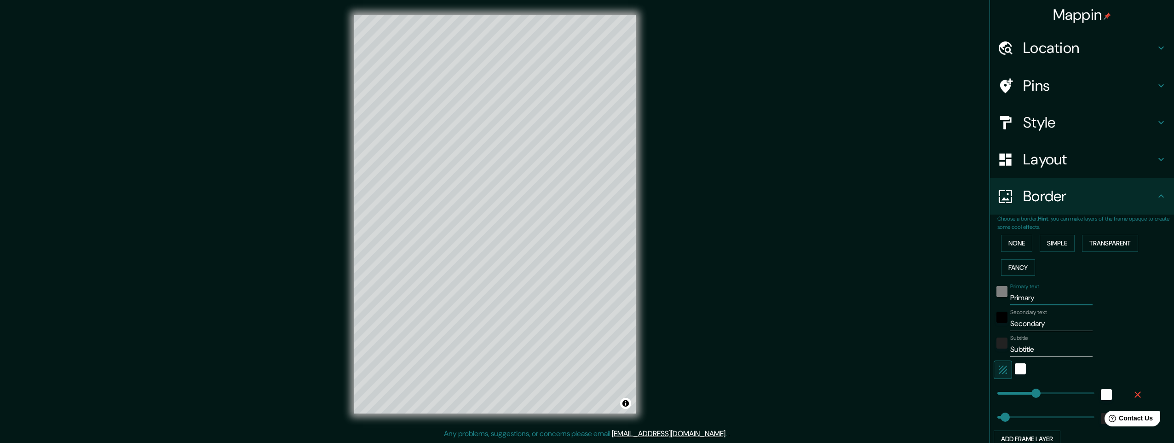
drag, startPoint x: 1032, startPoint y: 298, endPoint x: 995, endPoint y: 292, distance: 37.3
click at [995, 292] on div "Primary text Primary" at bounding box center [1069, 294] width 151 height 22
type input "b"
type input "245"
type input "49"
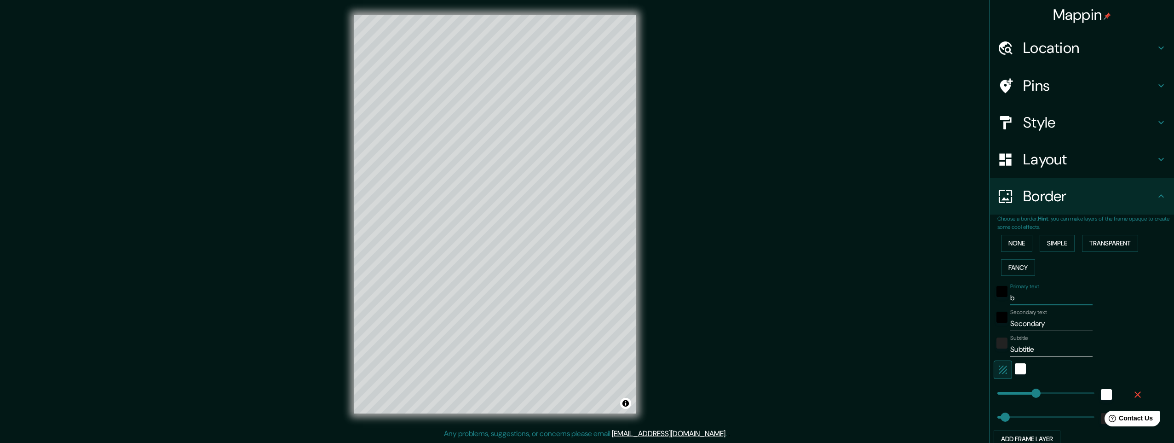
type input "bo"
type input "245"
type input "49"
type input "bol"
type input "245"
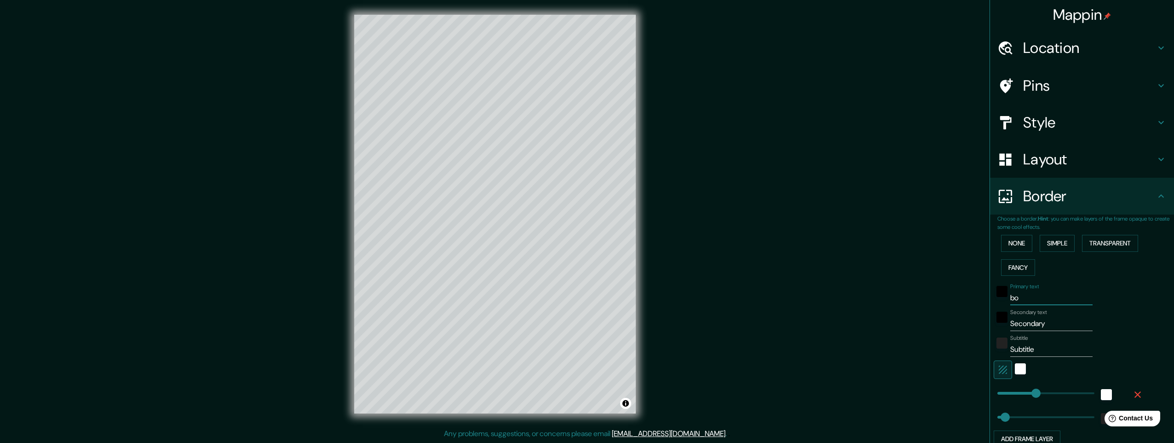
type input "49"
type input "boll"
type input "245"
type input "49"
type input "bolln"
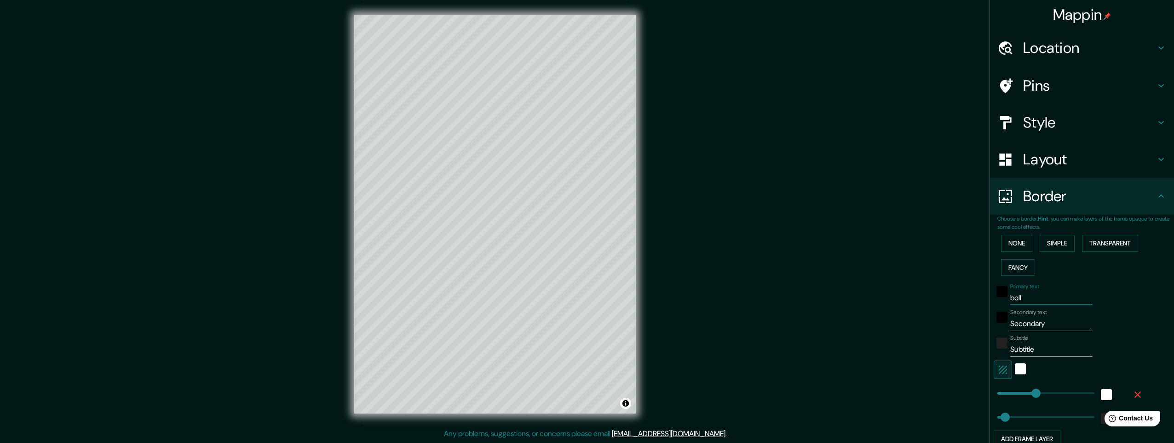
type input "245"
type input "49"
type input "bollna"
type input "245"
type input "49"
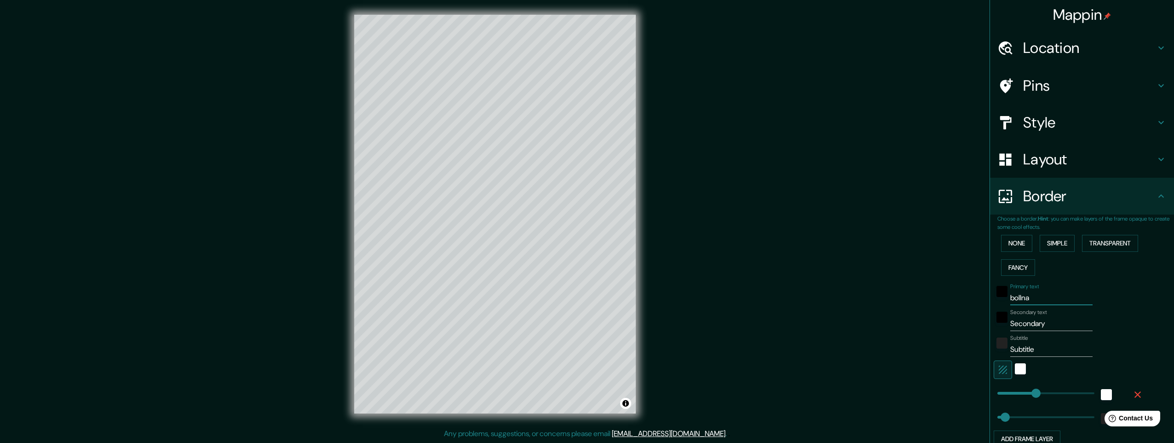
type input "bolln"
type input "245"
type input "49"
type input "boll"
type input "245"
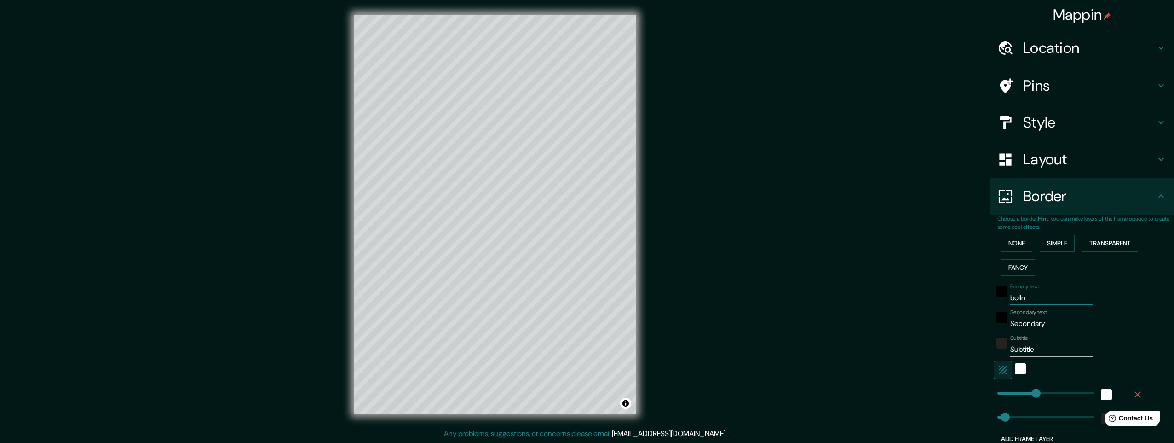
type input "49"
type input "bol"
type input "245"
type input "49"
type input "bo"
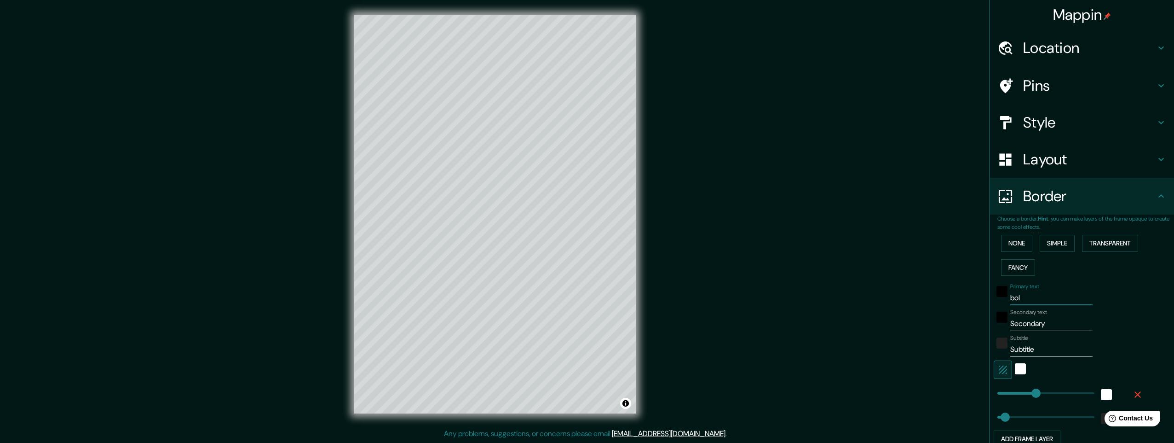
type input "245"
type input "49"
type input "b"
type input "245"
type input "49"
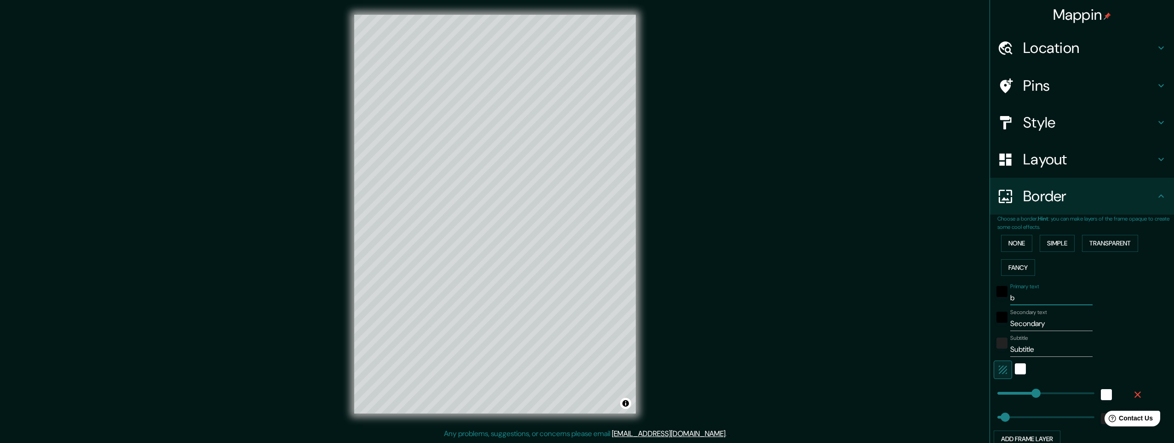
type input "245"
type input "49"
paste input "Bollnäs"
type input "Bollnäs"
type input "245"
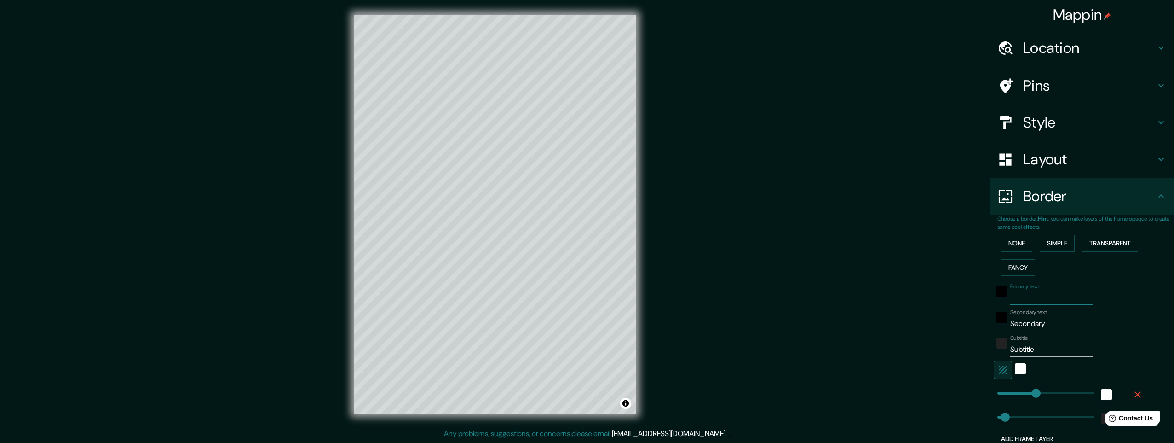
type input "49"
type input "Bollnäs"
type input "s"
type input "245"
type input "49"
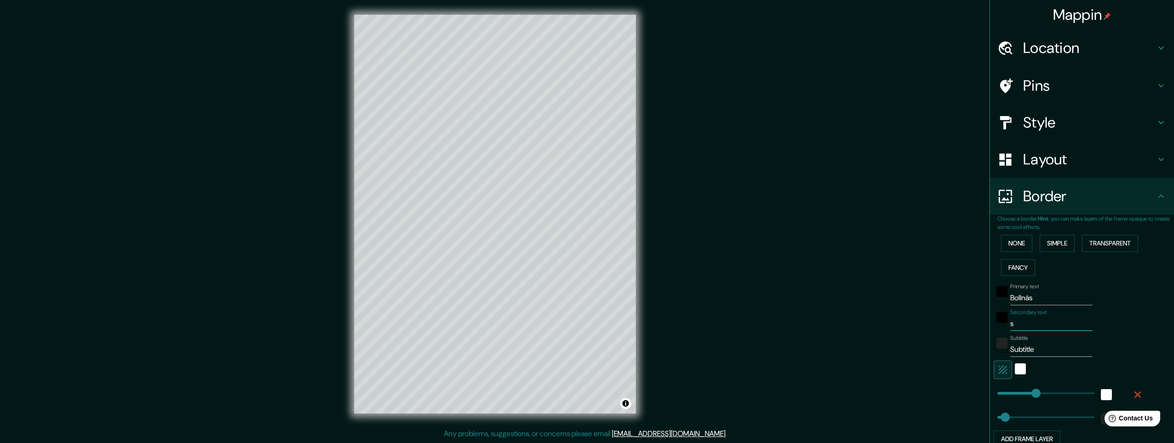
type input "ws"
type input "245"
type input "49"
type input "ews"
type input "245"
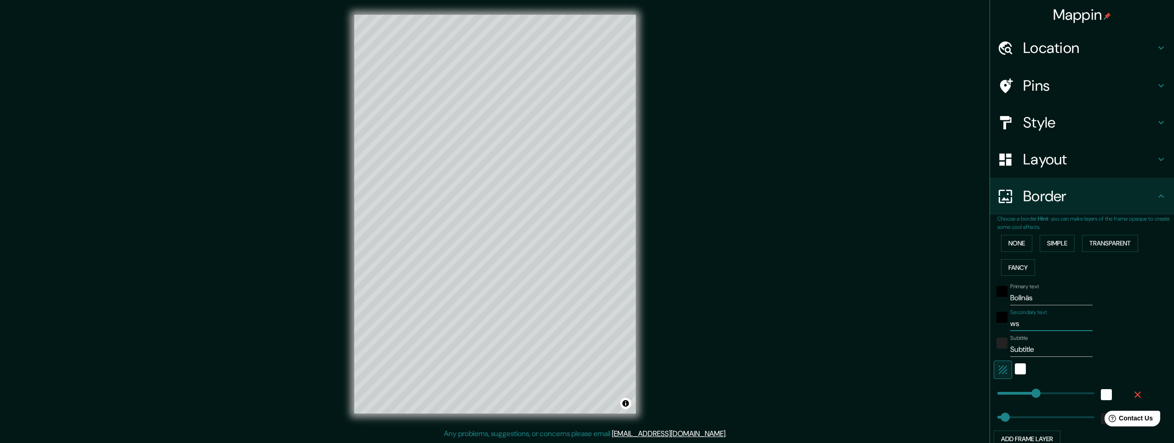
type input "49"
type input "dews"
type input "245"
type input "49"
type input "edews"
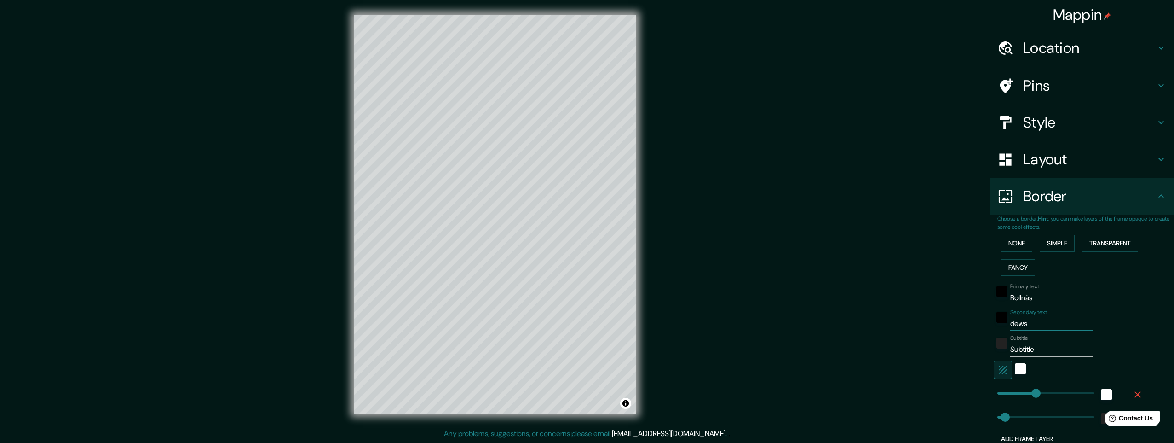
type input "245"
type input "49"
type input "nedews"
type input "245"
type input "49"
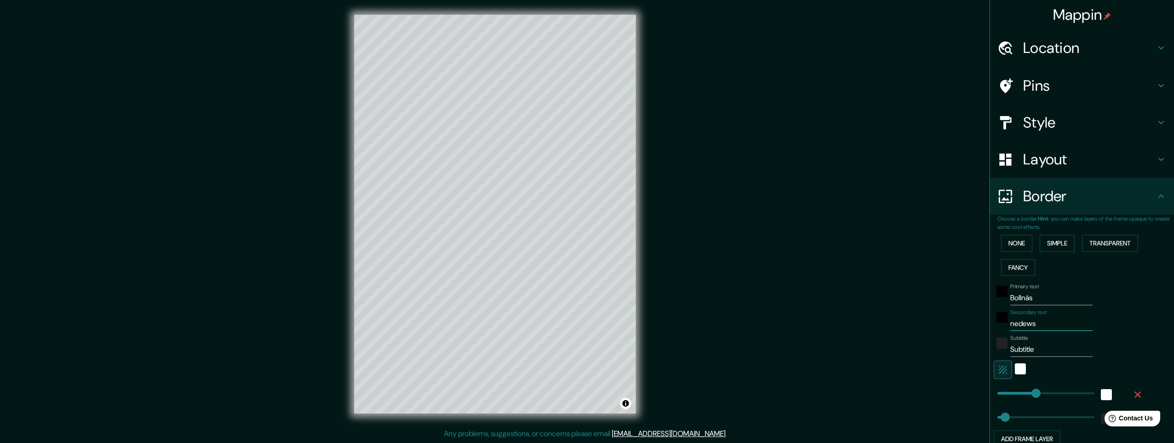
drag, startPoint x: 1046, startPoint y: 321, endPoint x: 957, endPoint y: 328, distance: 89.0
click at [957, 328] on div "Mappin Location [GEOGRAPHIC_DATA], [GEOGRAPHIC_DATA], [GEOGRAPHIC_DATA] Pins St…" at bounding box center [587, 221] width 1174 height 443
drag, startPoint x: 1034, startPoint y: 325, endPoint x: 908, endPoint y: 325, distance: 126.5
click at [922, 325] on div "Mappin Location [GEOGRAPHIC_DATA], [GEOGRAPHIC_DATA], [GEOGRAPHIC_DATA] Pins St…" at bounding box center [587, 221] width 1174 height 443
type input "s"
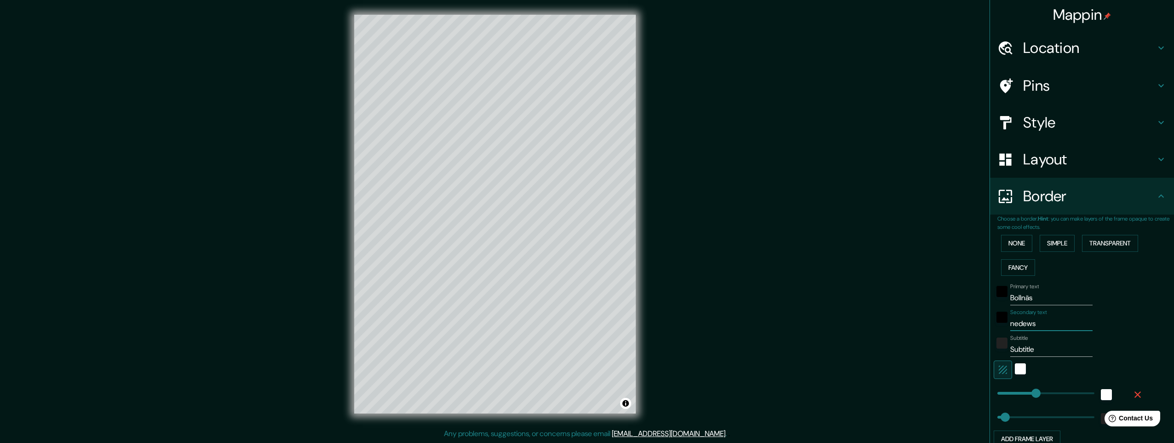
type input "245"
type input "49"
type input "sw"
type input "245"
type input "49"
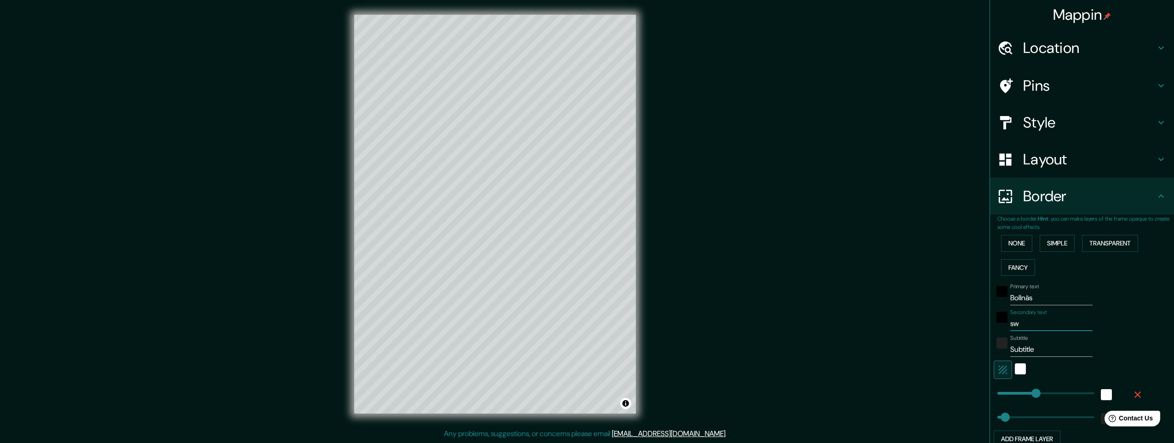
type input "swe"
type input "245"
type input "49"
type input "swed"
type input "245"
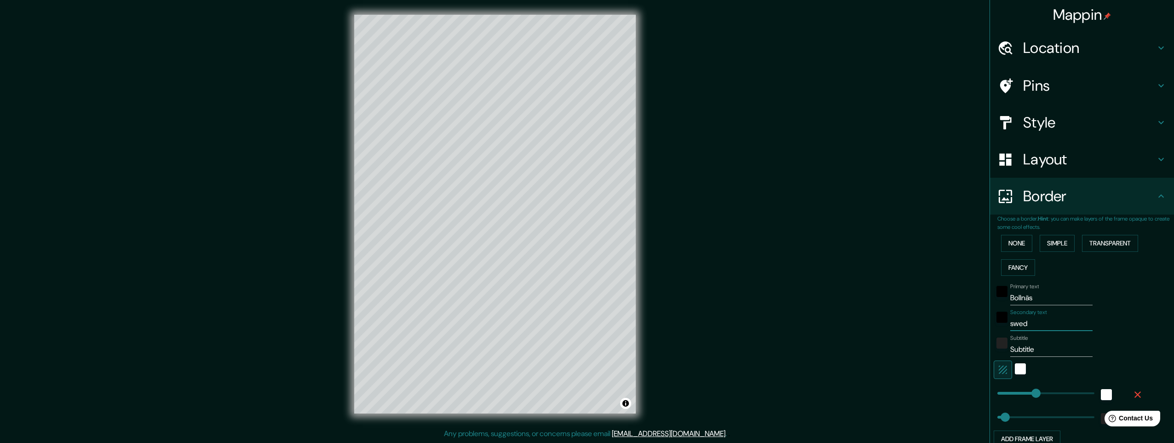
type input "49"
type input "swede"
type input "245"
type input "49"
type input "[GEOGRAPHIC_DATA]"
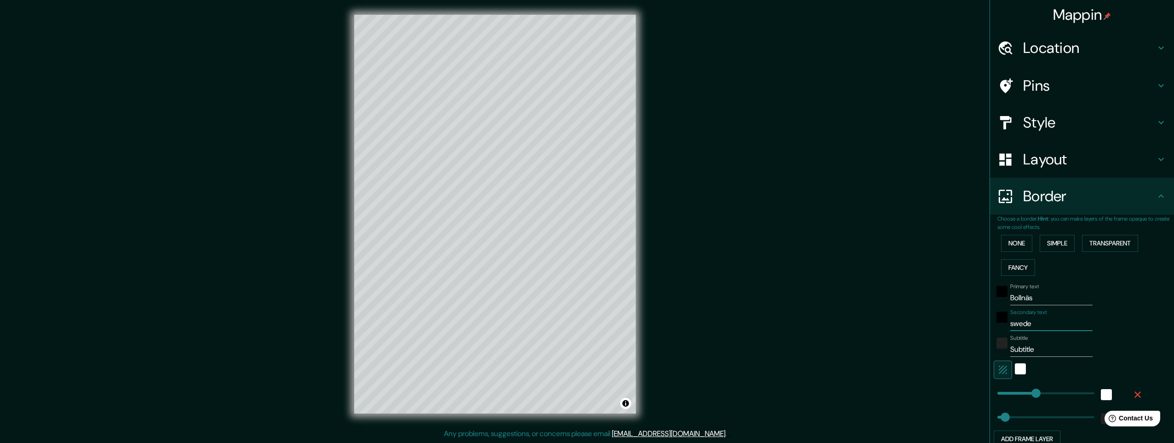
type input "245"
type input "49"
type input "[GEOGRAPHIC_DATA]"
drag, startPoint x: 1031, startPoint y: 349, endPoint x: 914, endPoint y: 344, distance: 116.9
click at [922, 344] on div "Mappin Location [GEOGRAPHIC_DATA], [GEOGRAPHIC_DATA], [GEOGRAPHIC_DATA] Pins St…" at bounding box center [587, 221] width 1174 height 443
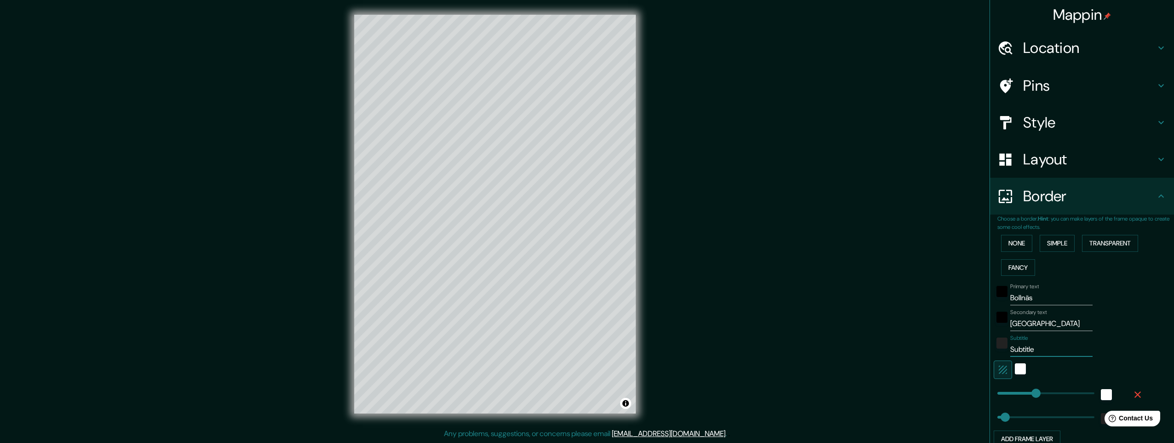
type input "6"
type input "245"
type input "49"
type input "61"
type input "245"
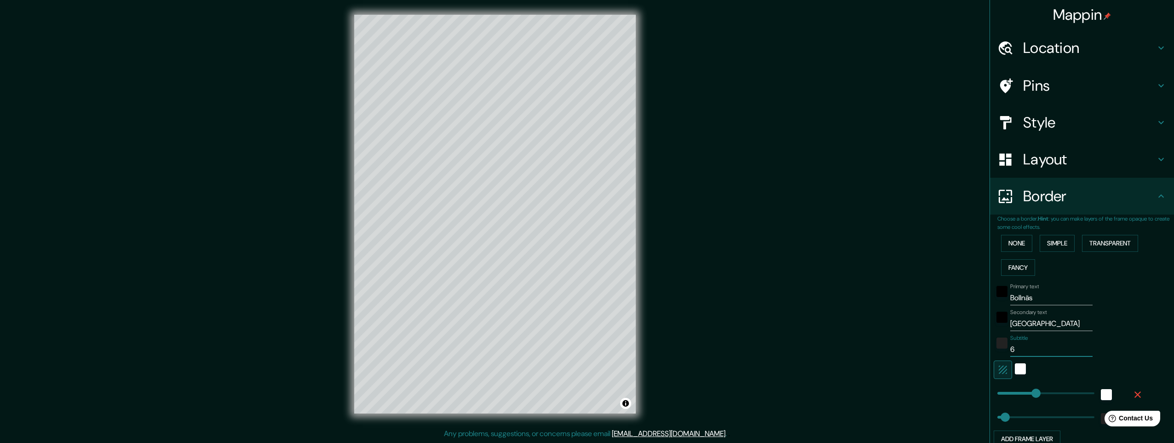
type input "49"
type input "61."
type input "245"
type input "49"
type input "61.3"
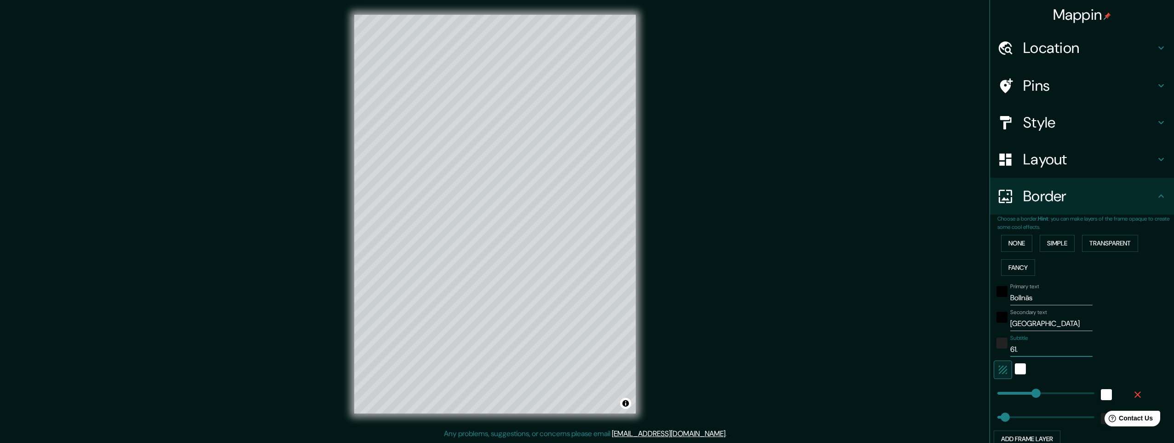
type input "245"
type input "49"
type input "61.34"
type input "245"
type input "49"
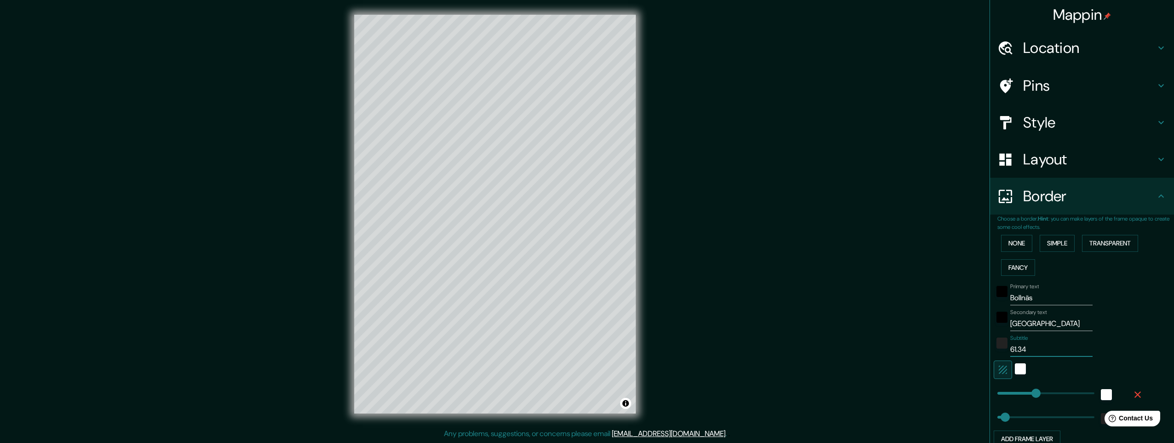
type input "61.348"
type input "245"
type input "49"
type input "61.348"
type input "245"
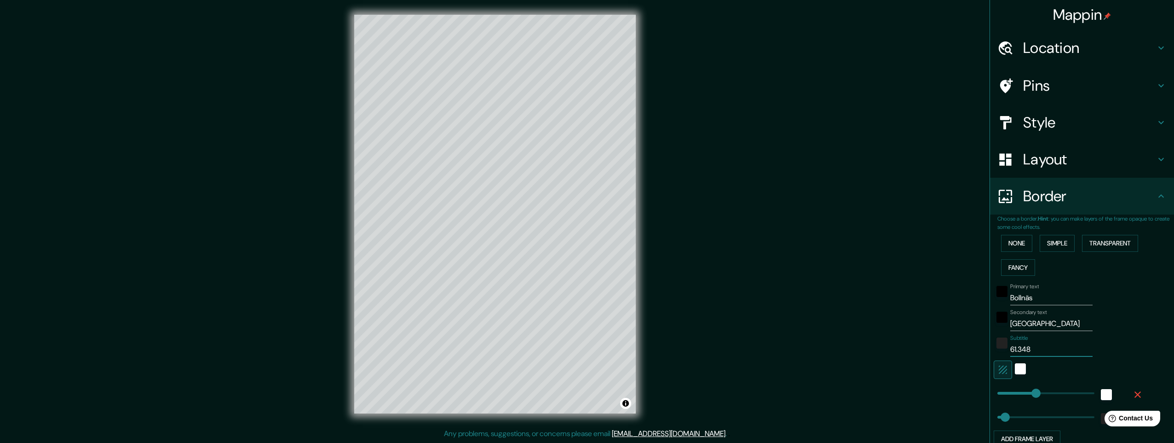
type input "49"
type input "61.348 N"
type input "245"
type input "49"
type input "61.348 N"
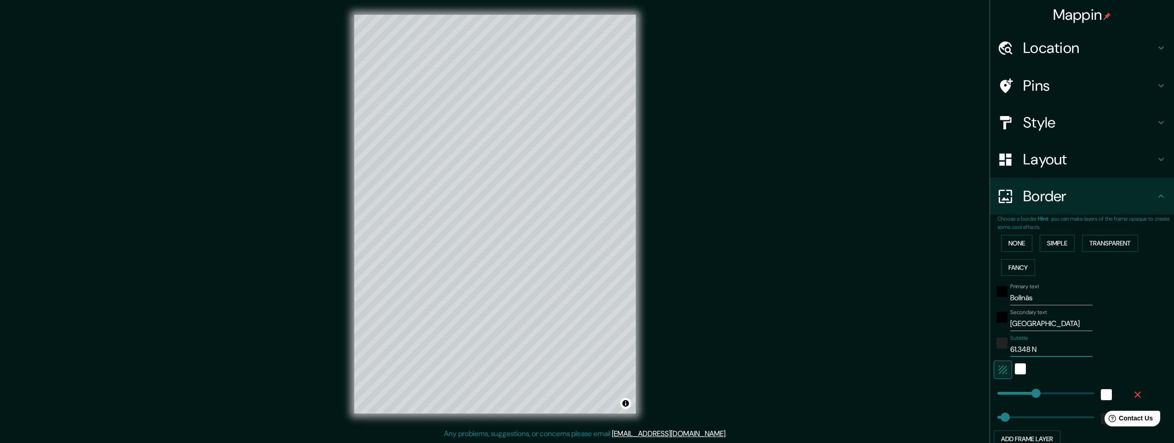
type input "245"
type input "49"
type input "61.348 N /"
type input "245"
type input "49"
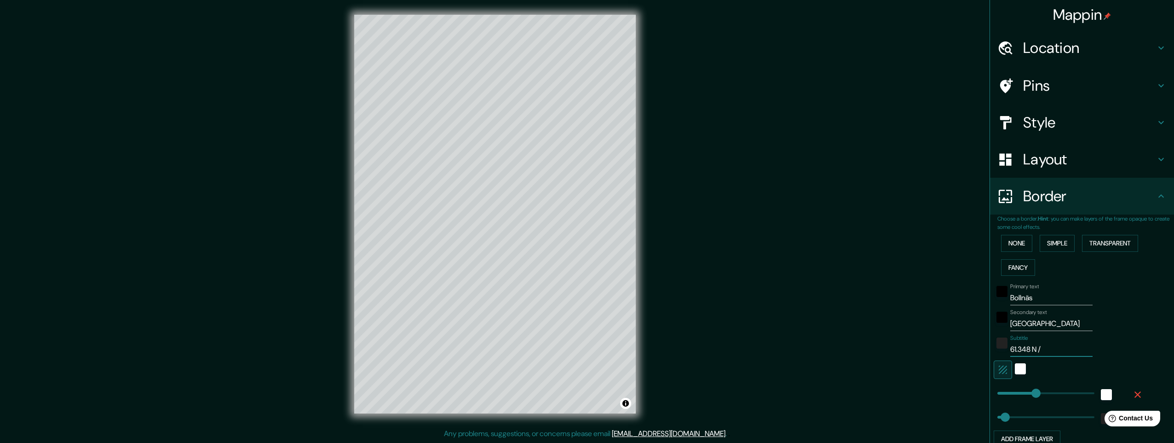
type input "61.348 N /"
type input "245"
type input "49"
type input "61.348 N / 1"
type input "245"
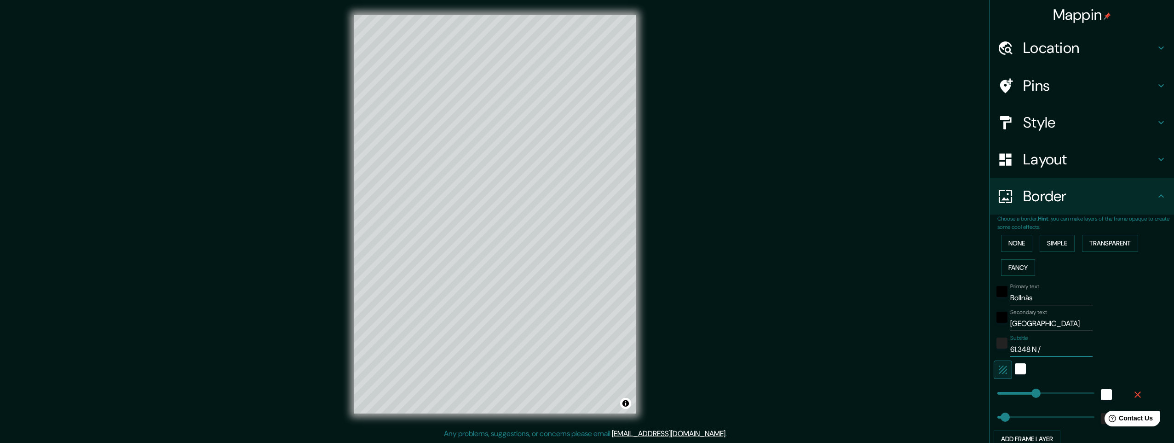
type input "49"
type input "61.348 N / 16"
type input "245"
type input "49"
type input "61.348 N / 16."
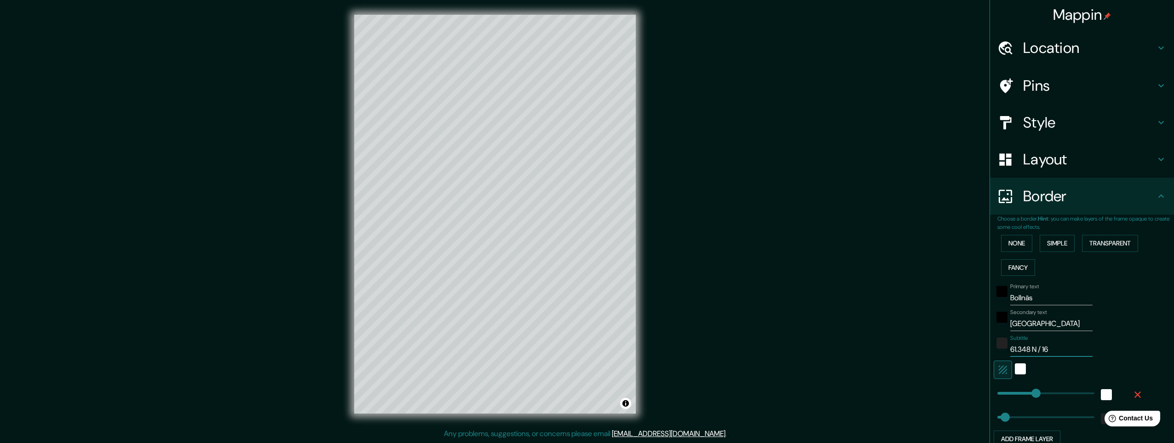
type input "245"
type input "49"
type input "61.348 N / 16.3"
type input "245"
type input "49"
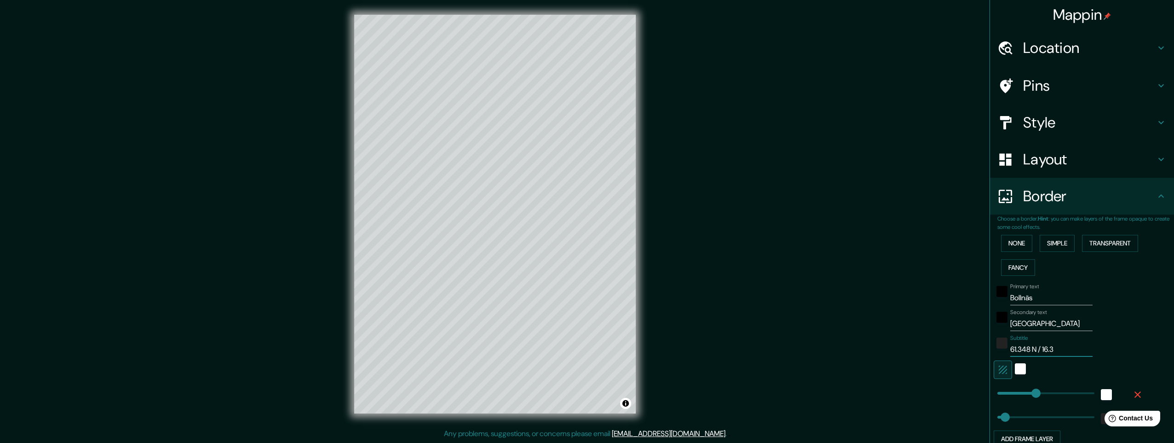
type input "61.348 N / 16.39"
type input "245"
type input "49"
type input "61.348 N / 16.395"
type input "245"
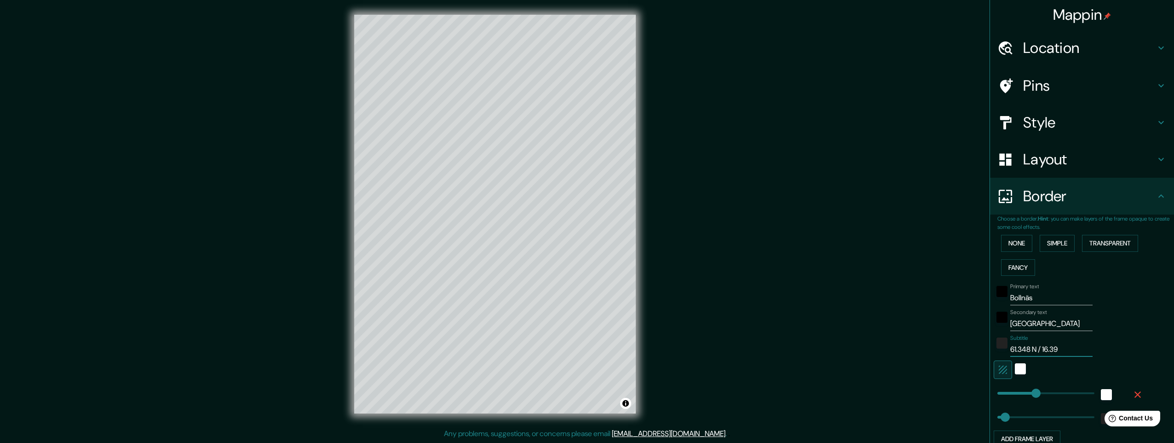
type input "49"
type input "61.348 N / 16.395"
type input "245"
type input "49"
type input "61.348 N / 16.395 E"
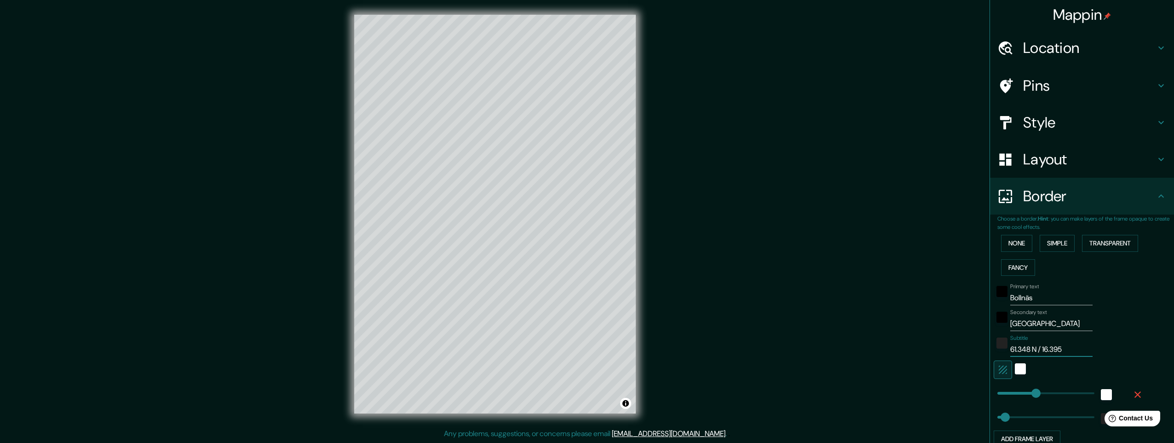
type input "245"
type input "49"
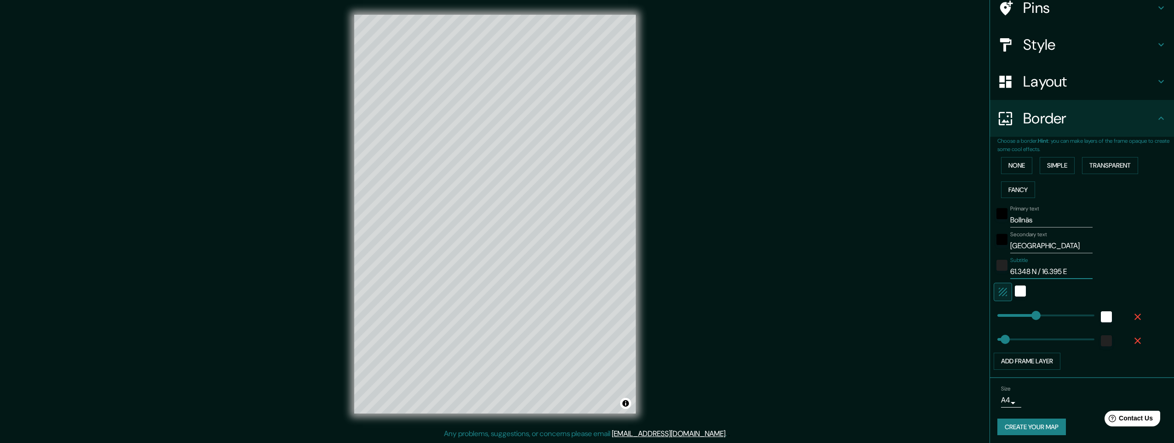
scroll to position [81, 0]
type input "61.348 N / 16.395 E"
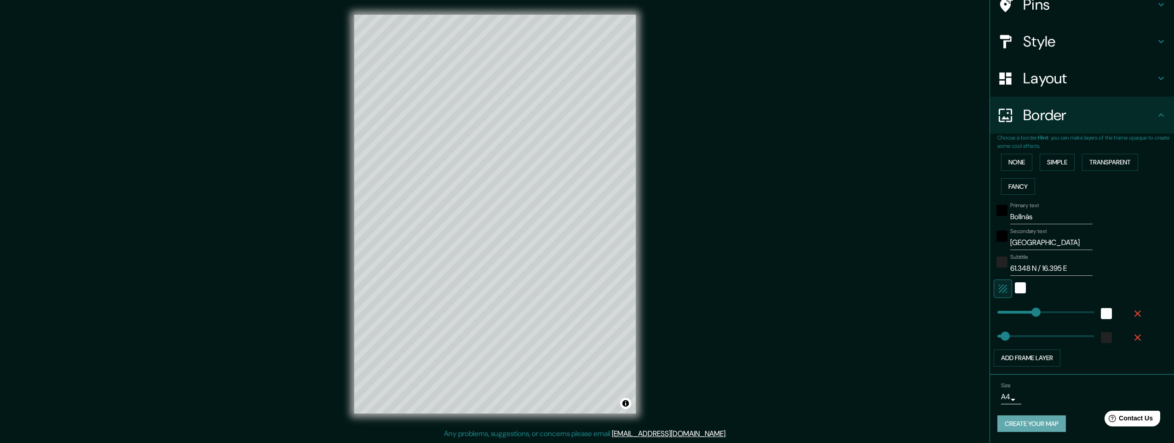
click at [1032, 425] on button "Create your map" at bounding box center [1031, 423] width 69 height 17
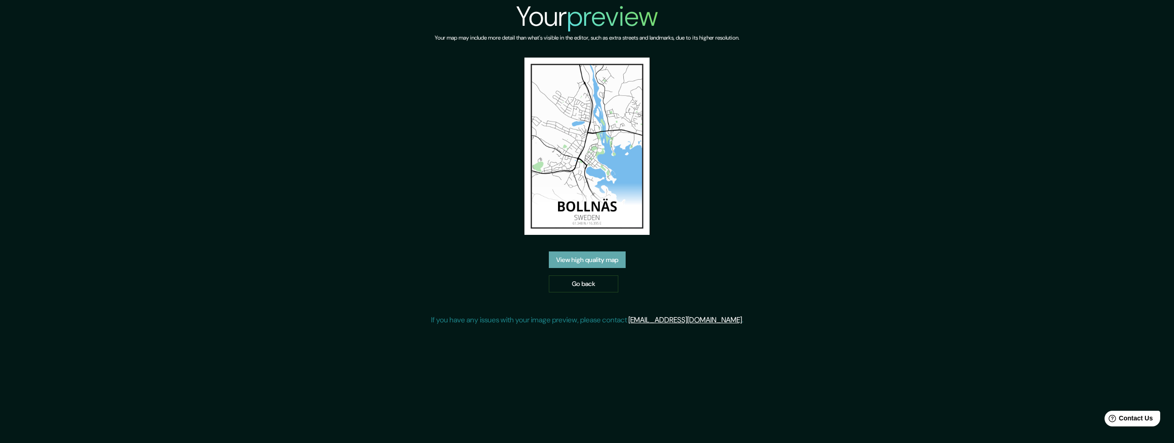
click at [574, 260] on link "View high quality map" at bounding box center [587, 259] width 77 height 17
click at [574, 260] on div "Your preview Your map may include more detail than what's visible in the editor…" at bounding box center [587, 221] width 1174 height 443
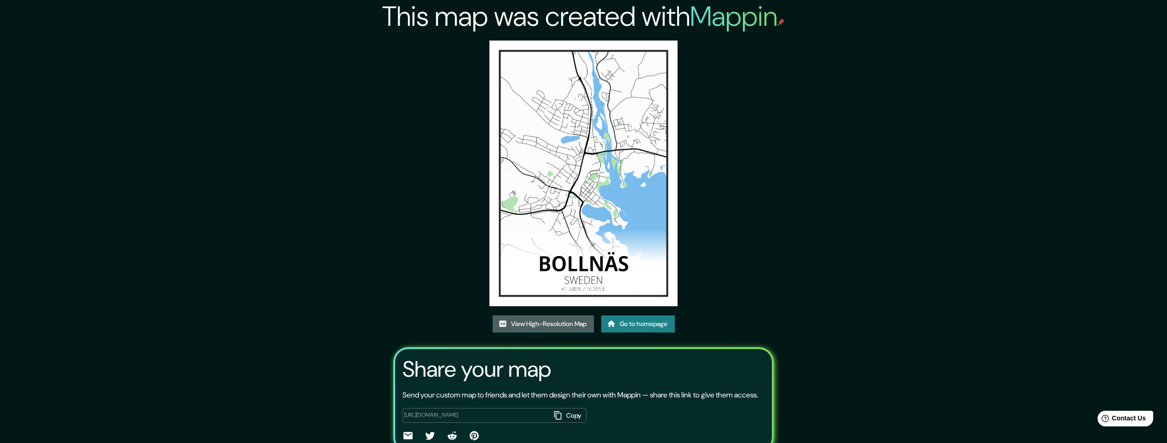
click at [561, 324] on link "View High-Resolution Map" at bounding box center [543, 323] width 101 height 17
